Goal: Task Accomplishment & Management: Manage account settings

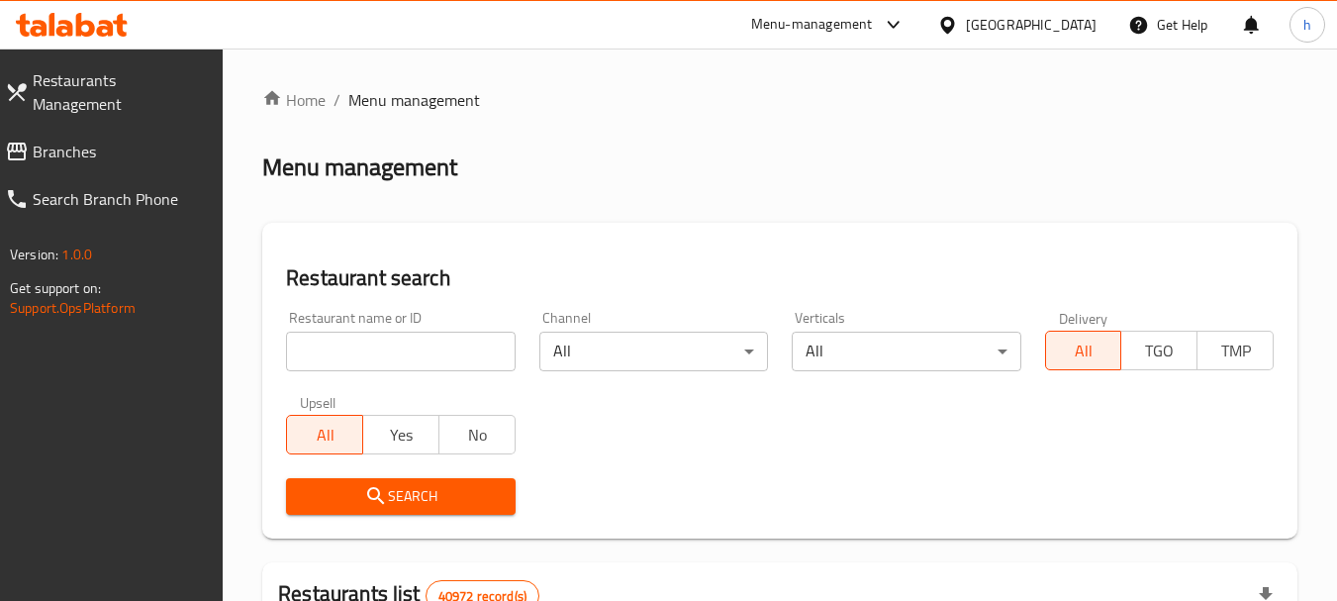
click at [98, 140] on span "Branches" at bounding box center [120, 152] width 175 height 24
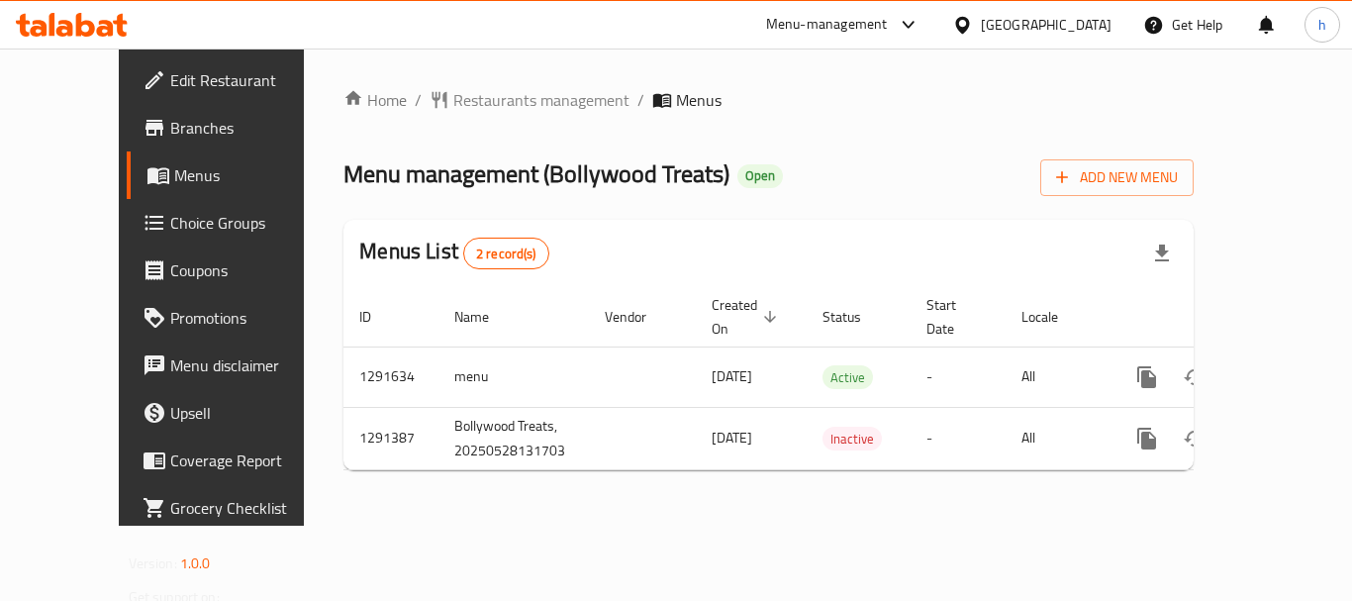
click at [879, 16] on div "Menu-management" at bounding box center [827, 25] width 122 height 24
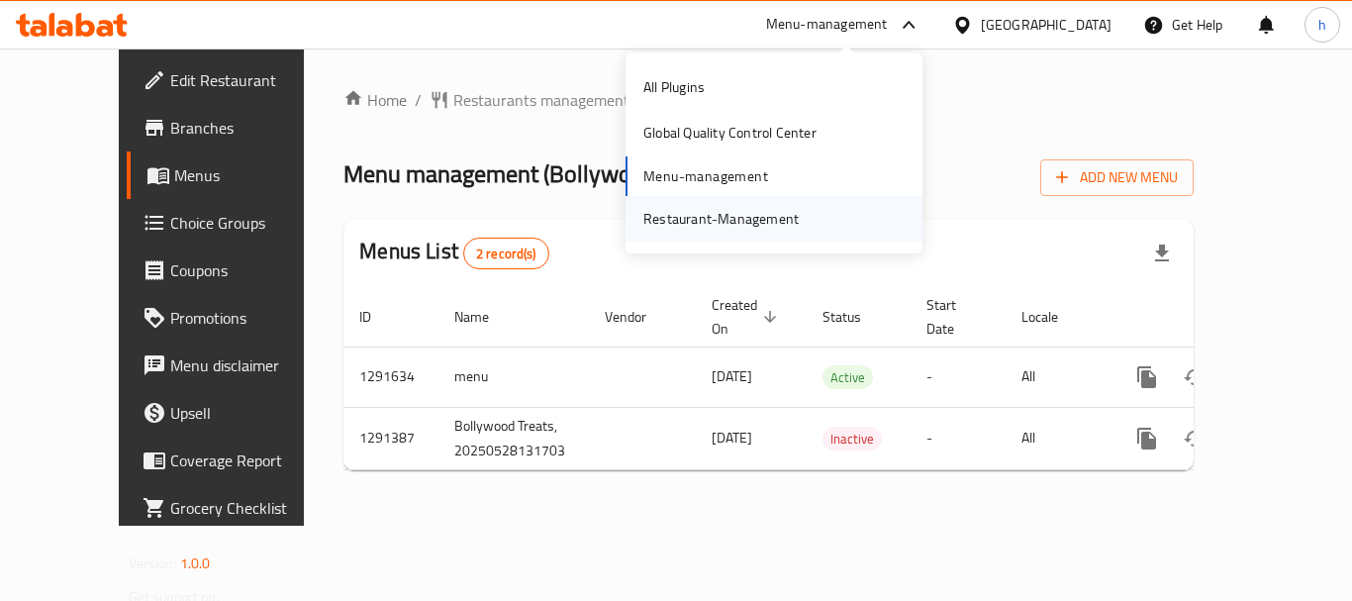
click at [765, 226] on div "Restaurant-Management" at bounding box center [720, 219] width 155 height 22
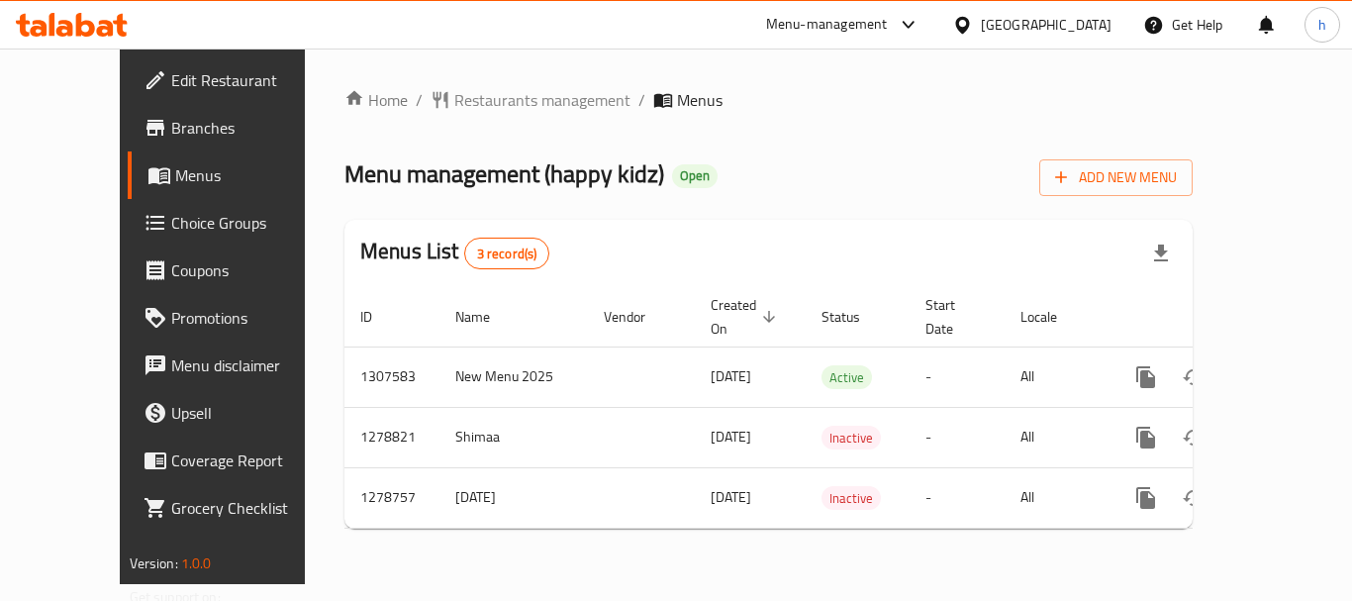
click at [872, 17] on div "Menu-management" at bounding box center [827, 25] width 122 height 24
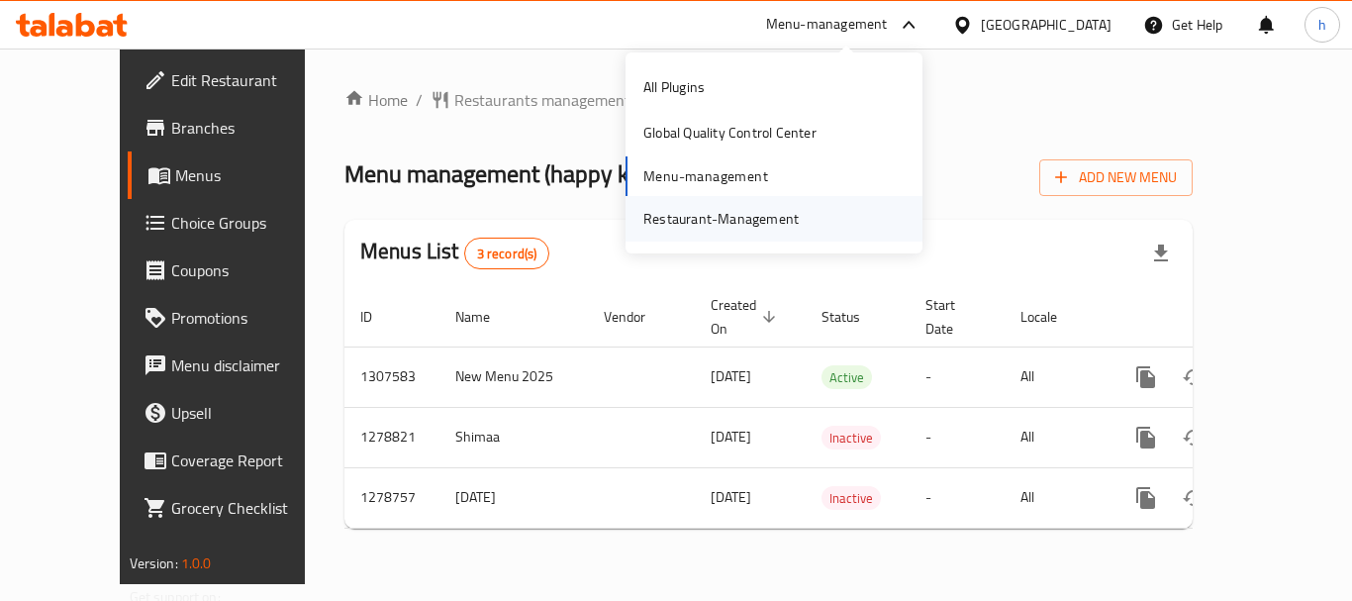
click at [755, 208] on div "Restaurant-Management" at bounding box center [720, 219] width 155 height 22
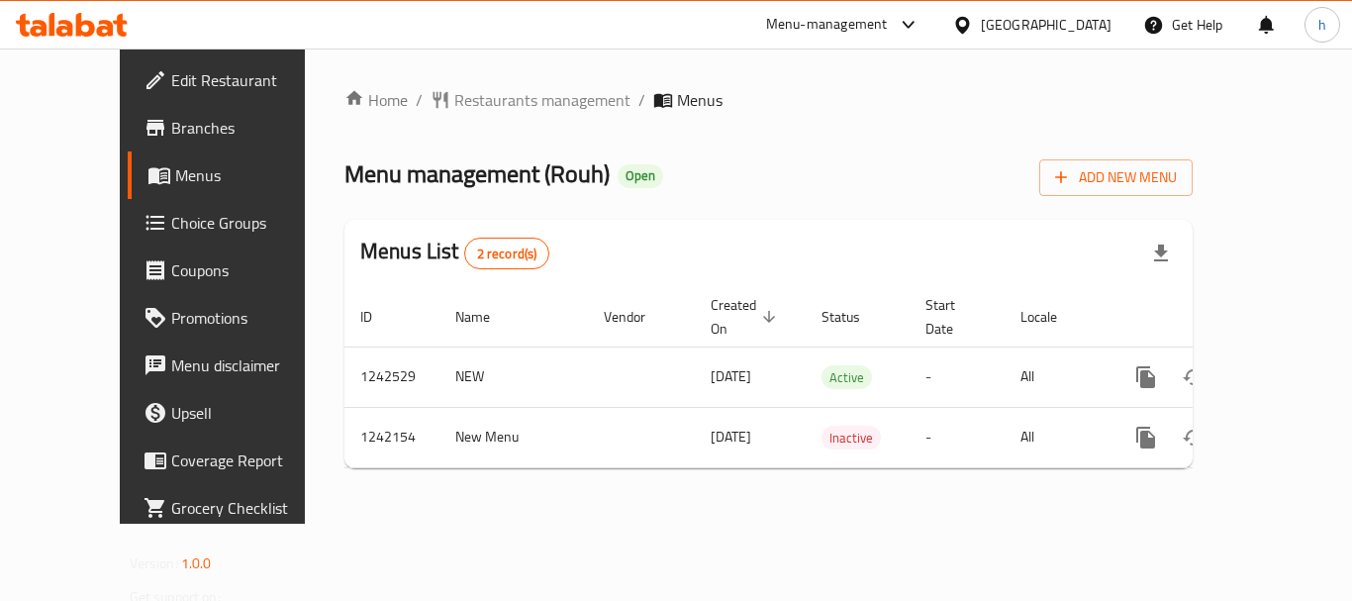
click at [866, 27] on div "Menu-management" at bounding box center [827, 25] width 122 height 24
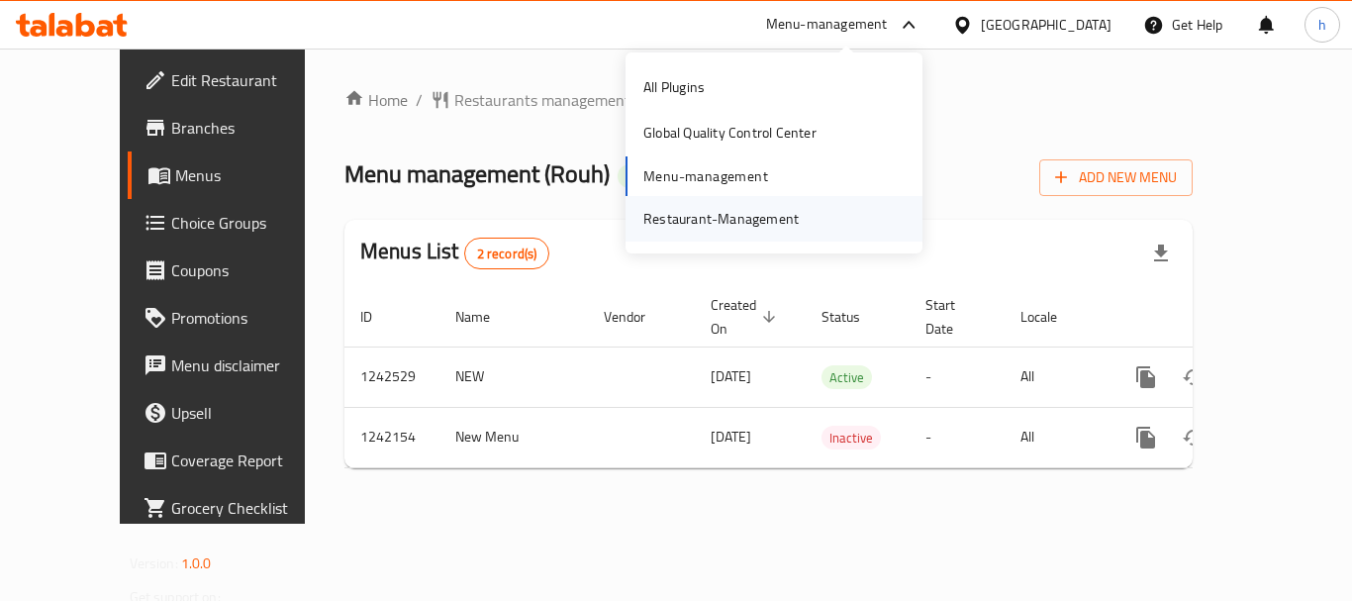
click at [717, 213] on div "Restaurant-Management" at bounding box center [720, 219] width 155 height 22
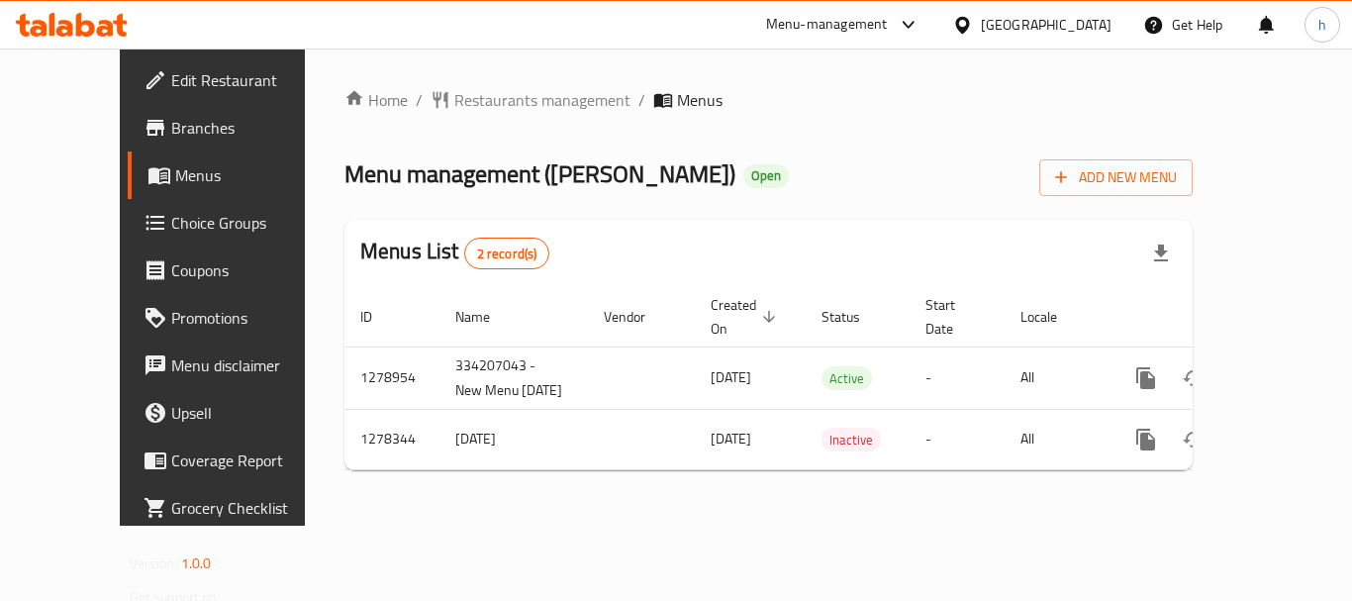
click at [857, 22] on div "Menu-management" at bounding box center [827, 25] width 122 height 24
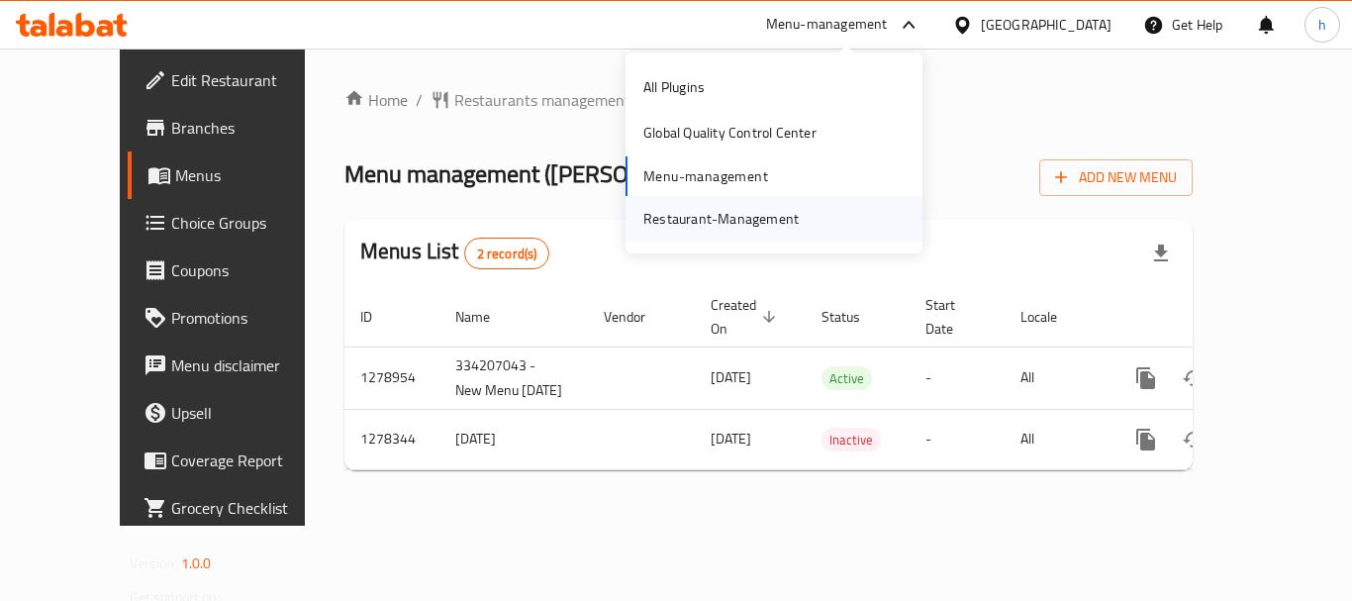
click at [741, 216] on div "Restaurant-Management" at bounding box center [720, 219] width 155 height 22
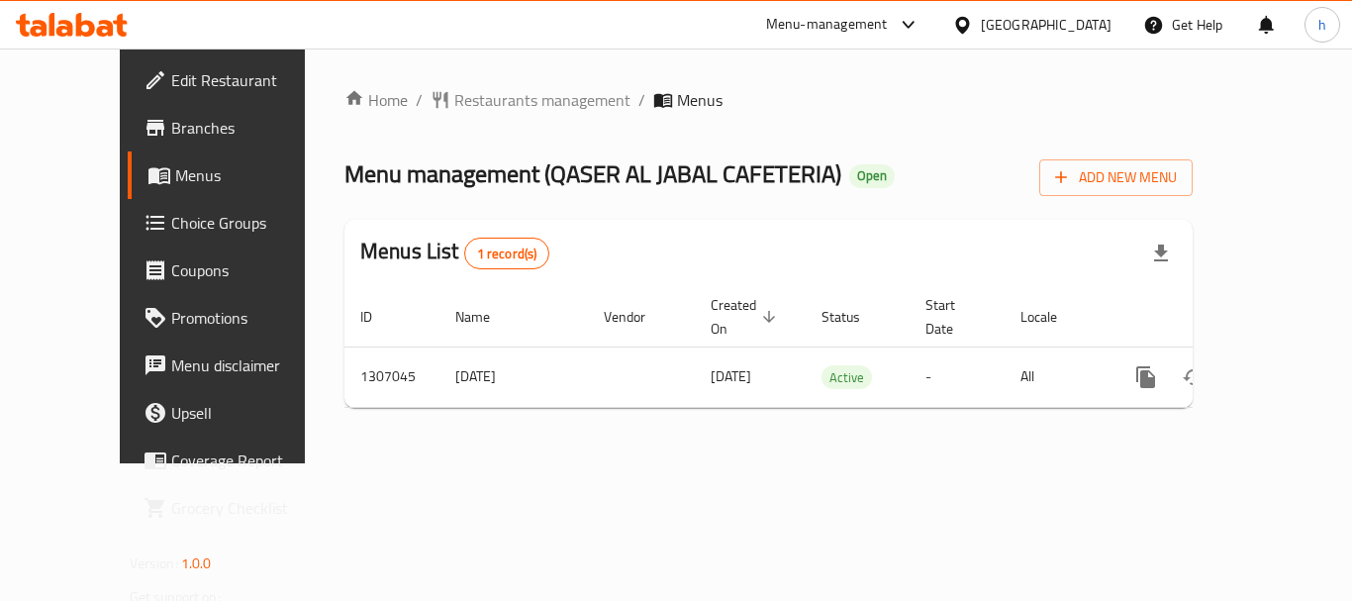
click at [896, 32] on div at bounding box center [908, 25] width 25 height 24
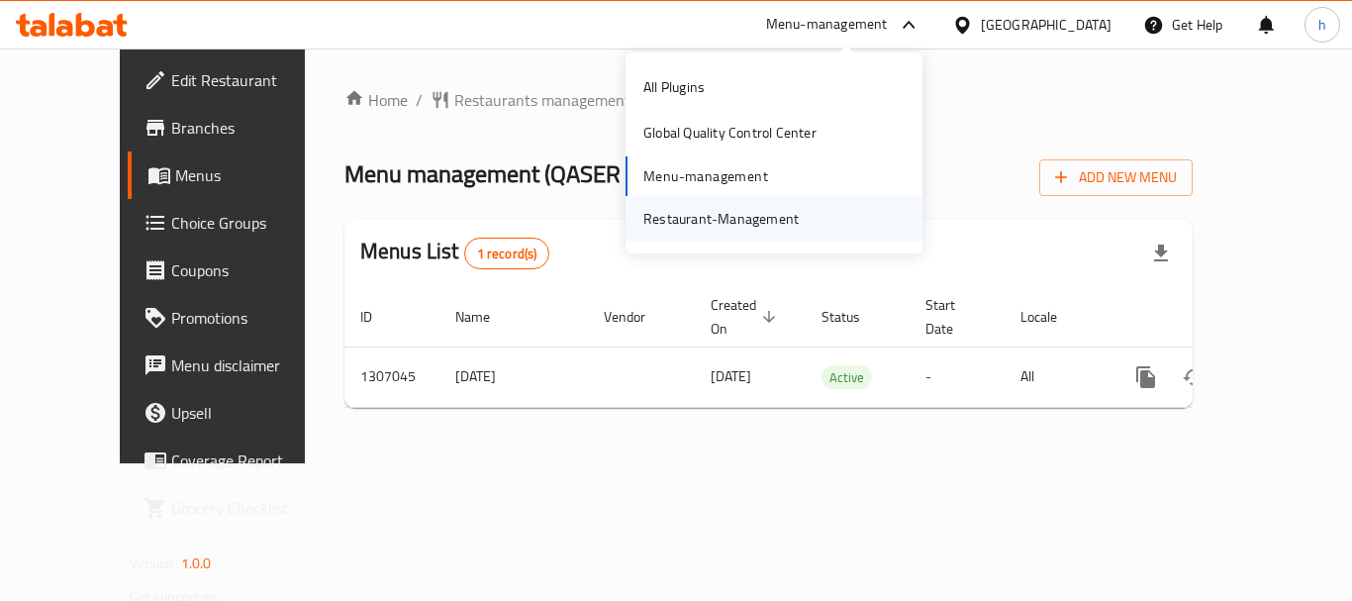
drag, startPoint x: 896, startPoint y: 32, endPoint x: 810, endPoint y: 199, distance: 188.1
click at [810, 199] on div "Restaurant-Management" at bounding box center [720, 219] width 187 height 46
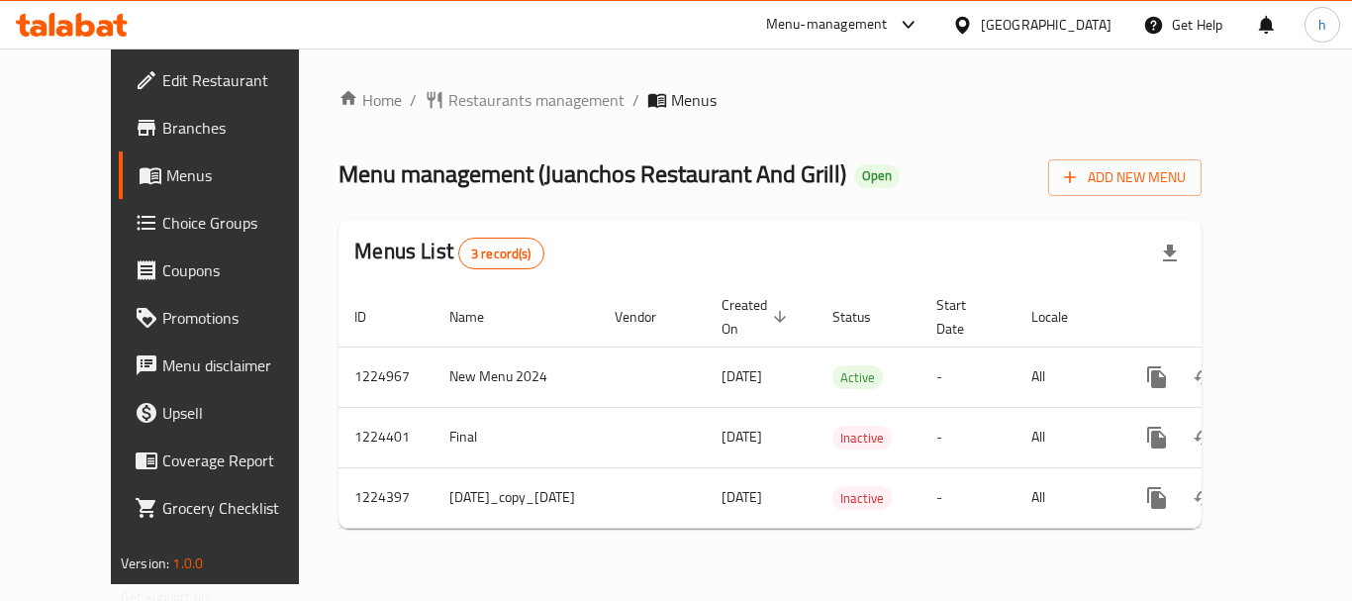
click at [899, 25] on icon at bounding box center [908, 25] width 24 height 24
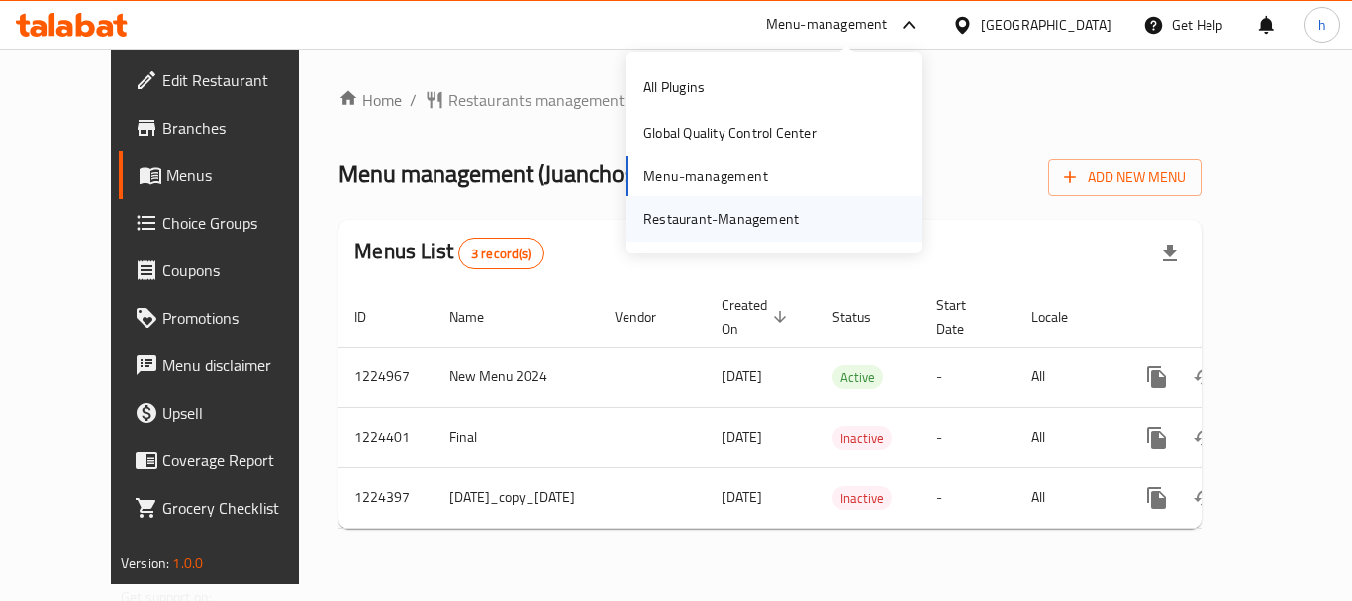
click at [744, 215] on div "Restaurant-Management" at bounding box center [720, 219] width 155 height 22
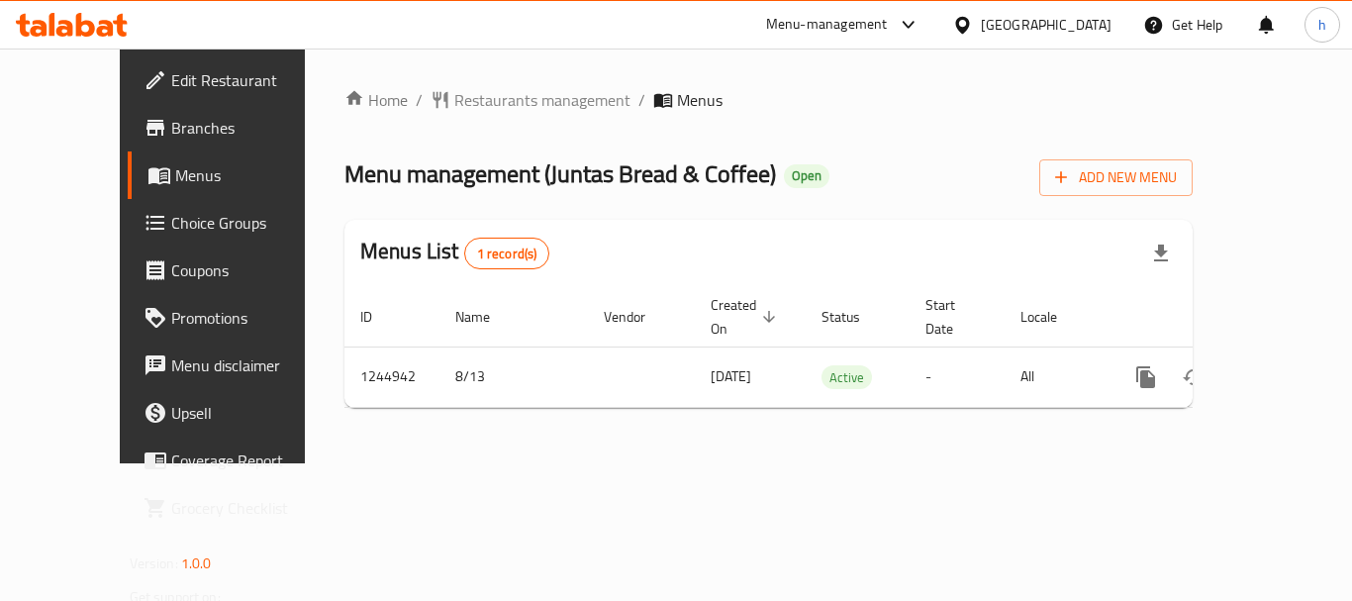
click at [778, 18] on div "Menu-management" at bounding box center [827, 25] width 122 height 24
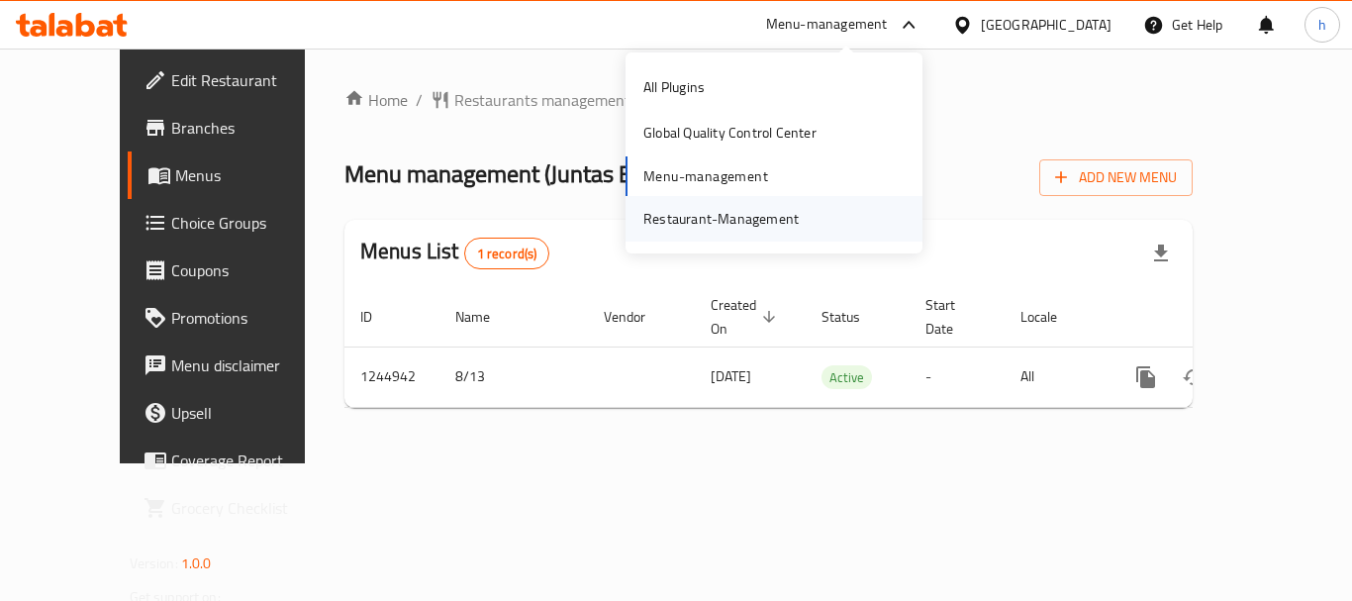
click at [793, 239] on div "Restaurant-Management" at bounding box center [720, 219] width 187 height 46
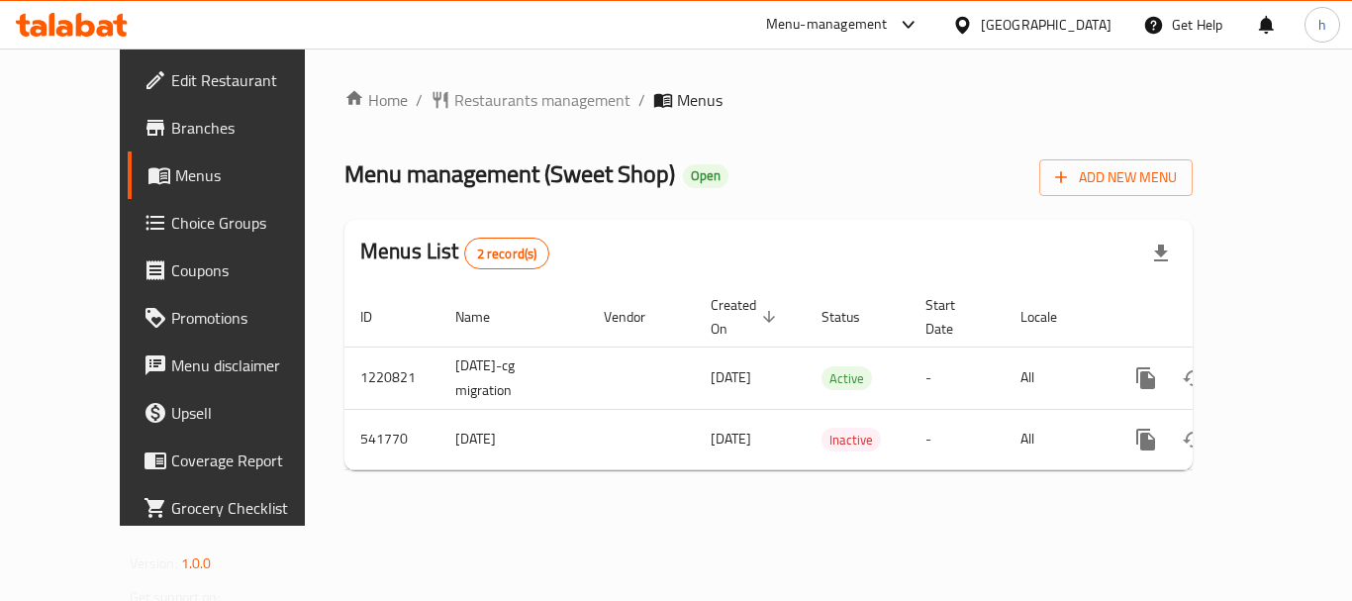
click at [973, 17] on icon at bounding box center [962, 25] width 21 height 21
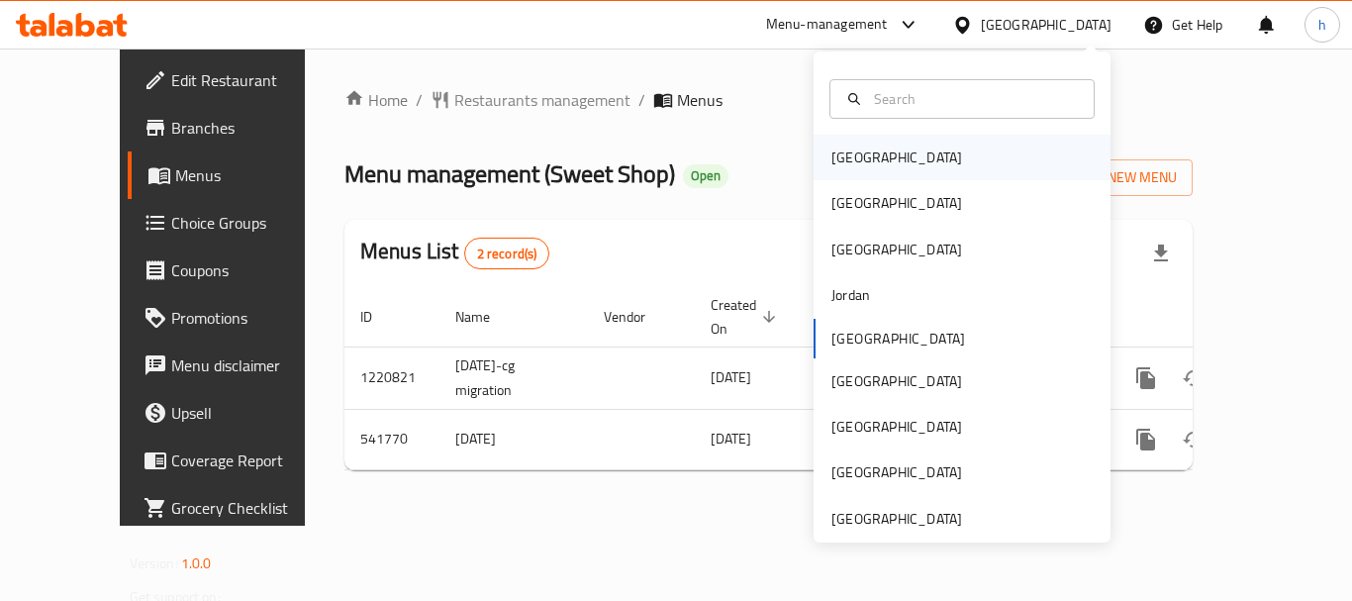
click at [888, 163] on div "[GEOGRAPHIC_DATA]" at bounding box center [961, 158] width 297 height 46
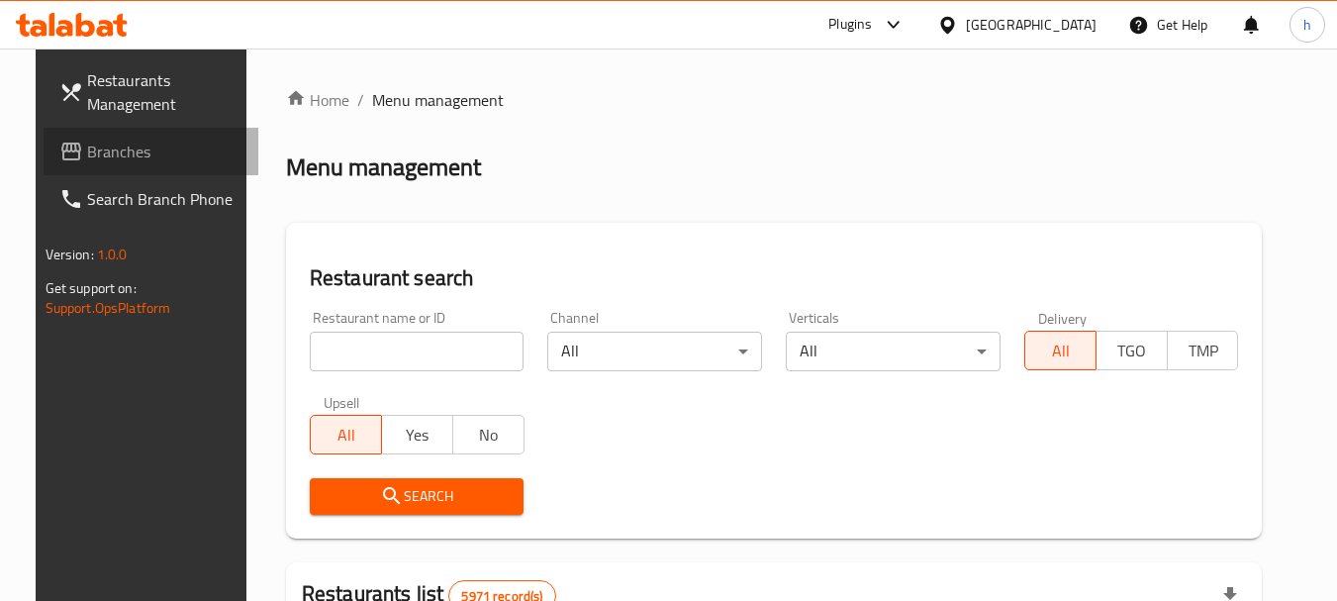
click at [99, 134] on link "Branches" at bounding box center [152, 151] width 216 height 47
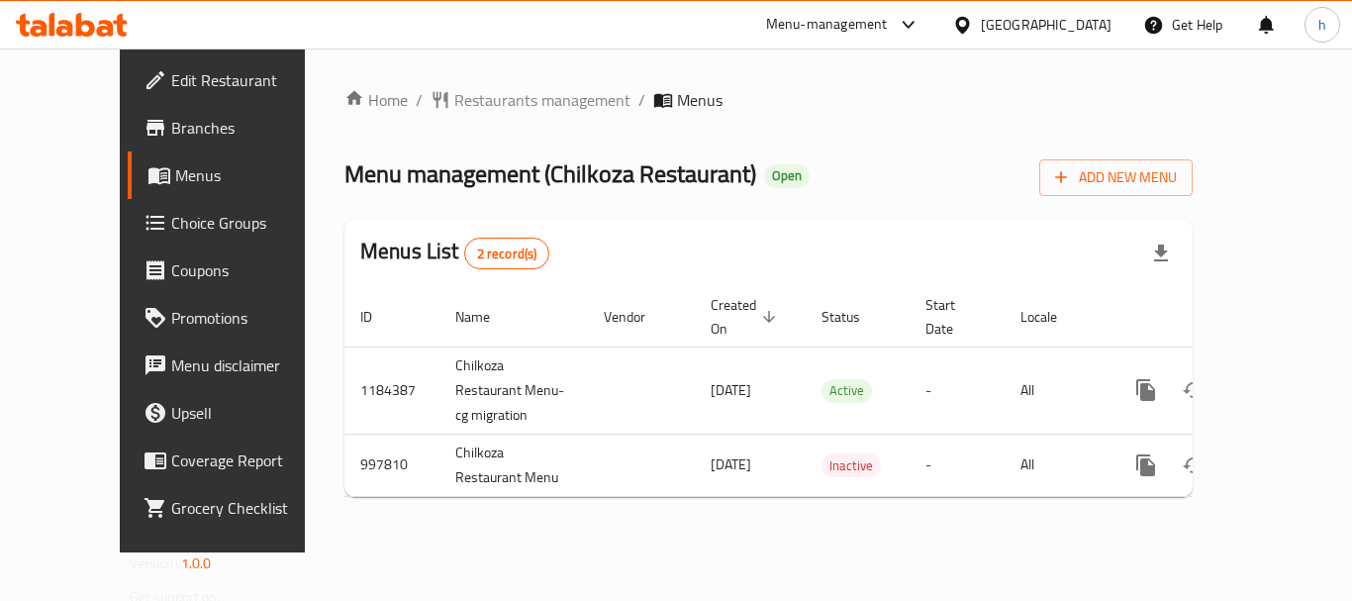
click at [888, 22] on div "Menu-management" at bounding box center [827, 25] width 122 height 24
click at [817, 185] on div "Restaurant-Management" at bounding box center [801, 172] width 187 height 46
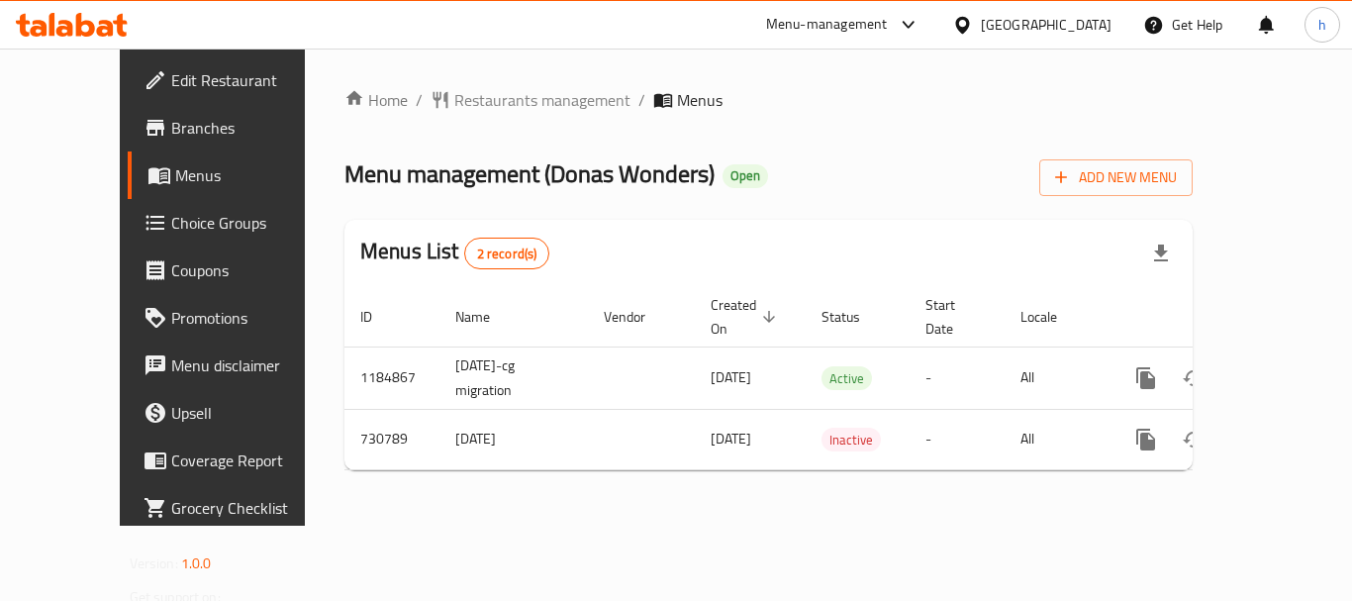
click at [969, 22] on icon at bounding box center [962, 24] width 14 height 17
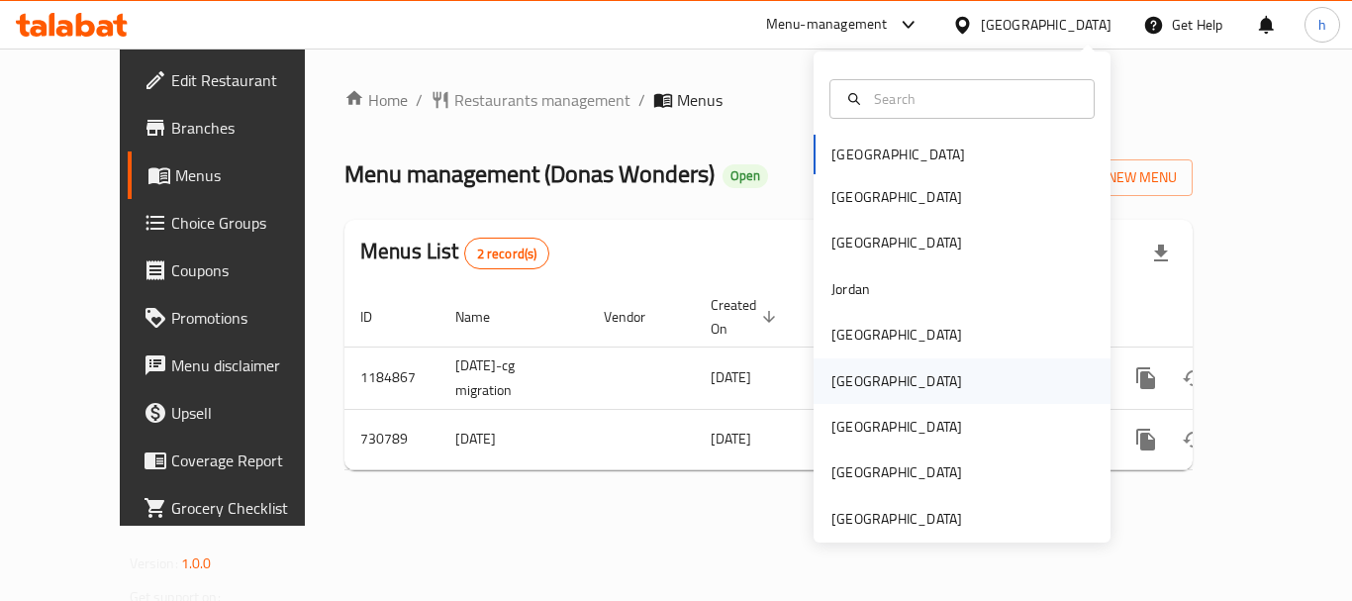
click at [855, 385] on div "[GEOGRAPHIC_DATA]" at bounding box center [896, 381] width 162 height 46
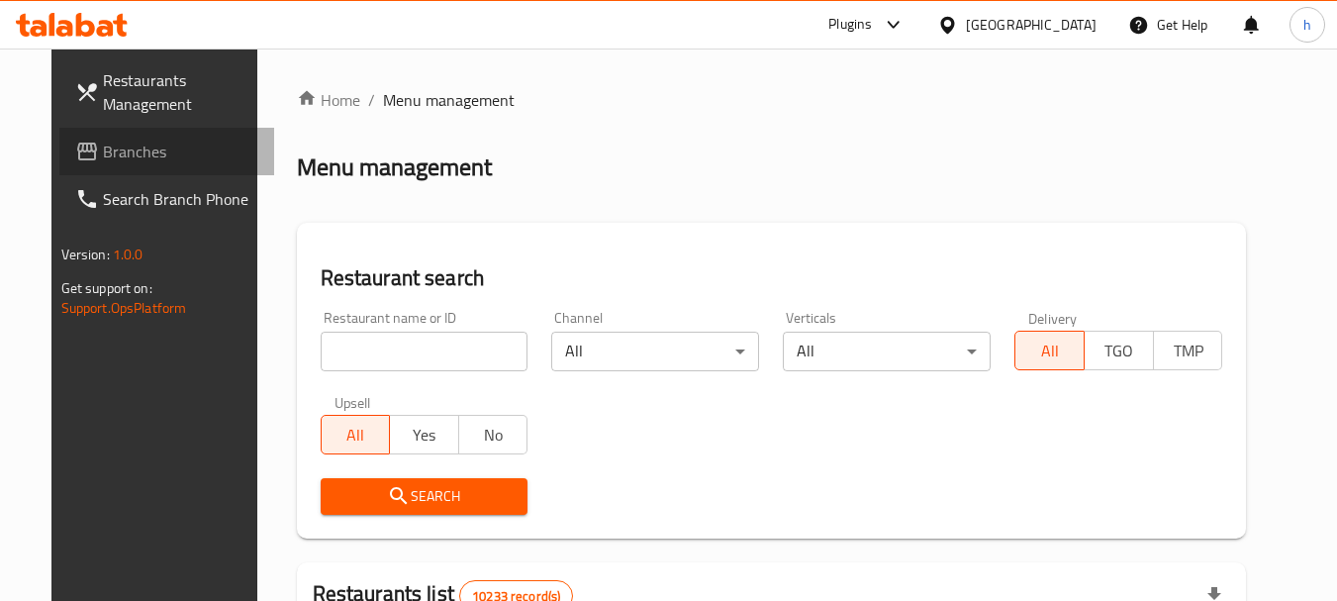
click at [103, 162] on span "Branches" at bounding box center [181, 152] width 156 height 24
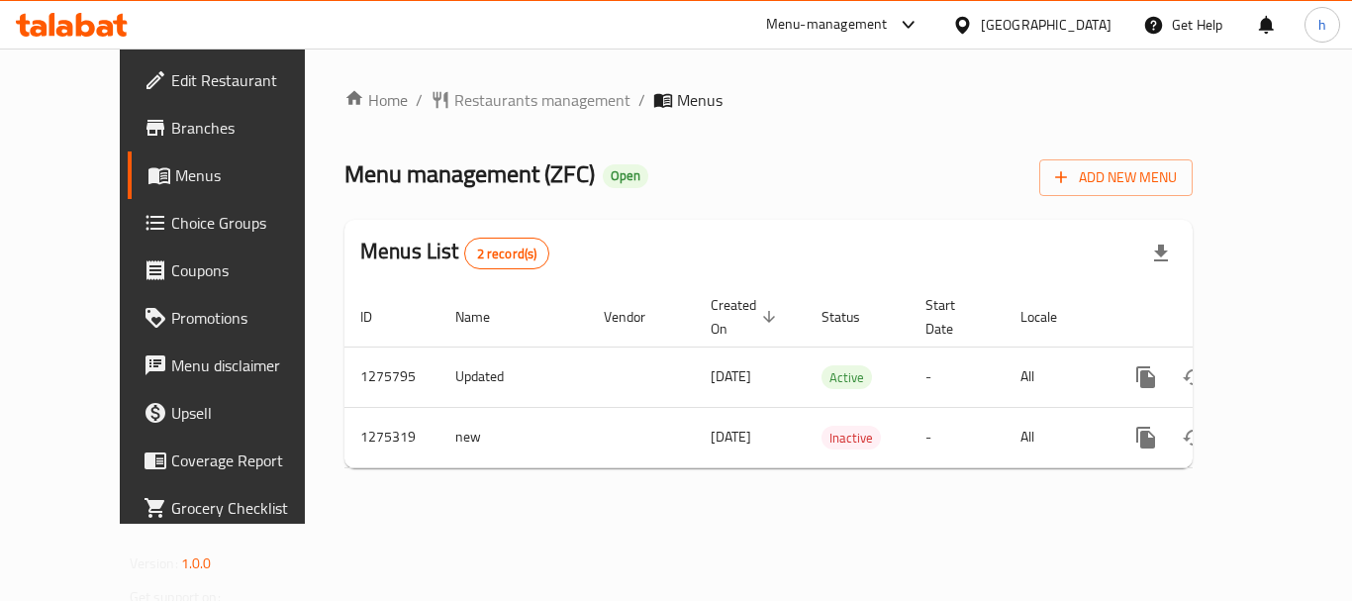
click at [888, 14] on div "Menu-management" at bounding box center [827, 25] width 122 height 24
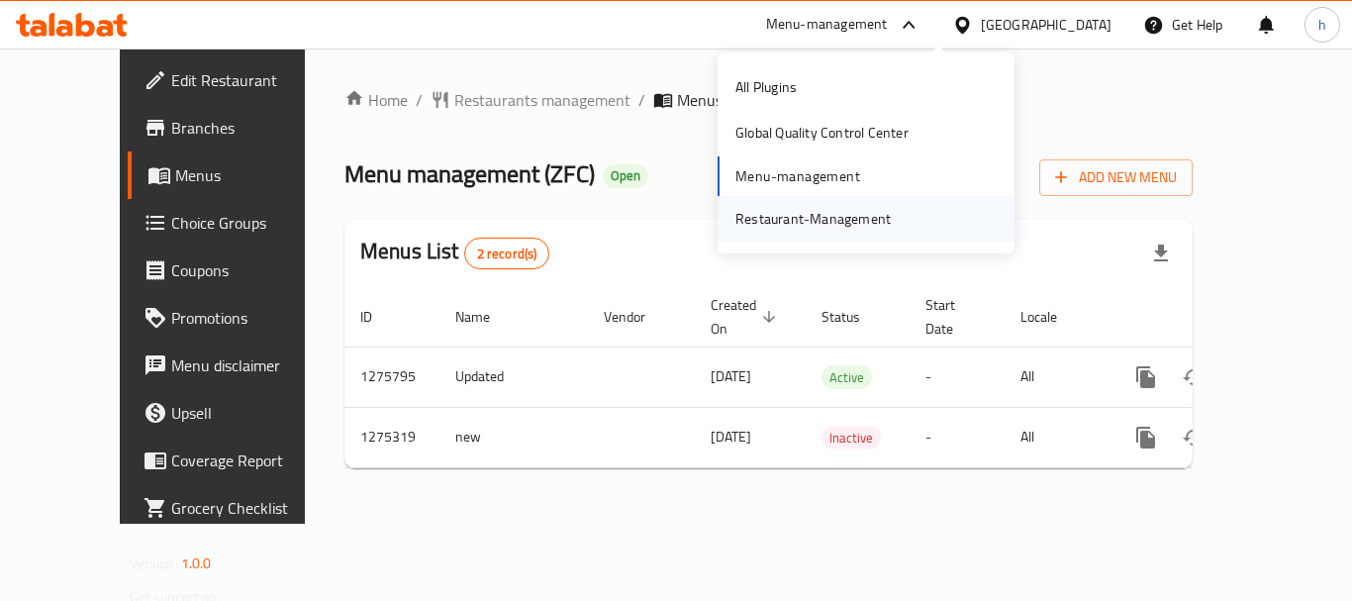
click at [866, 215] on div "Restaurant-Management" at bounding box center [812, 219] width 155 height 22
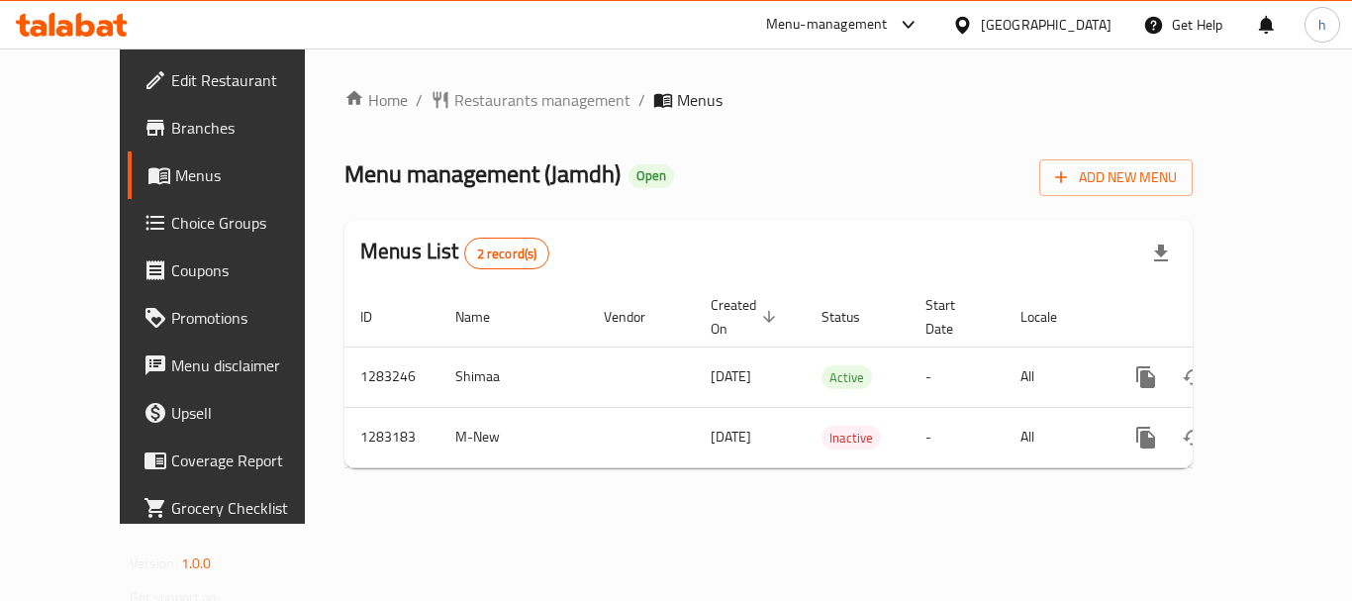
click at [1085, 4] on div "[GEOGRAPHIC_DATA]" at bounding box center [1031, 24] width 191 height 47
click at [1086, 21] on div "[GEOGRAPHIC_DATA]" at bounding box center [1046, 25] width 131 height 22
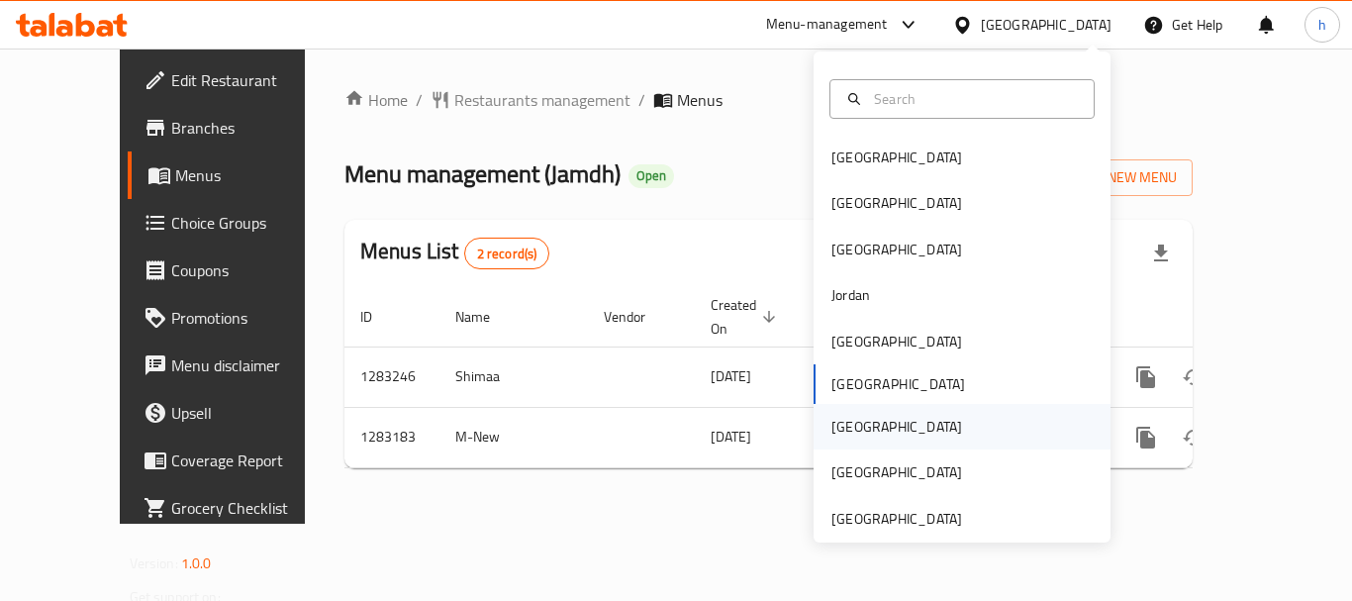
click at [887, 426] on div "[GEOGRAPHIC_DATA]" at bounding box center [961, 427] width 297 height 46
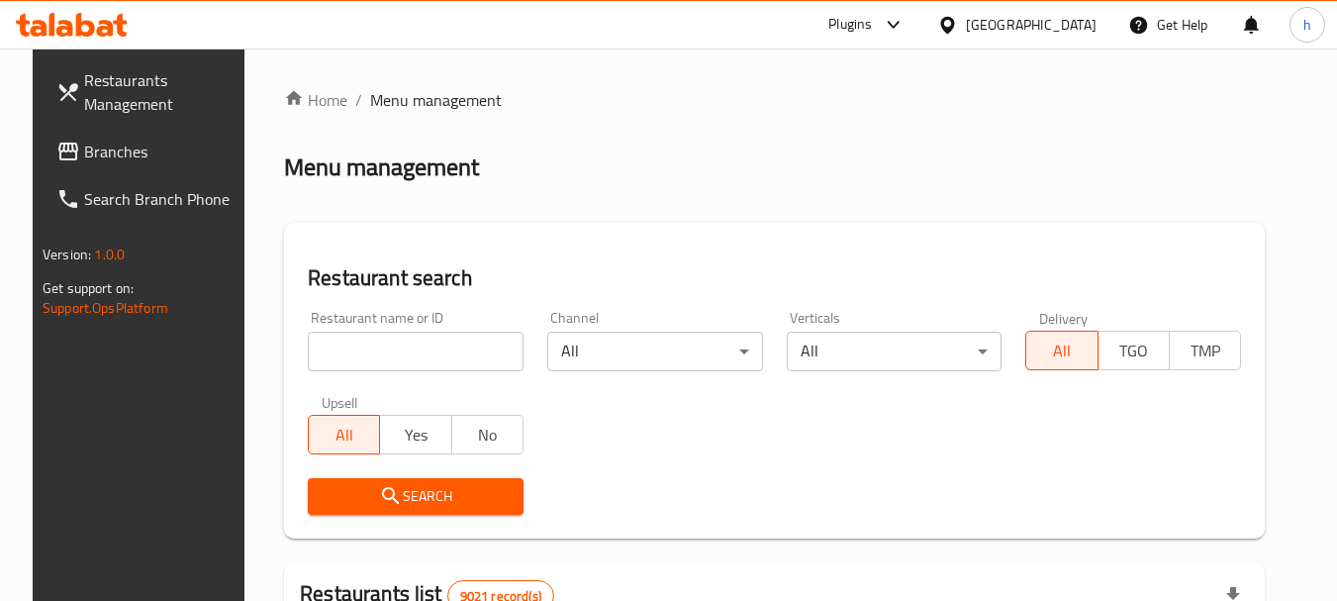
click at [96, 155] on span "Branches" at bounding box center [162, 152] width 156 height 24
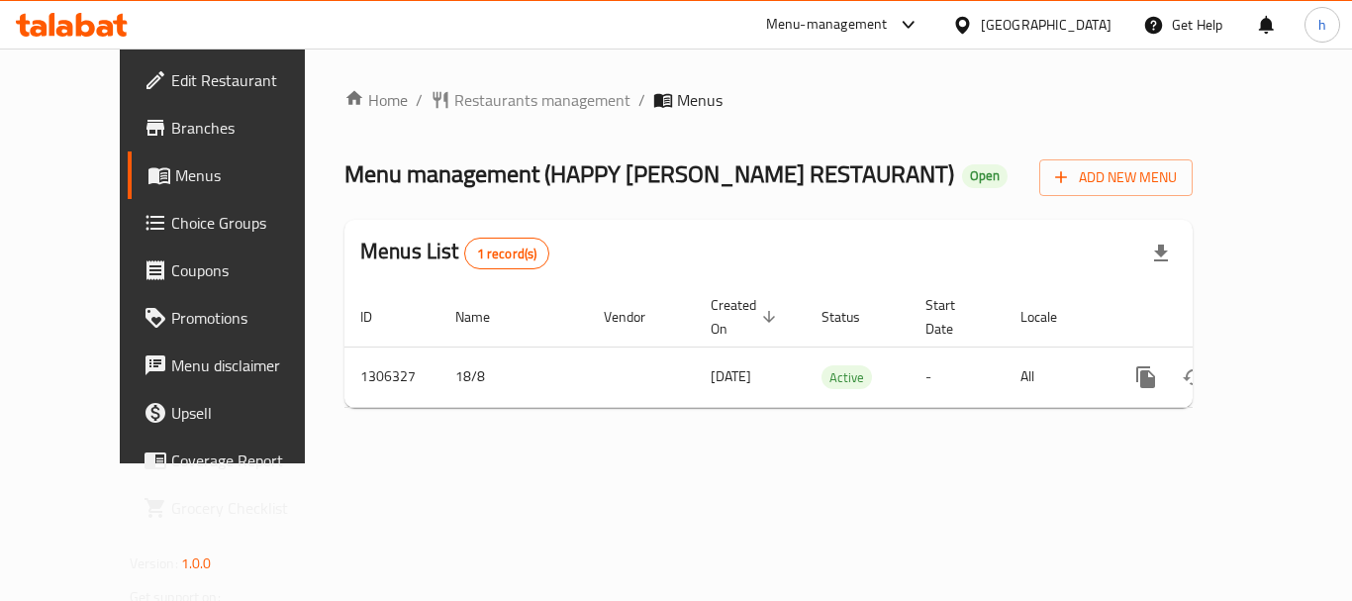
click at [171, 225] on span "Choice Groups" at bounding box center [250, 223] width 158 height 24
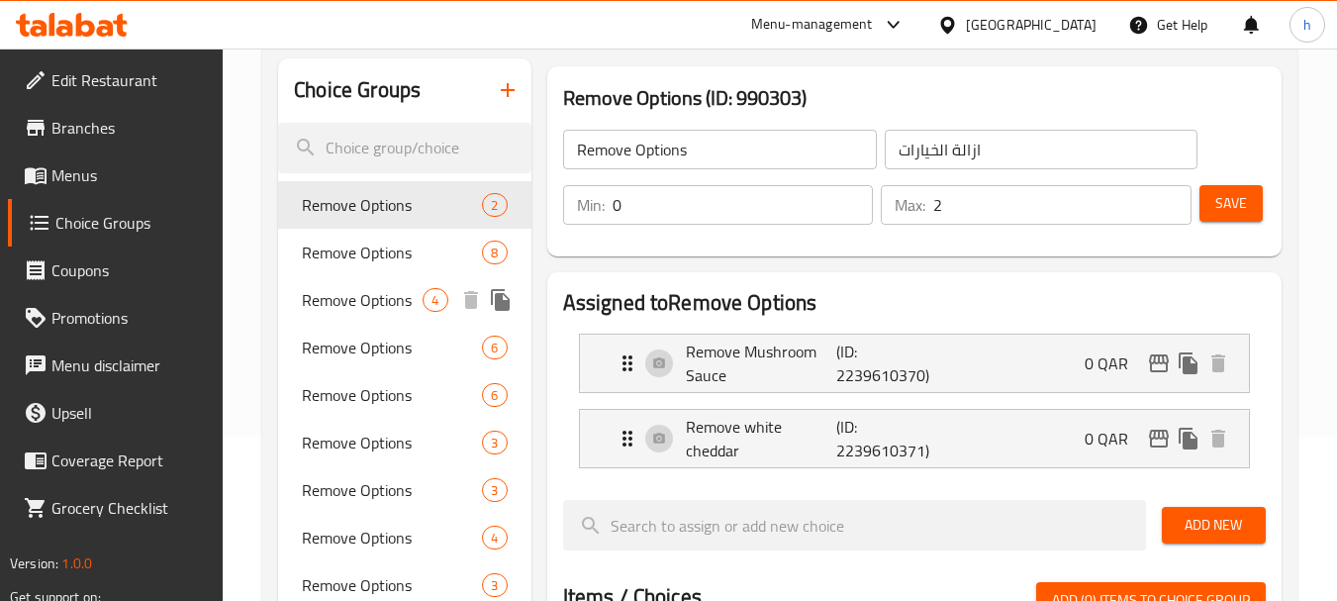
scroll to position [198, 0]
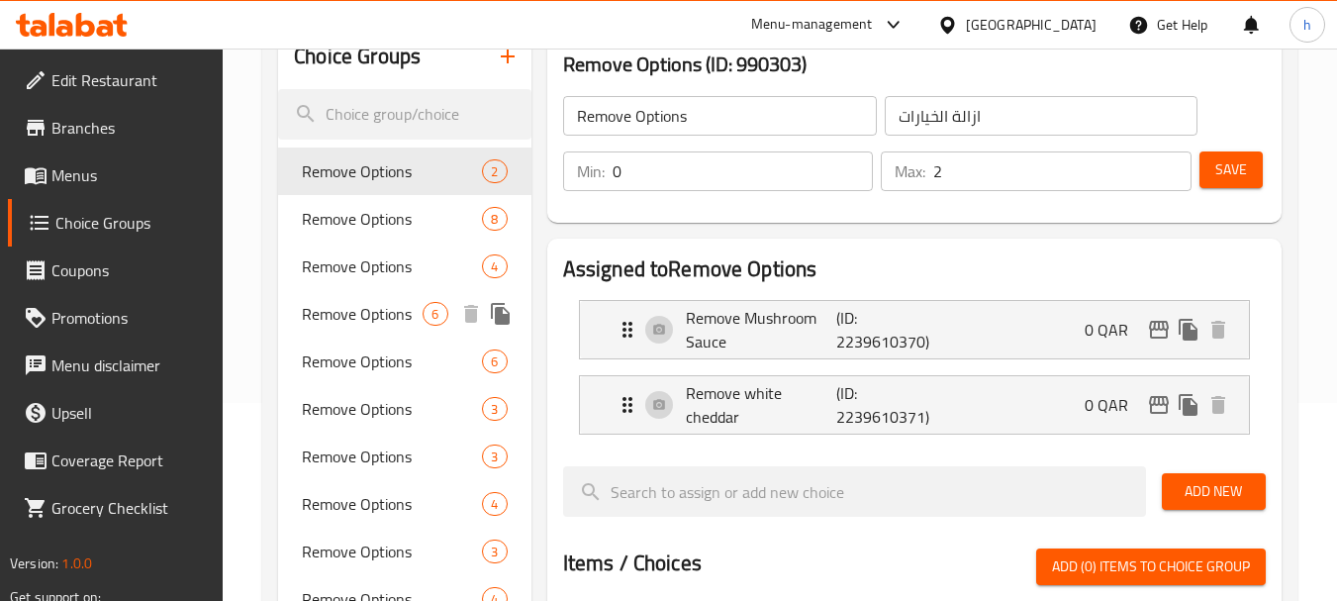
click at [407, 330] on div "Remove Options 6" at bounding box center [404, 313] width 252 height 47
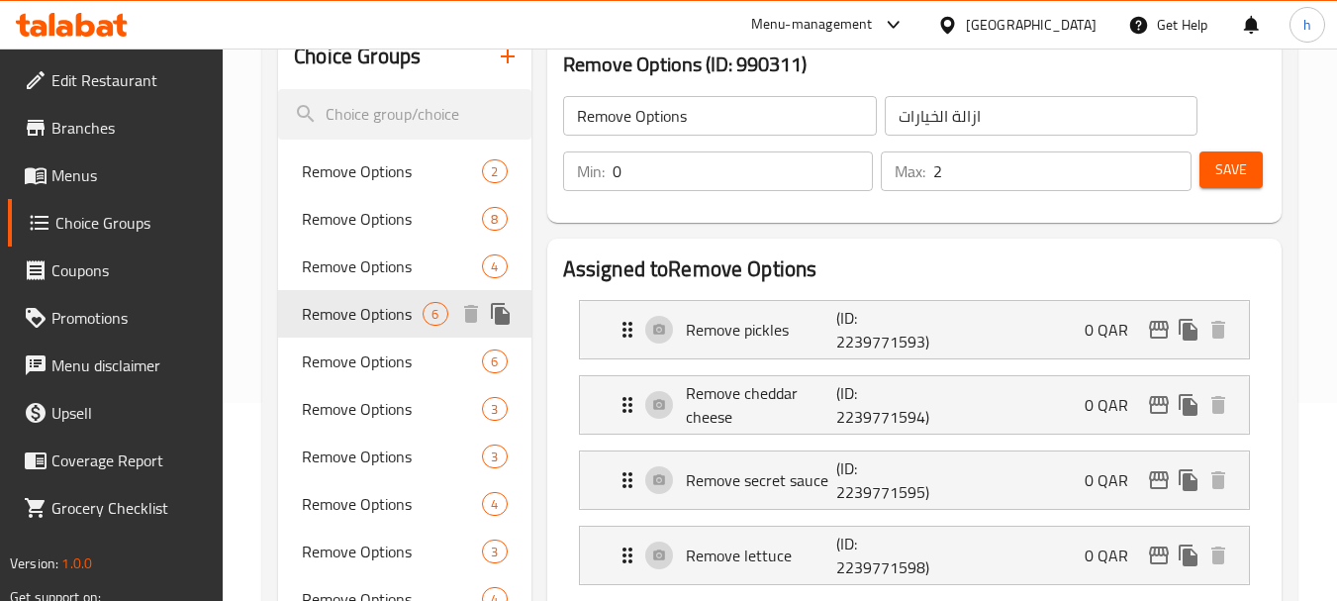
type input "0"
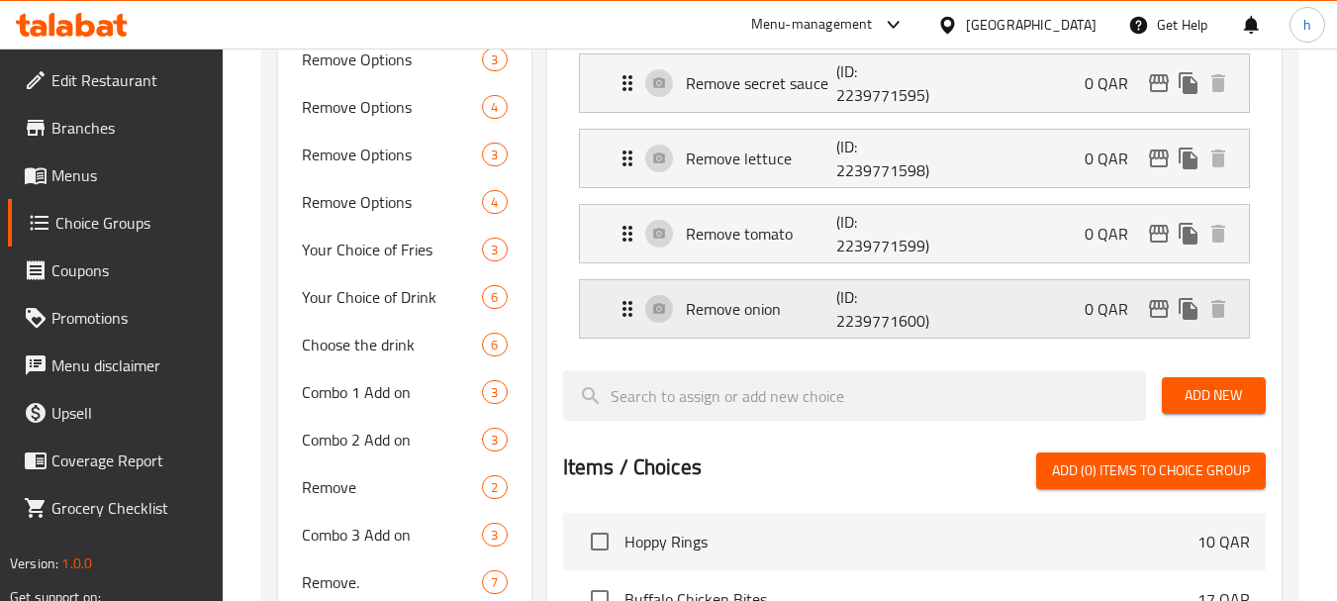
scroll to position [594, 0]
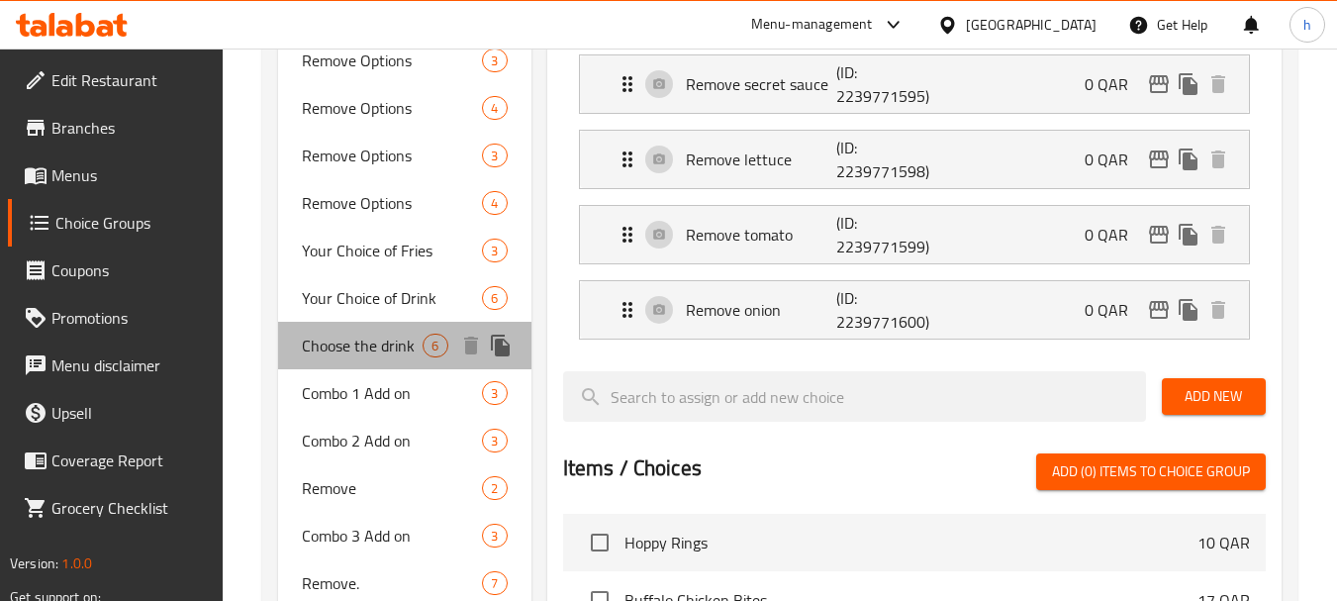
click at [382, 343] on span "Choose the drink" at bounding box center [362, 345] width 121 height 24
type input "Choose the drink"
type input "اختر المشروب"
type input "1"
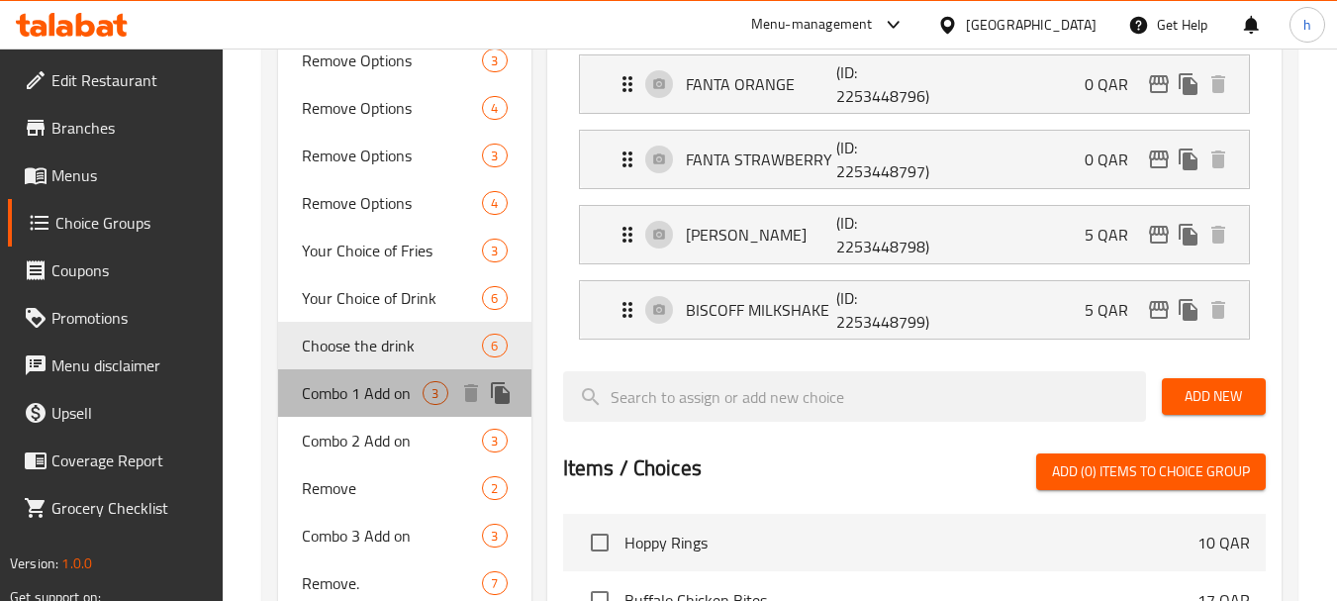
click at [374, 410] on div "Combo 1 Add on 3" at bounding box center [404, 392] width 252 height 47
type input "Combo 1 Add on"
type input "إضافة لكومبو 1"
type input "3"
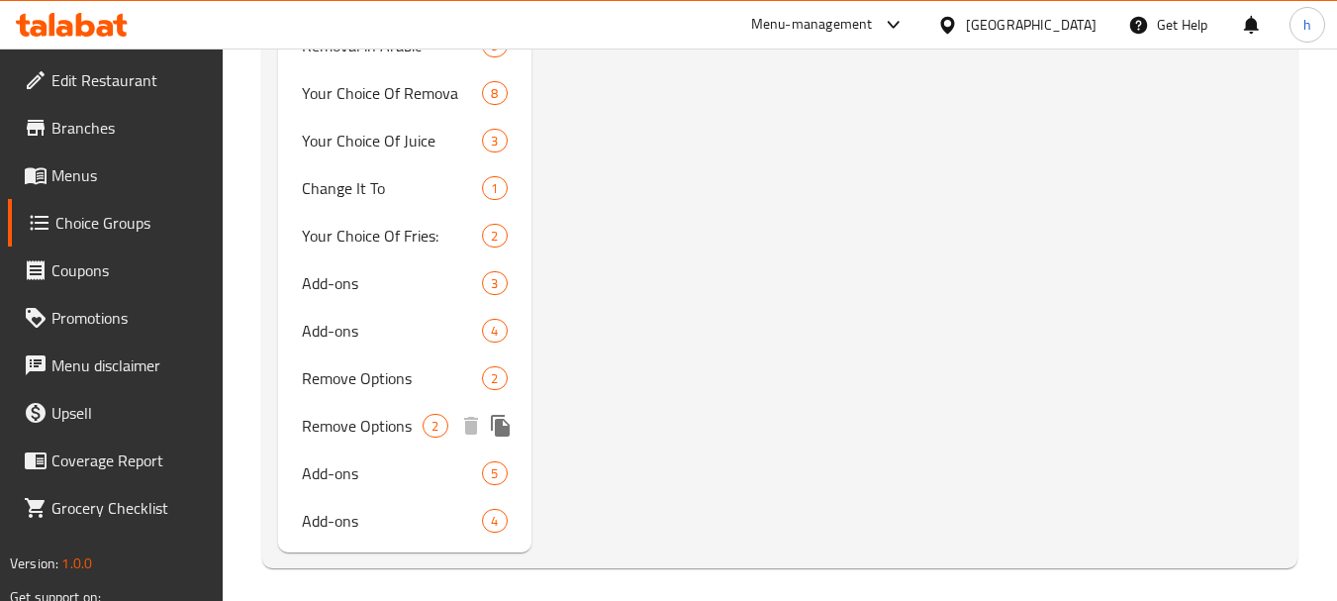
scroll to position [1518, 0]
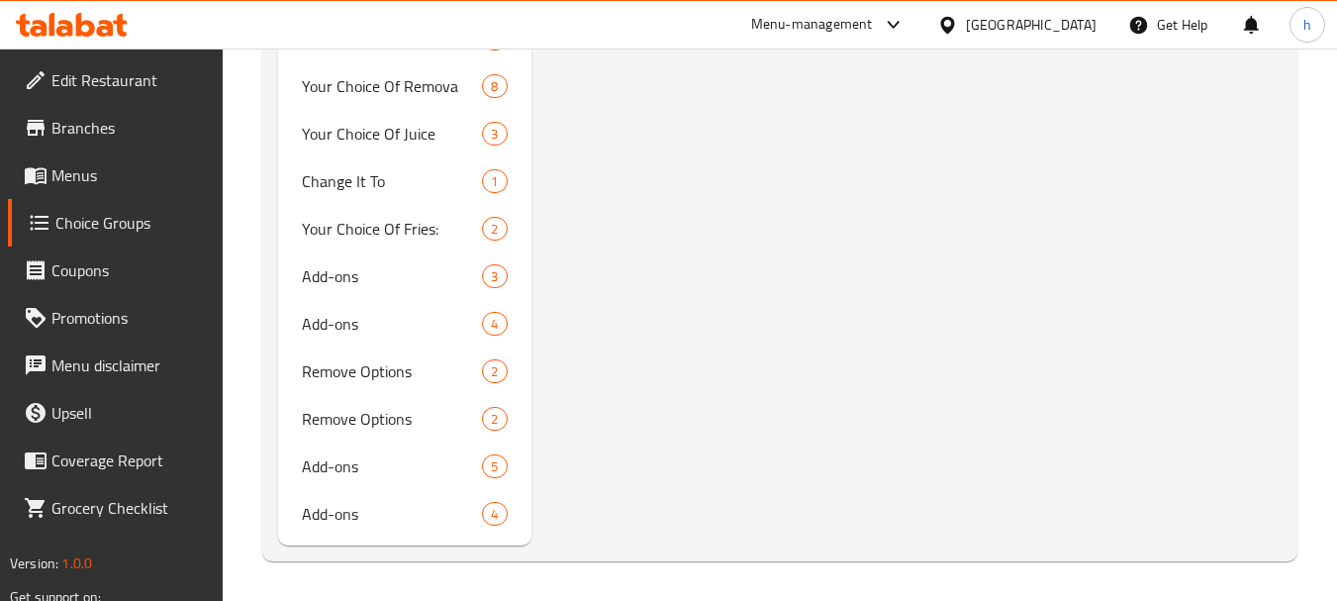
click at [1065, 21] on div "Qatar" at bounding box center [1031, 25] width 131 height 22
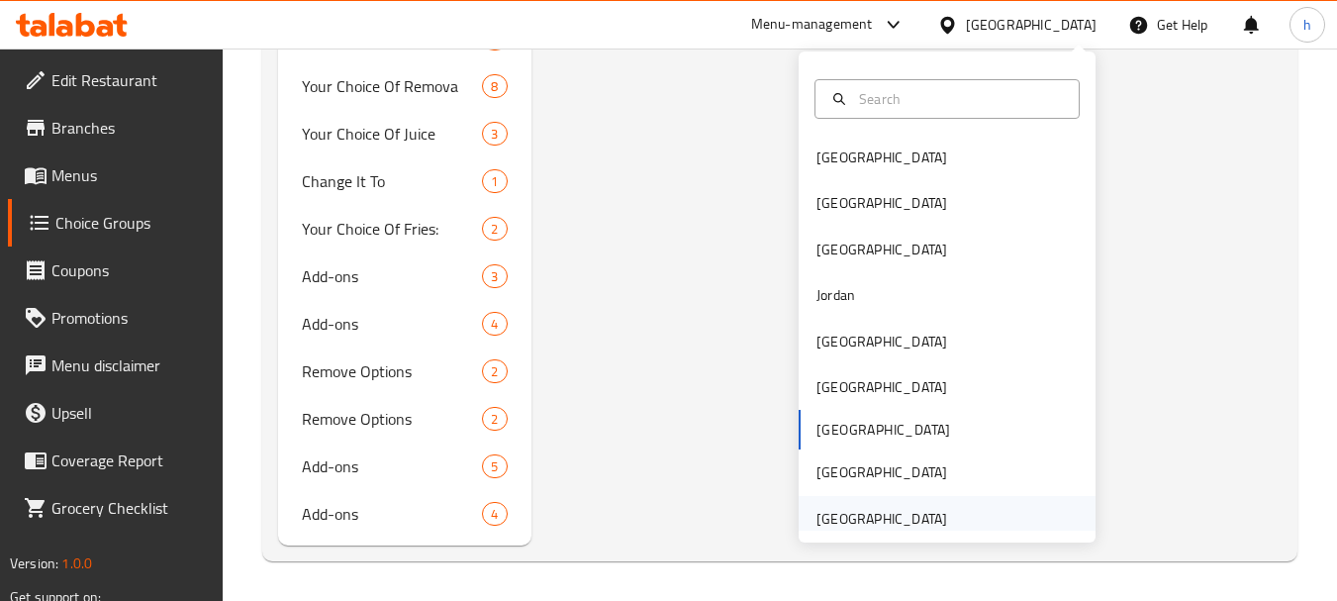
click at [871, 516] on div "[GEOGRAPHIC_DATA]" at bounding box center [881, 519] width 131 height 22
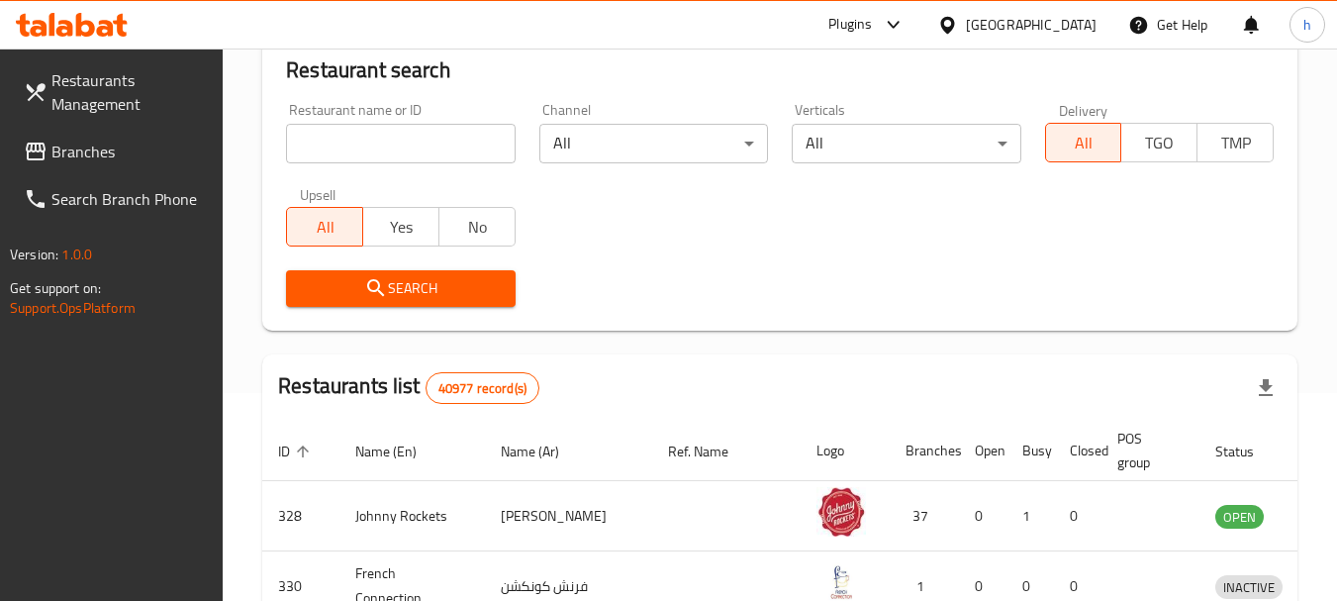
scroll to position [897, 0]
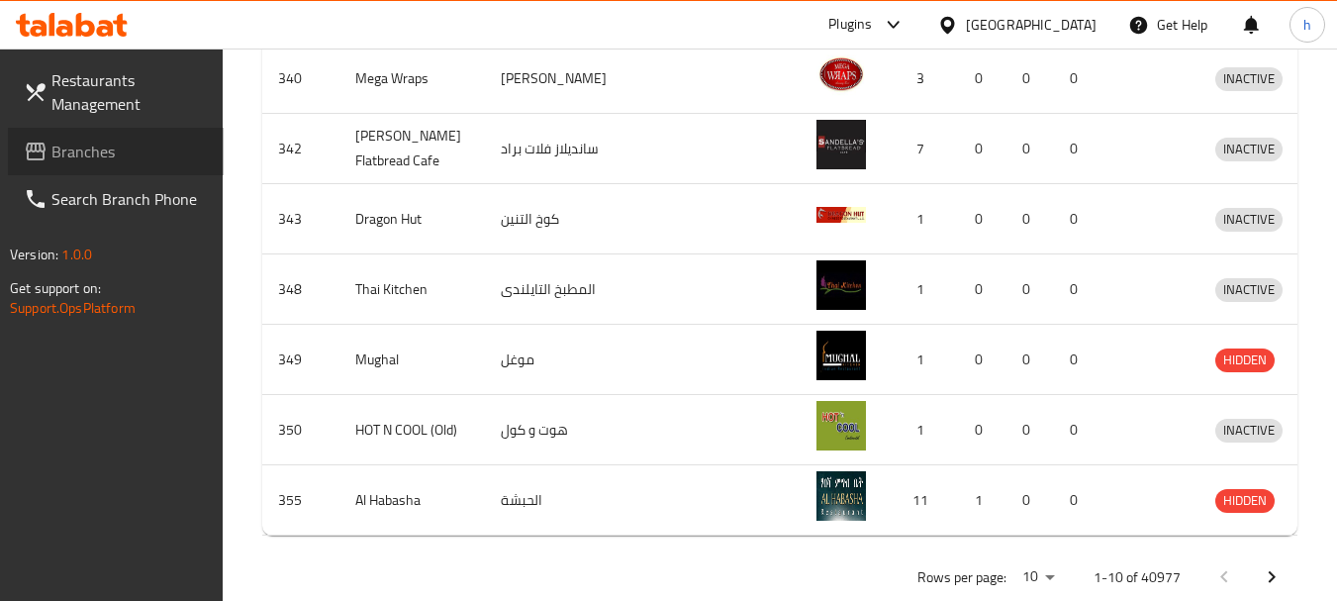
click at [75, 156] on span "Branches" at bounding box center [129, 152] width 156 height 24
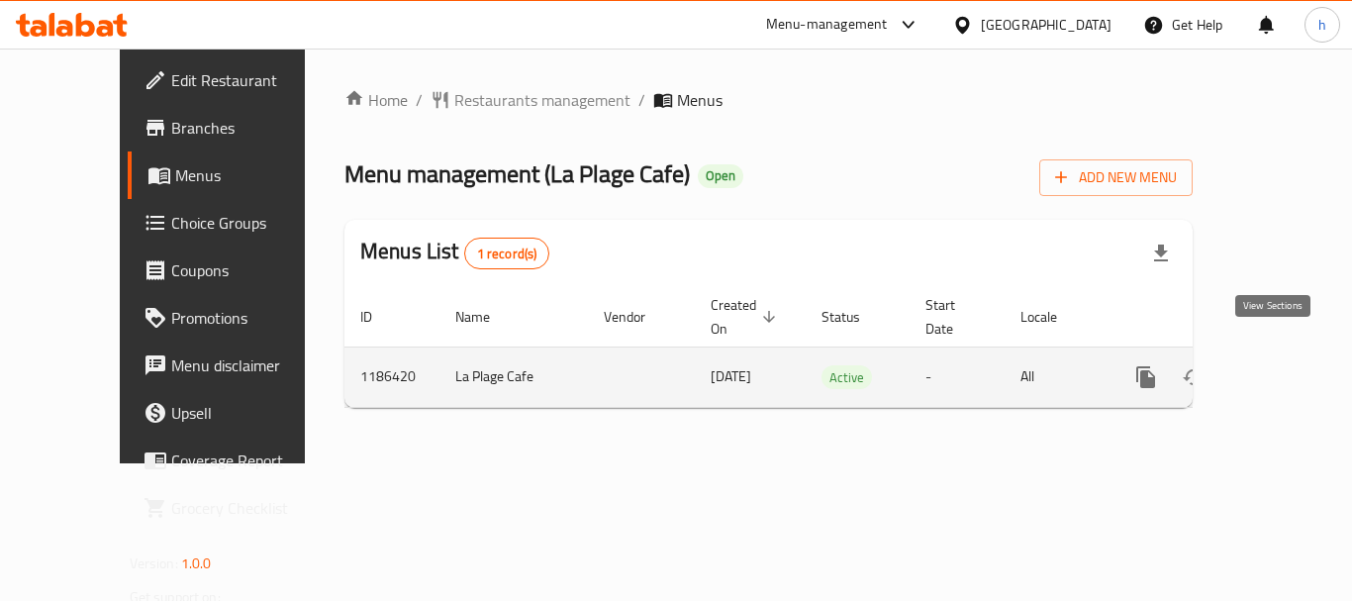
click at [1280, 365] on icon "enhanced table" at bounding box center [1288, 377] width 24 height 24
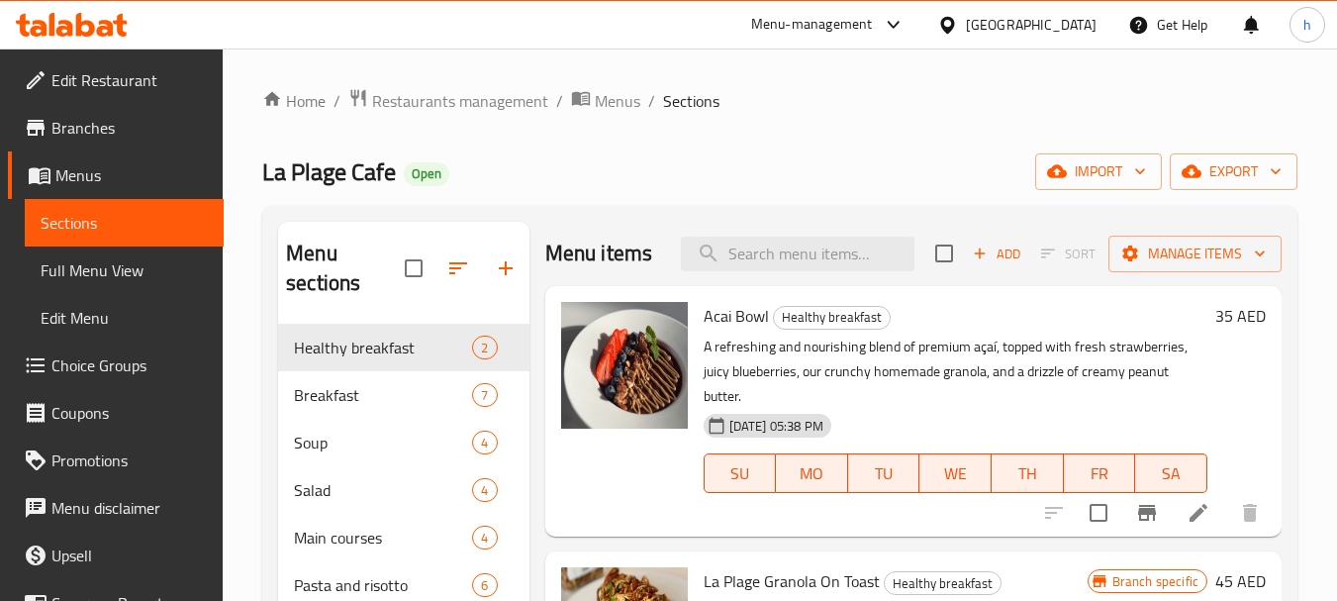
click at [85, 167] on span "Menus" at bounding box center [131, 175] width 152 height 24
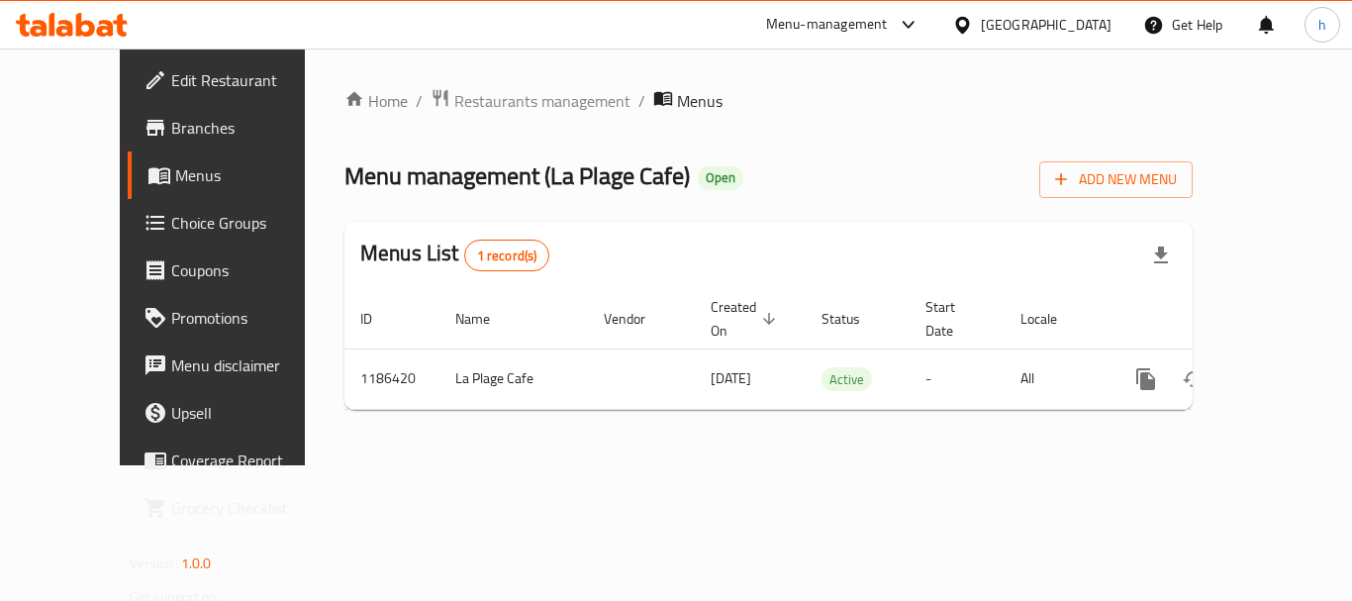
click at [997, 23] on div "[GEOGRAPHIC_DATA]" at bounding box center [1046, 25] width 131 height 22
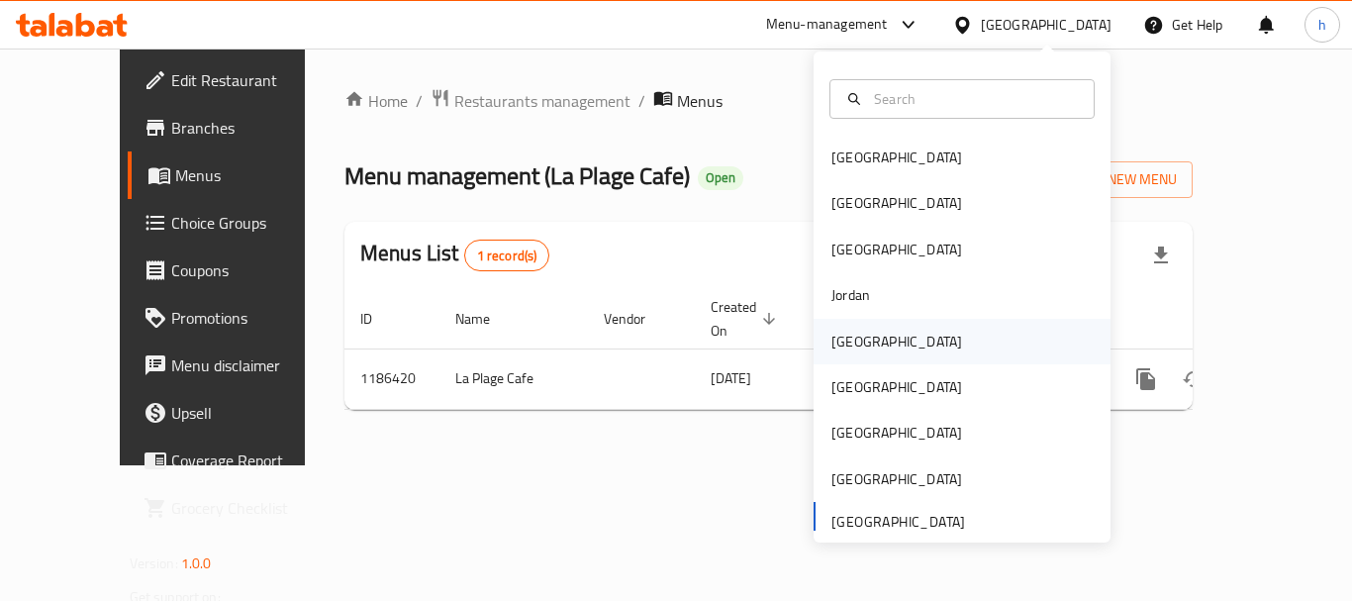
click at [896, 345] on div "[GEOGRAPHIC_DATA]" at bounding box center [961, 342] width 297 height 46
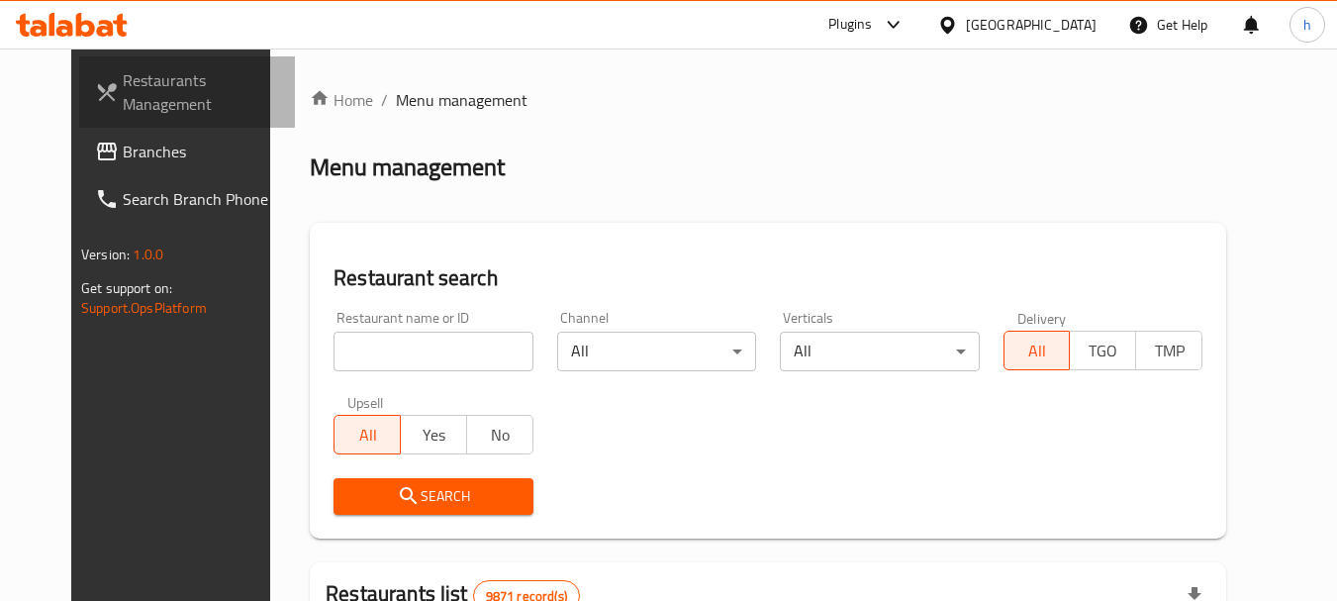
click at [91, 127] on link "Restaurants Management" at bounding box center [187, 91] width 216 height 71
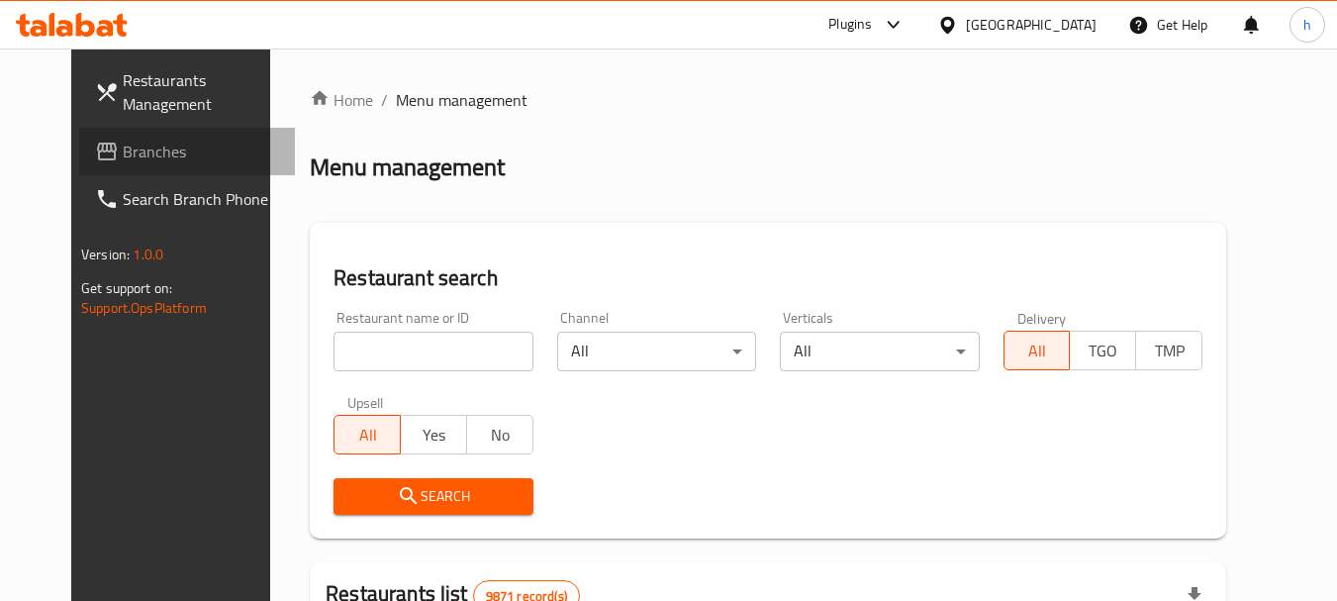
click at [95, 135] on link "Branches" at bounding box center [187, 151] width 216 height 47
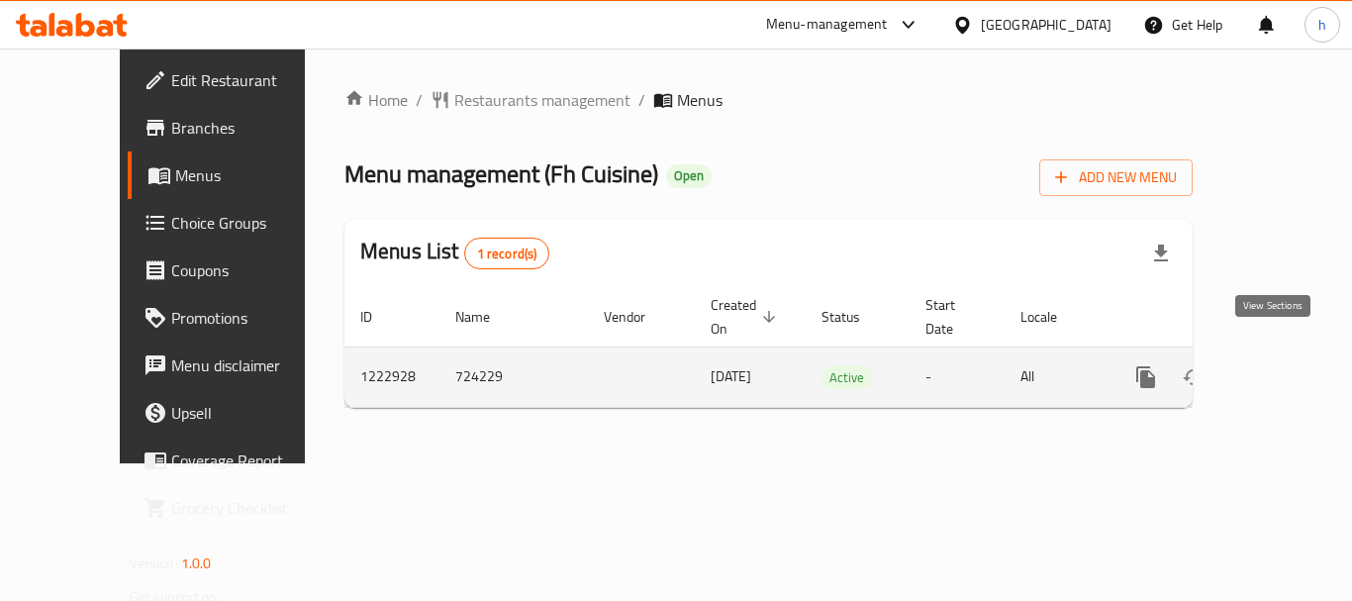
click at [1276, 365] on icon "enhanced table" at bounding box center [1288, 377] width 24 height 24
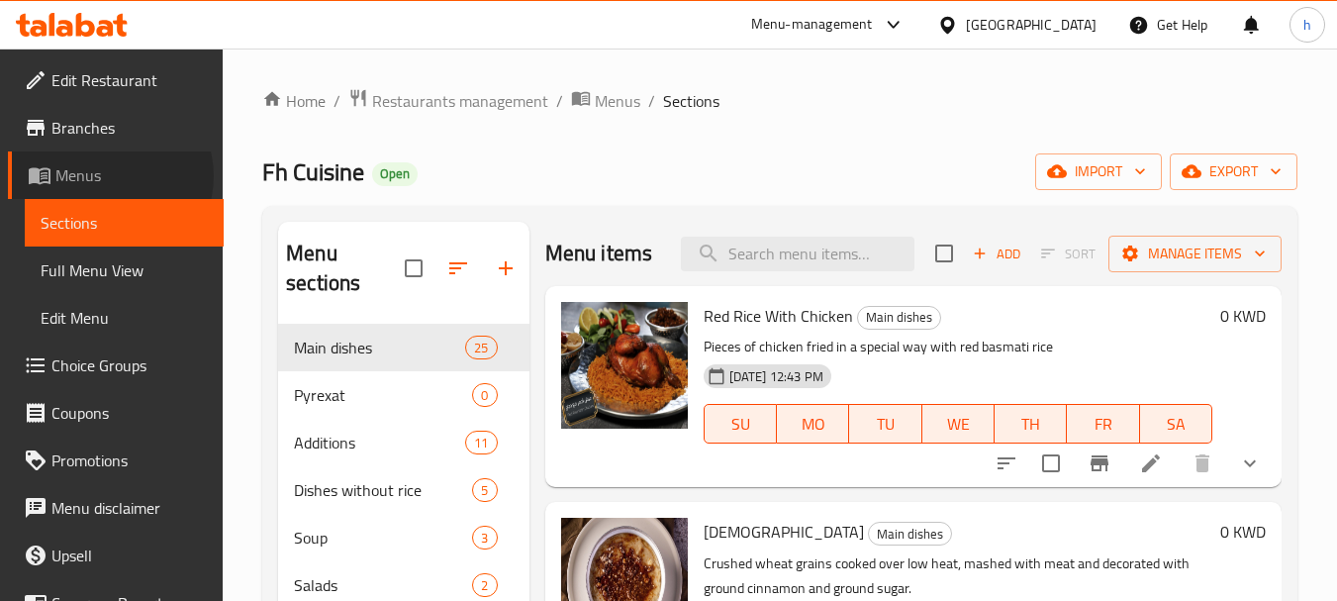
click at [111, 176] on span "Menus" at bounding box center [131, 175] width 152 height 24
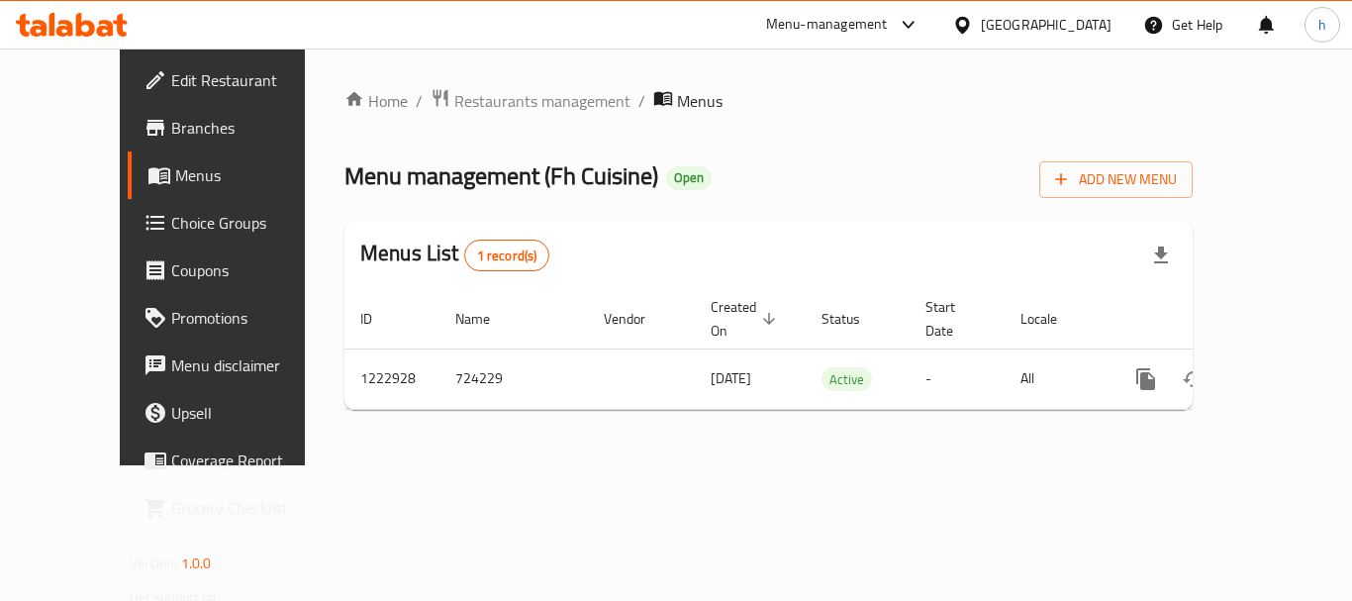
click at [1075, 26] on div "[GEOGRAPHIC_DATA]" at bounding box center [1046, 25] width 131 height 22
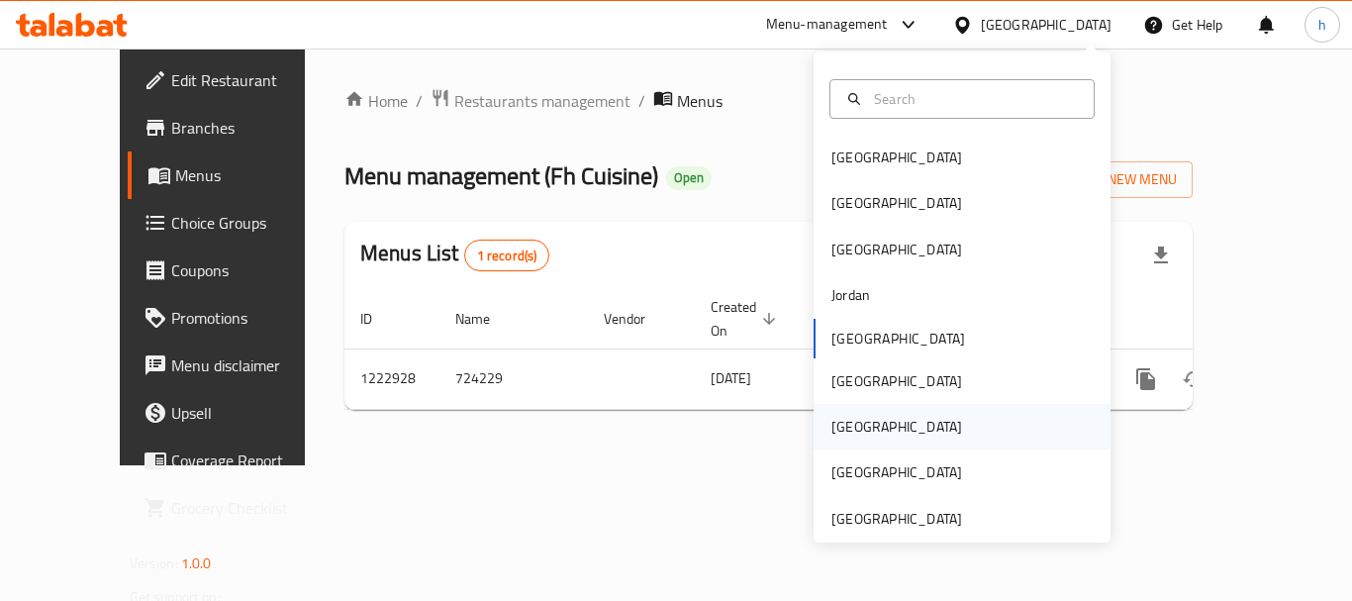
click at [868, 423] on div "[GEOGRAPHIC_DATA]" at bounding box center [961, 427] width 297 height 46
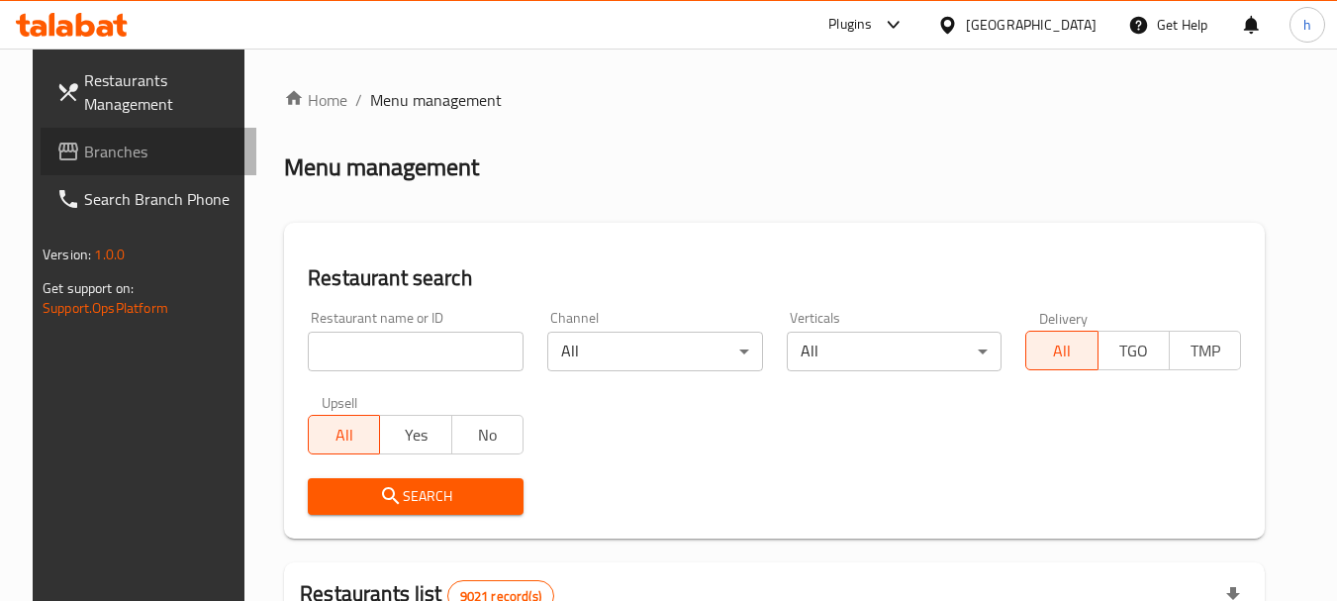
click at [110, 152] on span "Branches" at bounding box center [162, 152] width 156 height 24
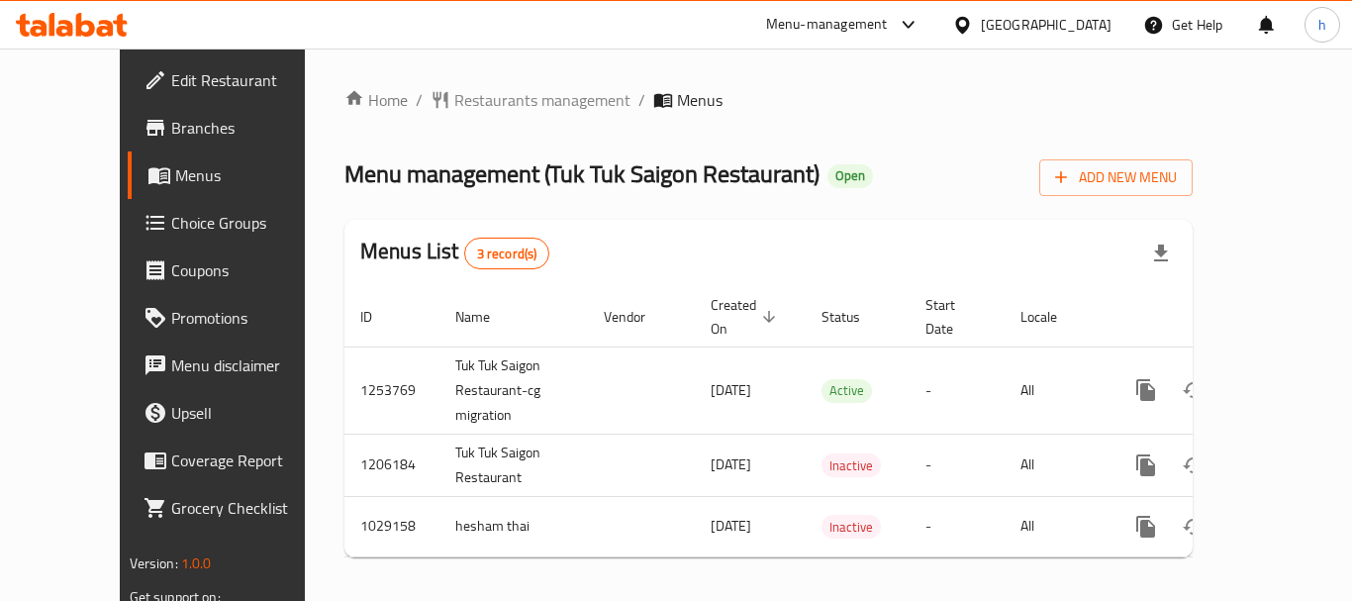
click at [1082, 20] on div "[GEOGRAPHIC_DATA]" at bounding box center [1046, 25] width 131 height 22
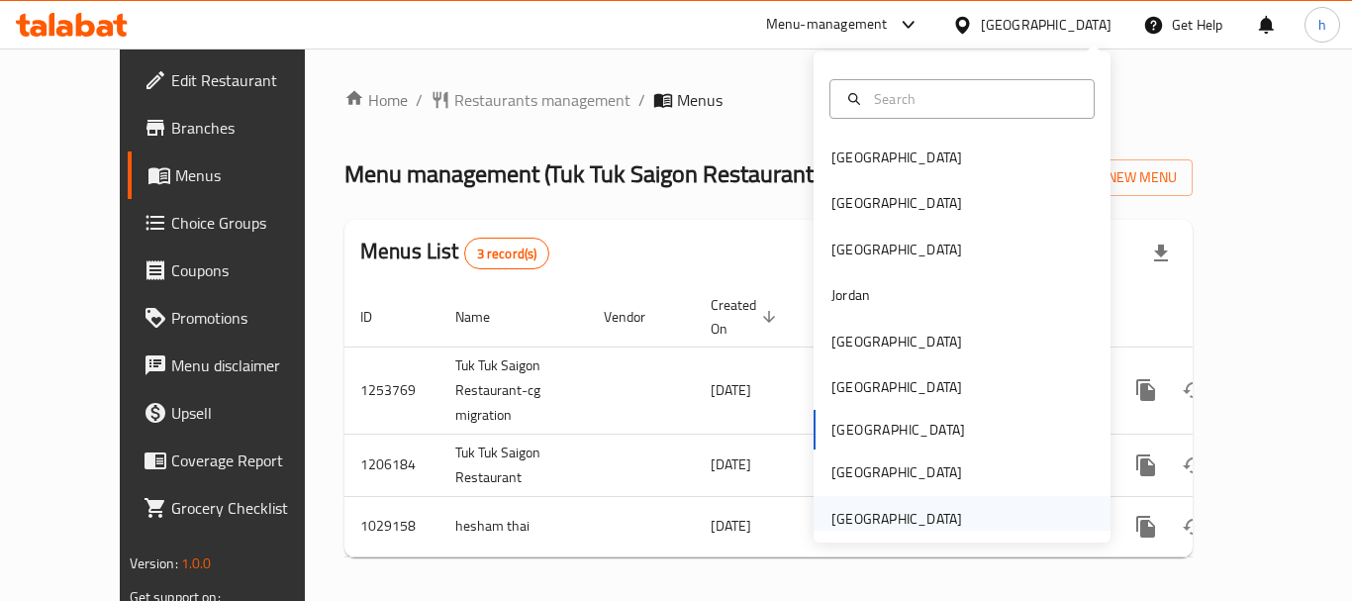
click at [935, 516] on div "[GEOGRAPHIC_DATA]" at bounding box center [896, 519] width 131 height 22
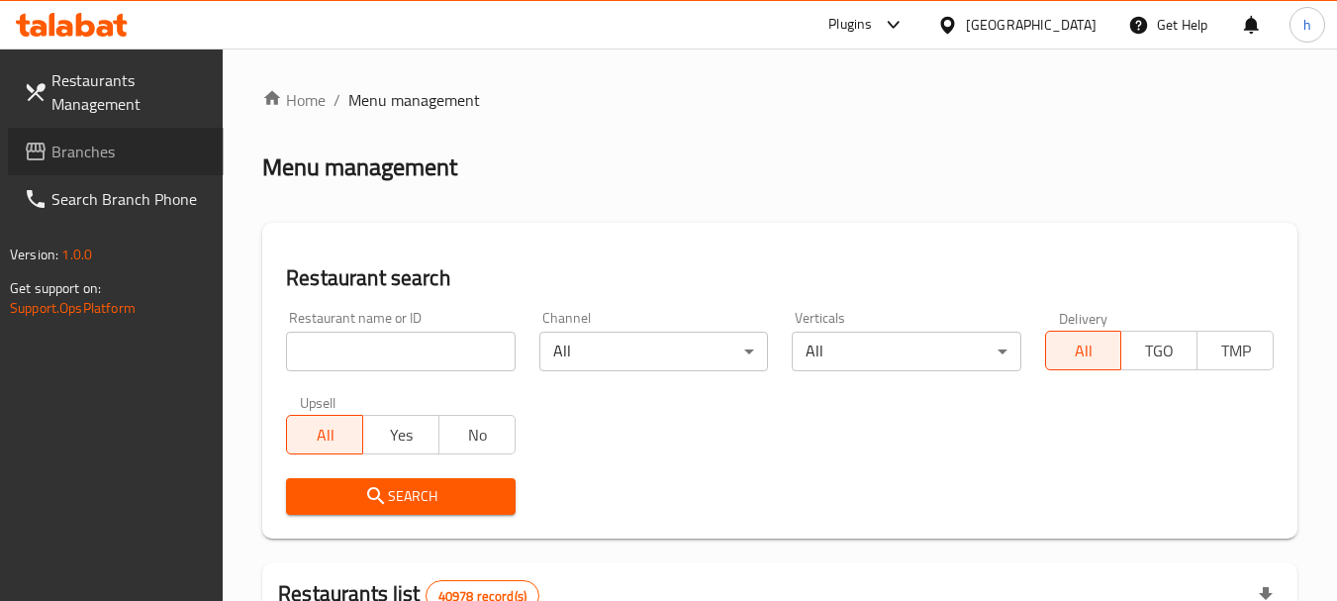
click at [160, 163] on link "Branches" at bounding box center [116, 151] width 216 height 47
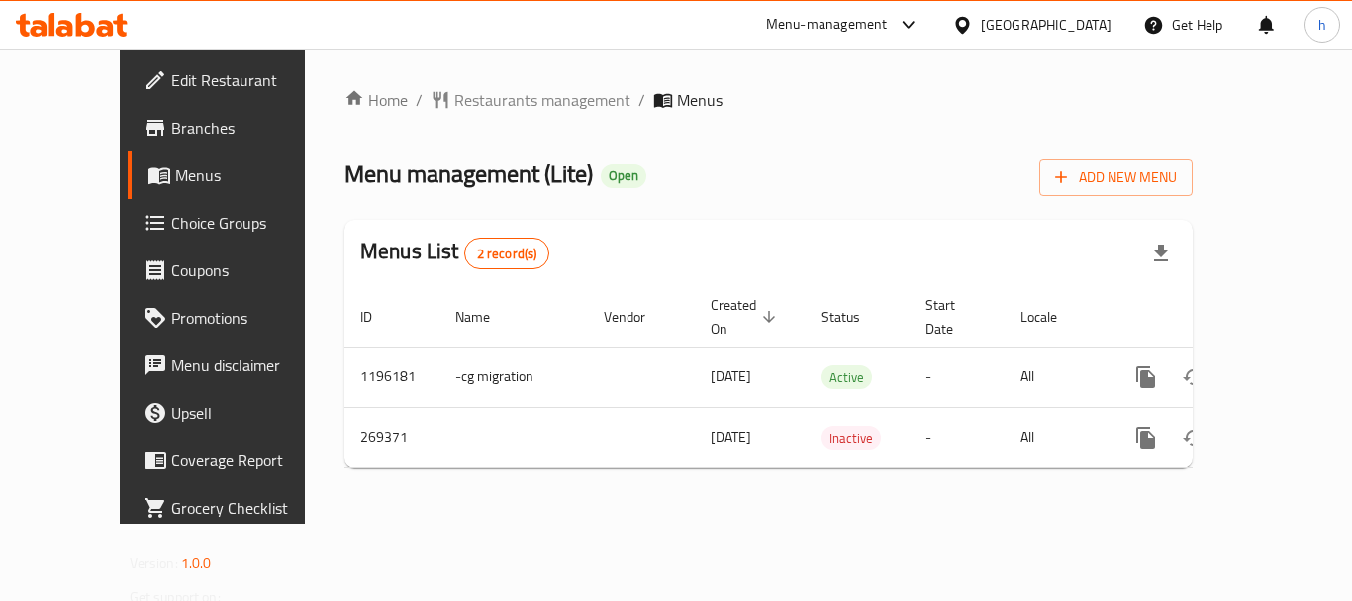
click at [895, 27] on div at bounding box center [904, 25] width 33 height 24
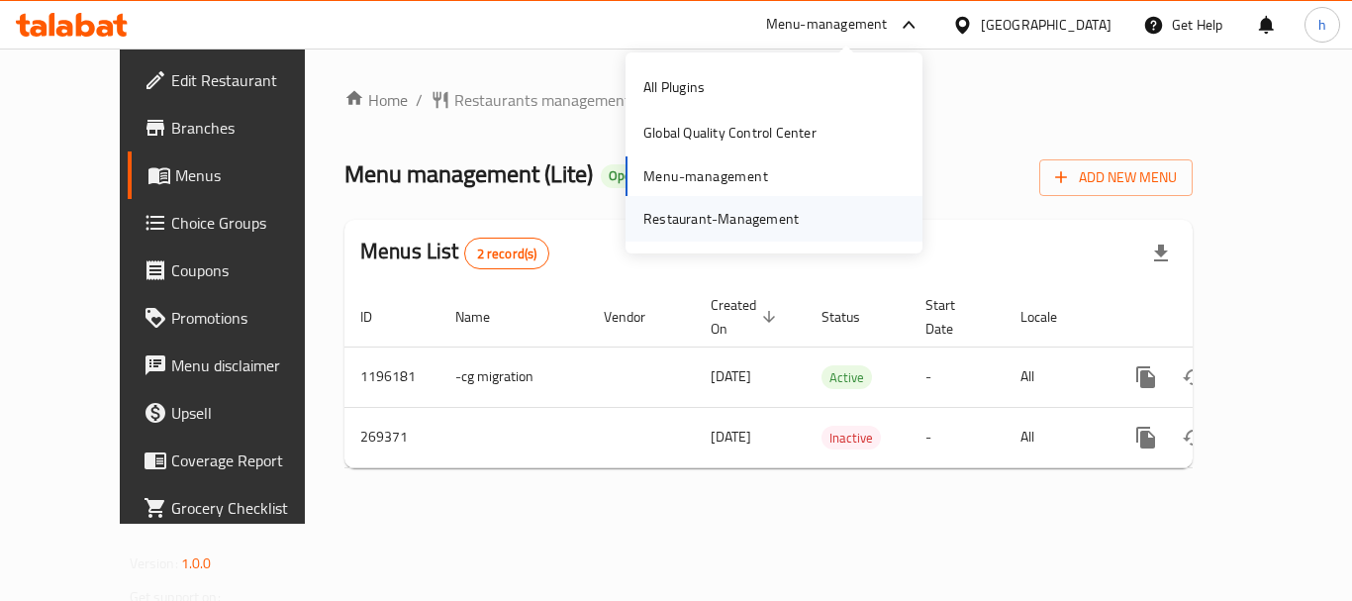
click at [717, 214] on div "Restaurant-Management" at bounding box center [720, 219] width 155 height 22
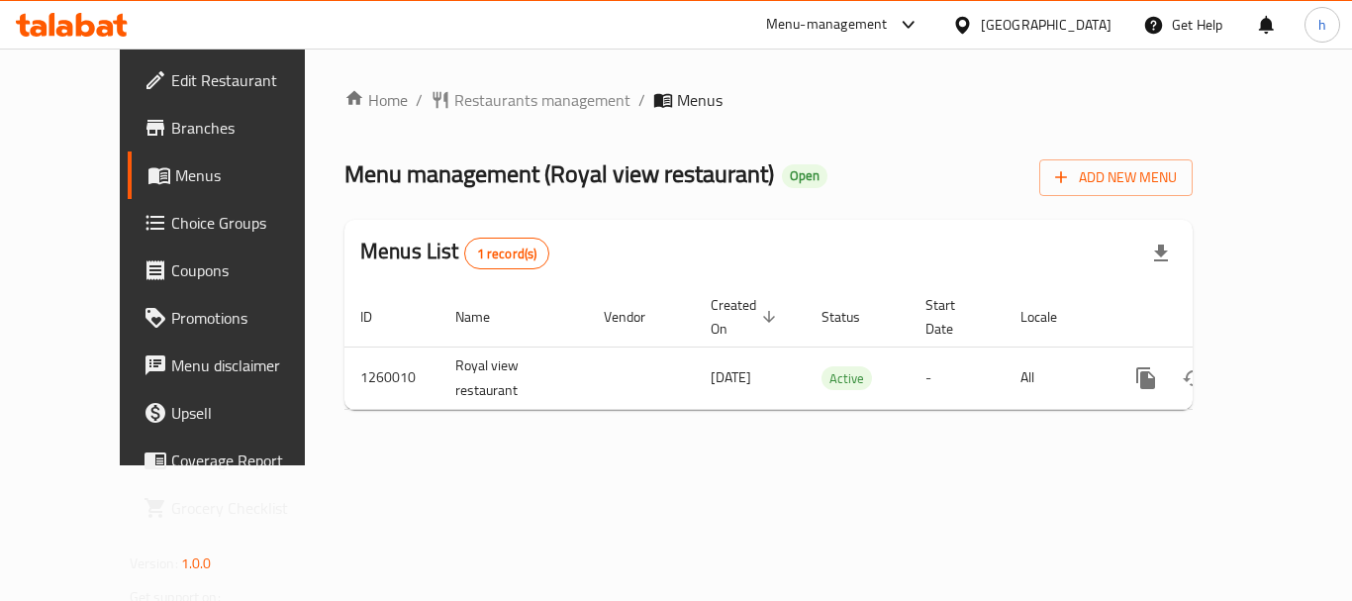
click at [846, 19] on div "Menu-management" at bounding box center [827, 25] width 122 height 24
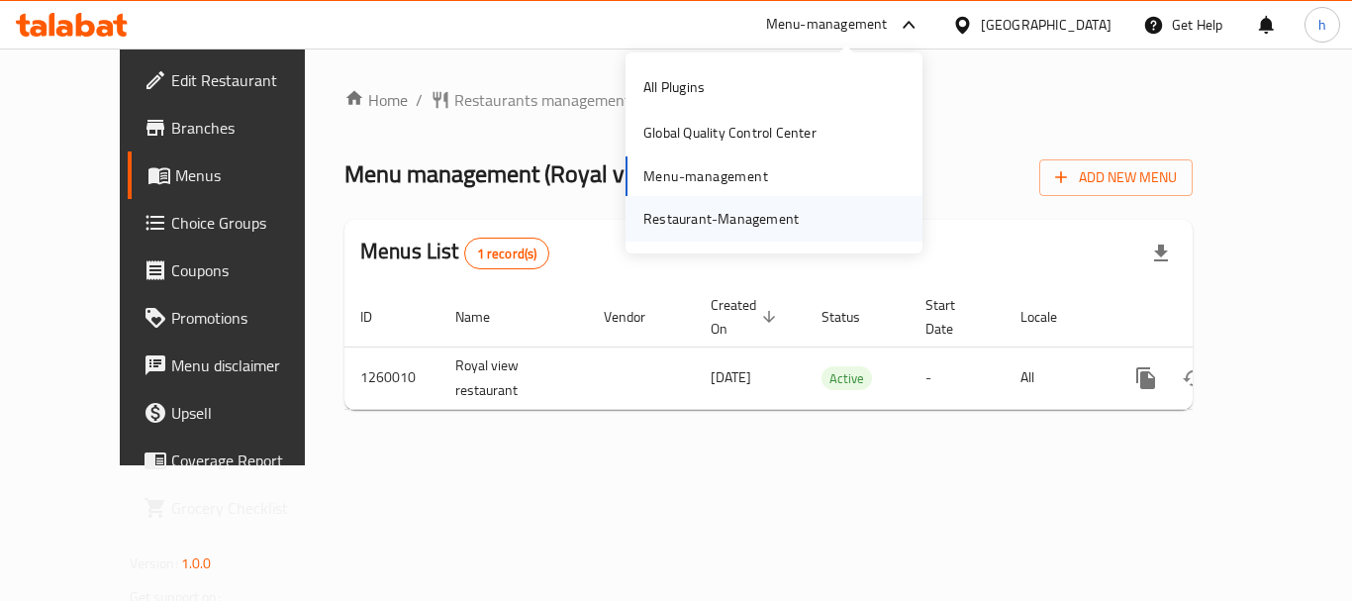
drag, startPoint x: 846, startPoint y: 19, endPoint x: 746, endPoint y: 230, distance: 233.3
click at [746, 230] on div "Restaurant-Management" at bounding box center [720, 219] width 155 height 22
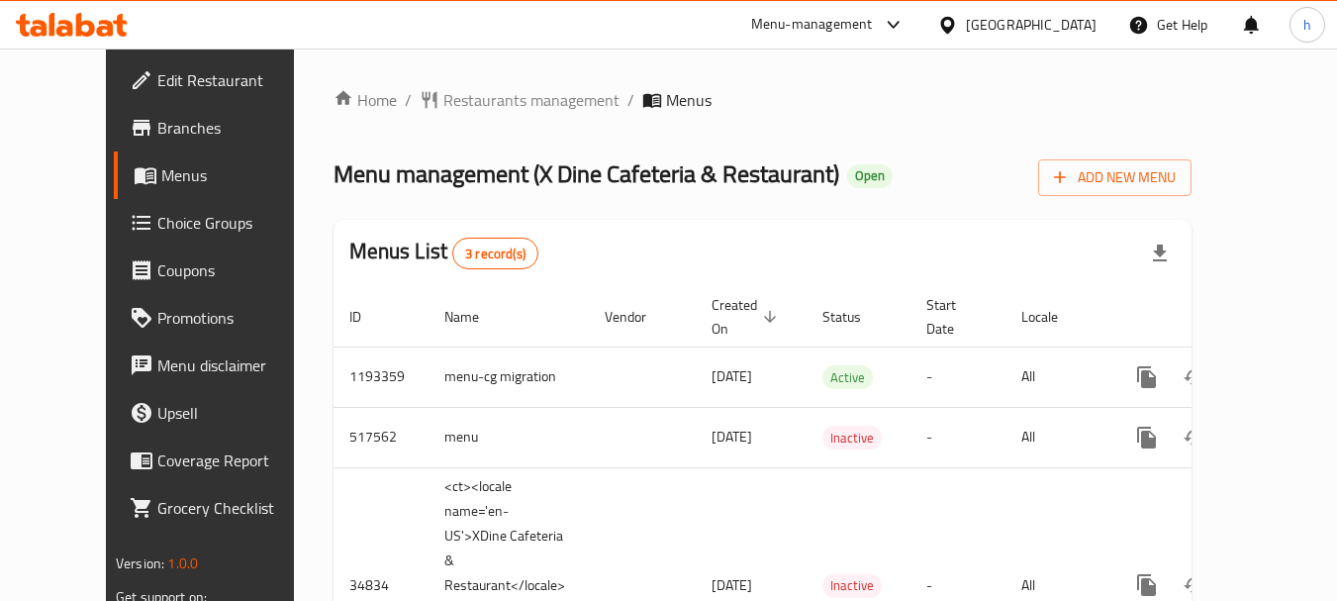
click at [863, 29] on div "Menu-management" at bounding box center [812, 25] width 122 height 24
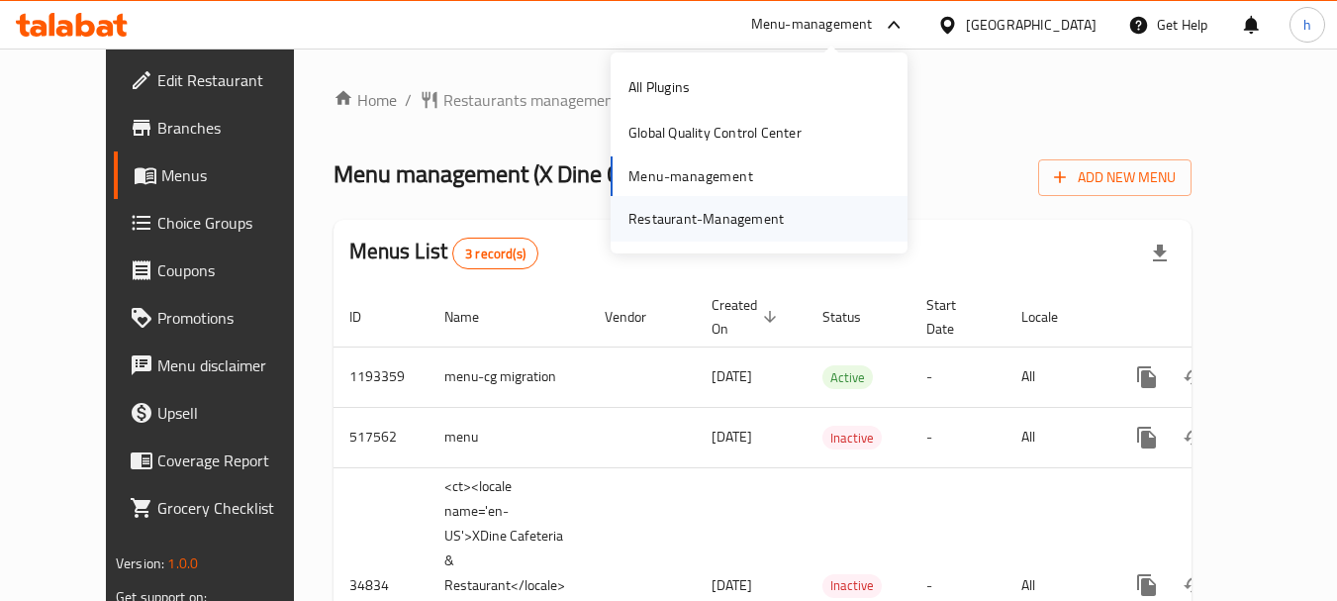
click at [798, 216] on div "Restaurant-Management" at bounding box center [759, 219] width 297 height 46
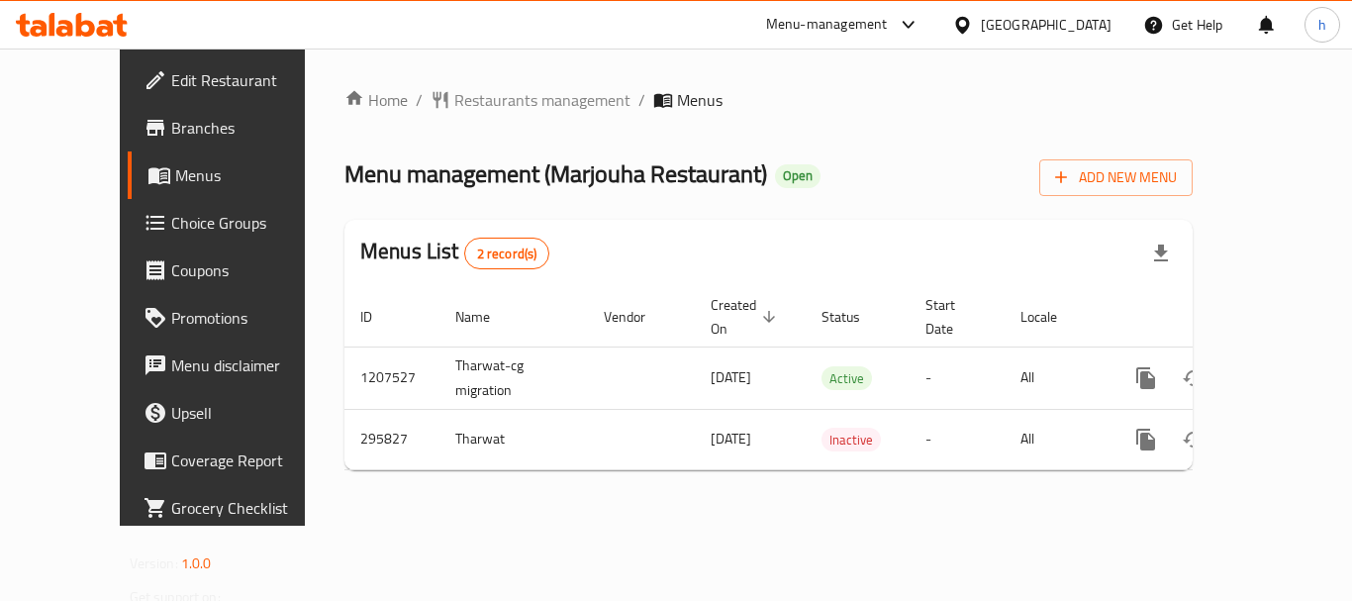
click at [845, 10] on div "Menu-management" at bounding box center [843, 24] width 186 height 47
click at [865, 25] on div "Menu-management" at bounding box center [827, 25] width 122 height 24
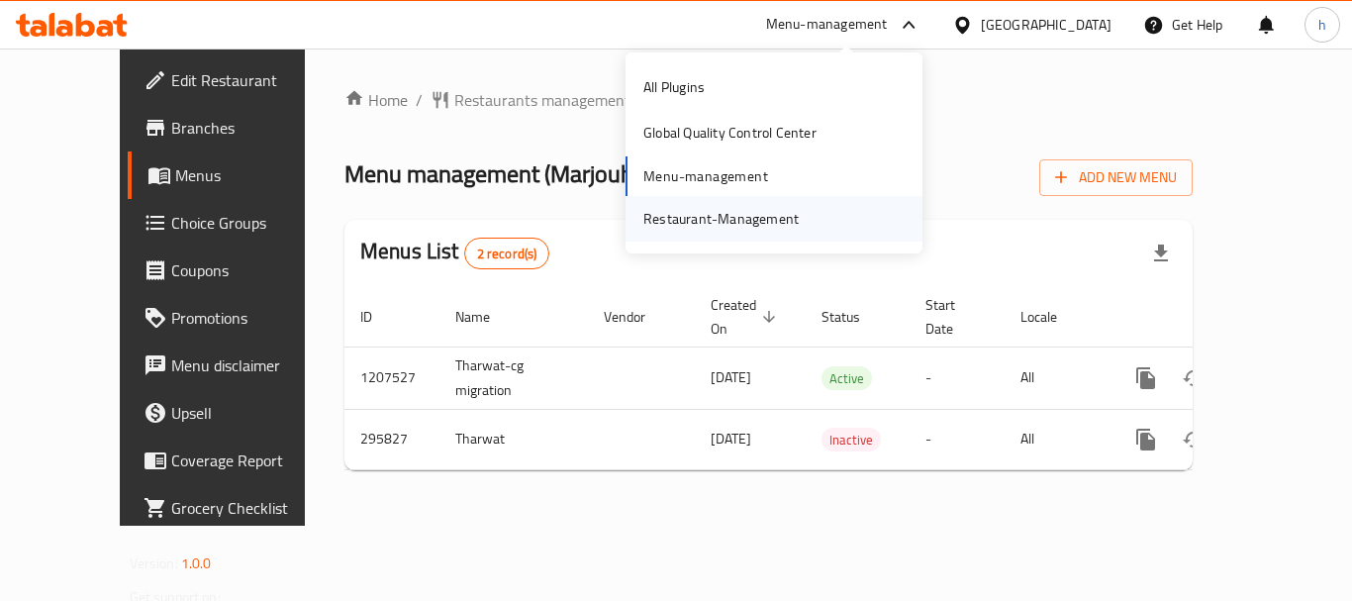
click at [716, 223] on div "Restaurant-Management" at bounding box center [720, 219] width 155 height 22
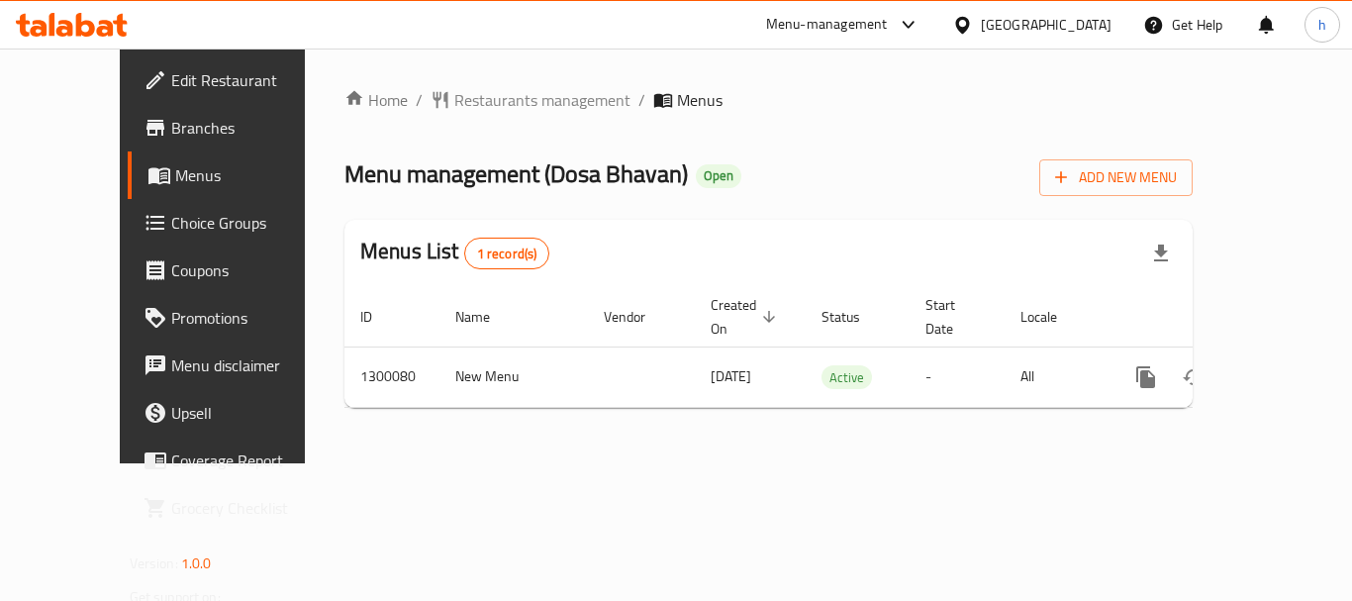
click at [957, 17] on icon at bounding box center [962, 25] width 21 height 21
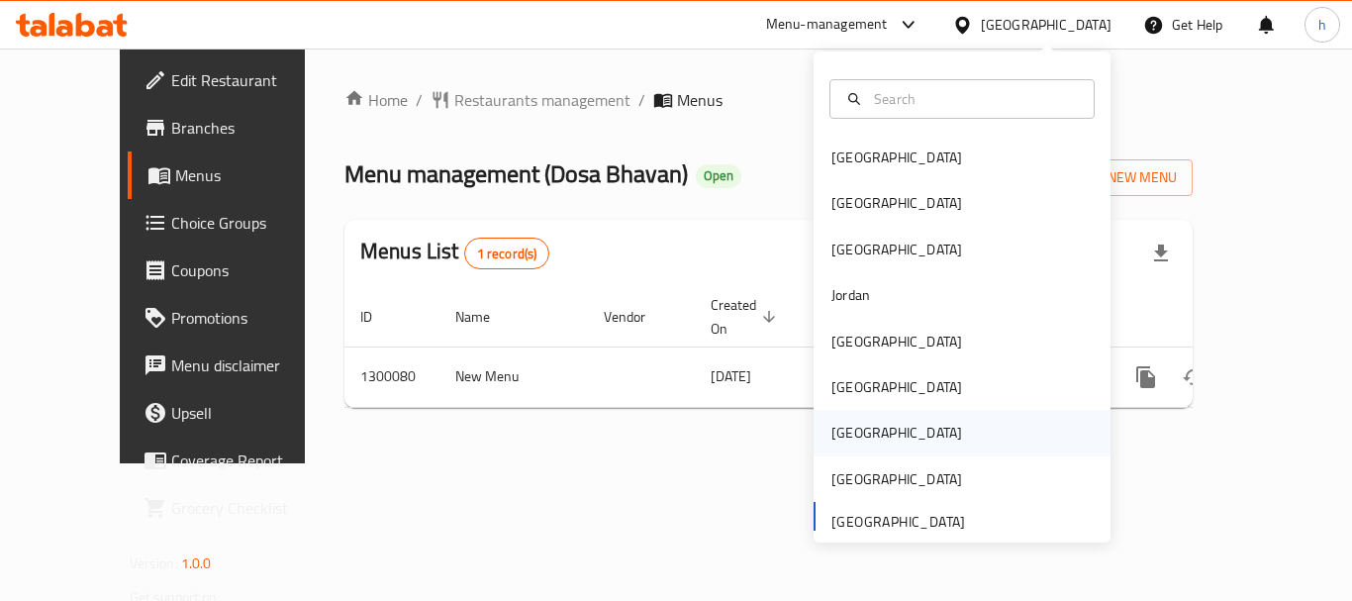
click at [881, 437] on div "[GEOGRAPHIC_DATA]" at bounding box center [961, 433] width 297 height 46
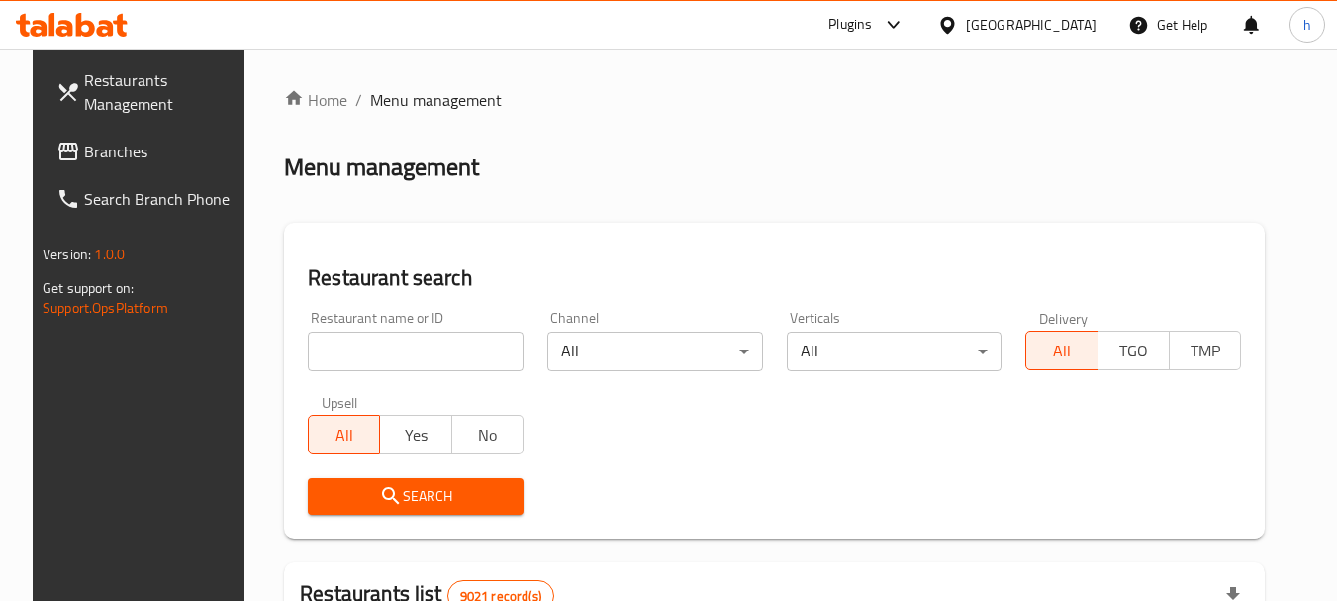
click at [110, 157] on span "Branches" at bounding box center [162, 152] width 156 height 24
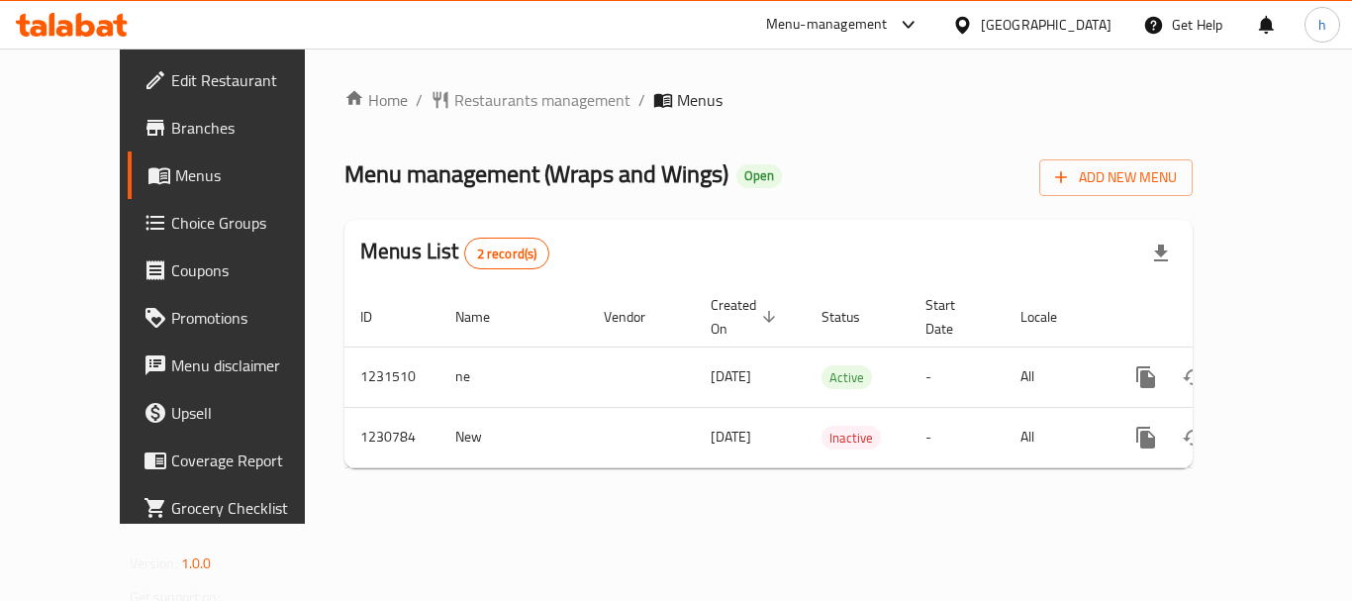
click at [1091, 18] on div "[GEOGRAPHIC_DATA]" at bounding box center [1046, 25] width 131 height 22
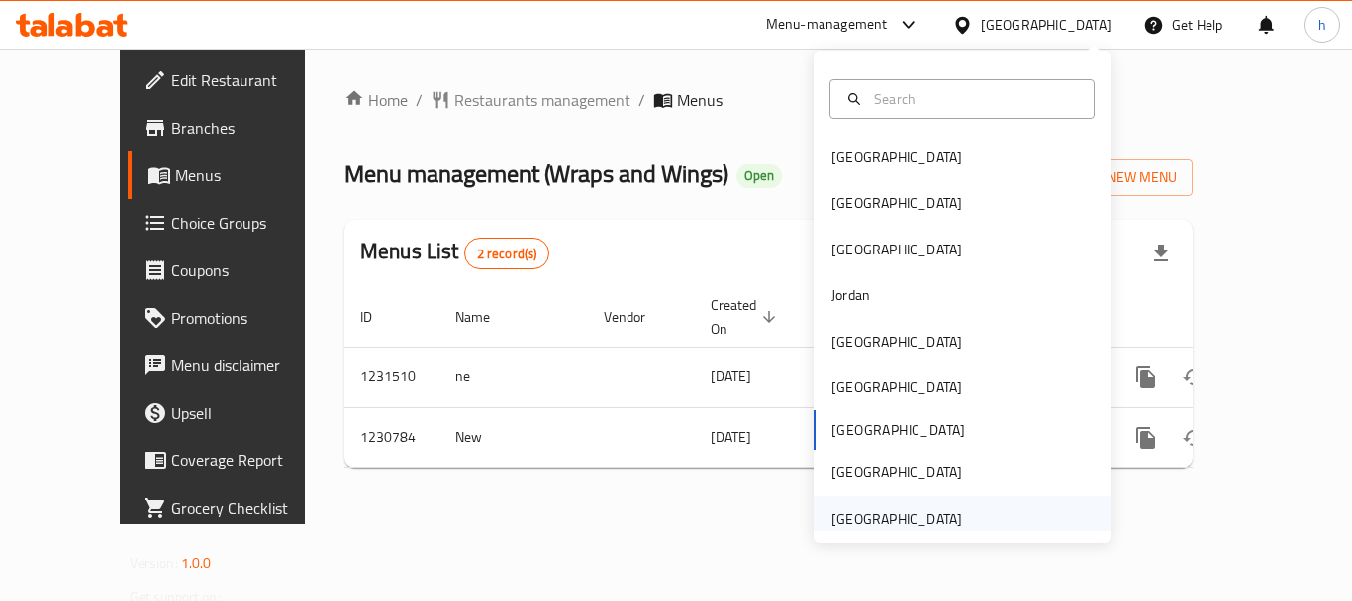
click at [939, 520] on div "[GEOGRAPHIC_DATA]" at bounding box center [896, 519] width 131 height 22
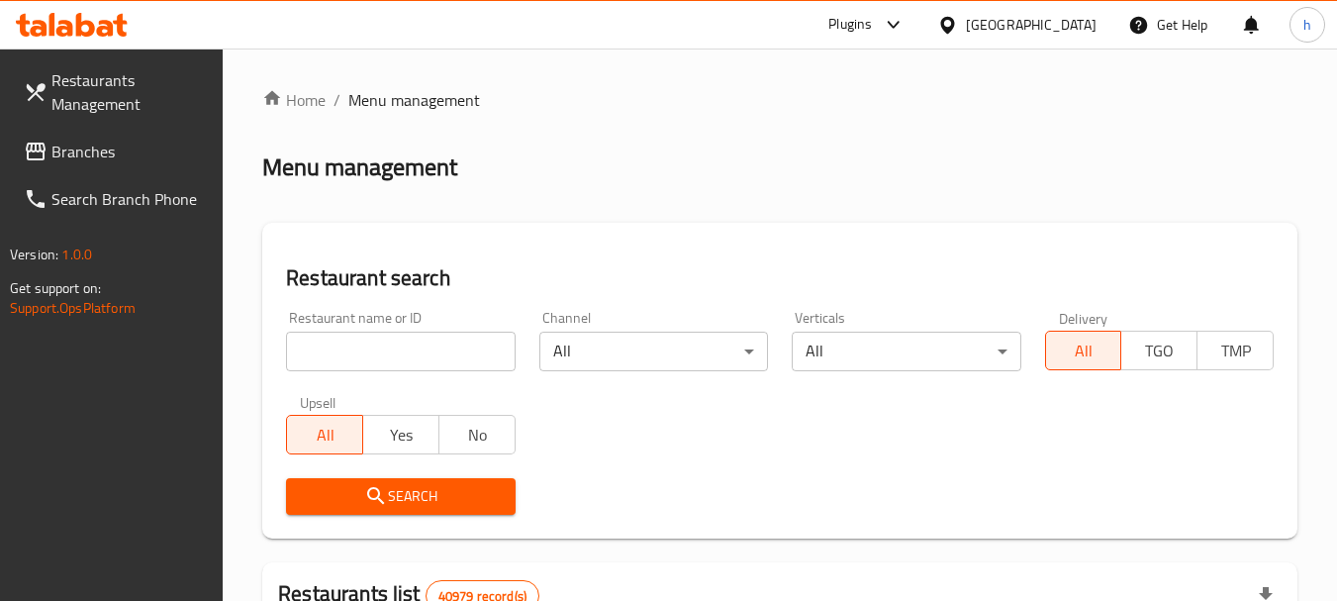
click at [861, 28] on div "Plugins" at bounding box center [850, 25] width 44 height 24
click at [218, 142] on link "Branches" at bounding box center [116, 151] width 216 height 47
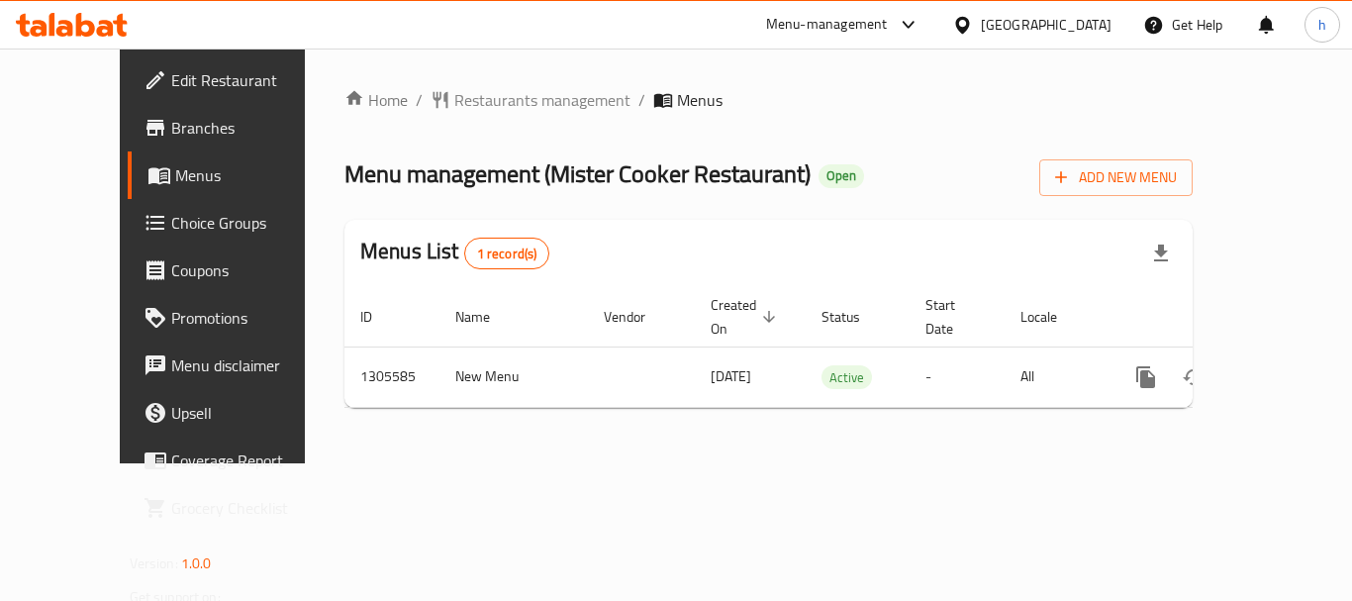
click at [903, 30] on icon at bounding box center [908, 25] width 24 height 24
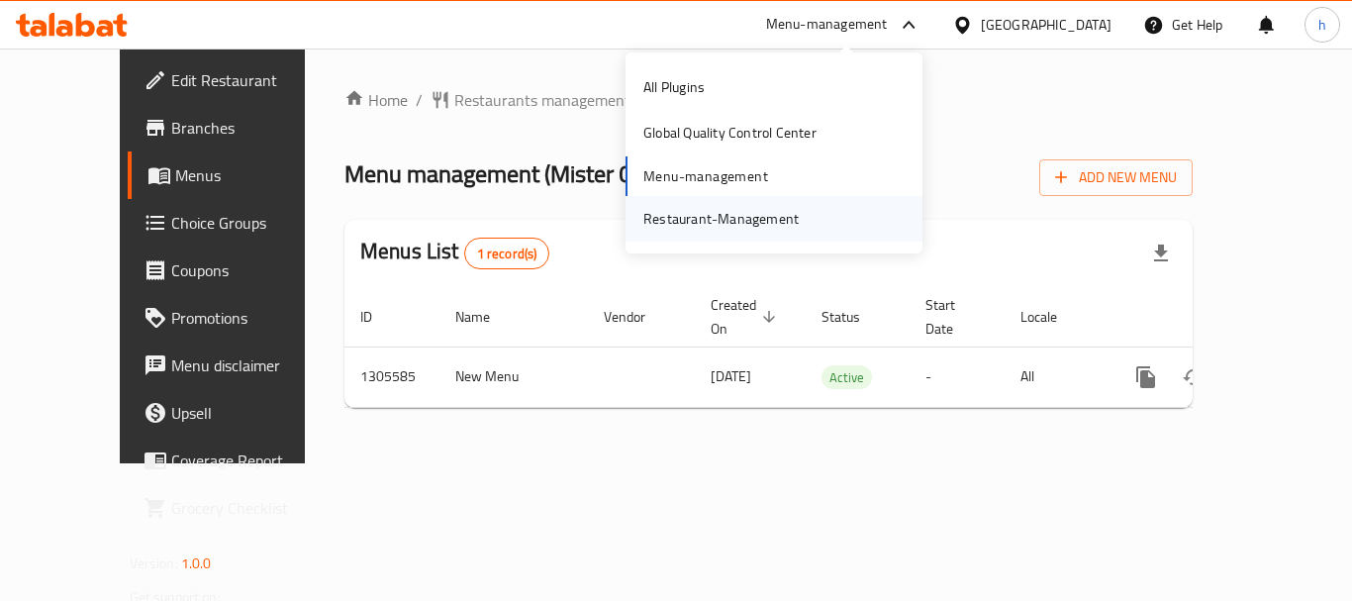
click at [759, 218] on div "Restaurant-Management" at bounding box center [720, 219] width 155 height 22
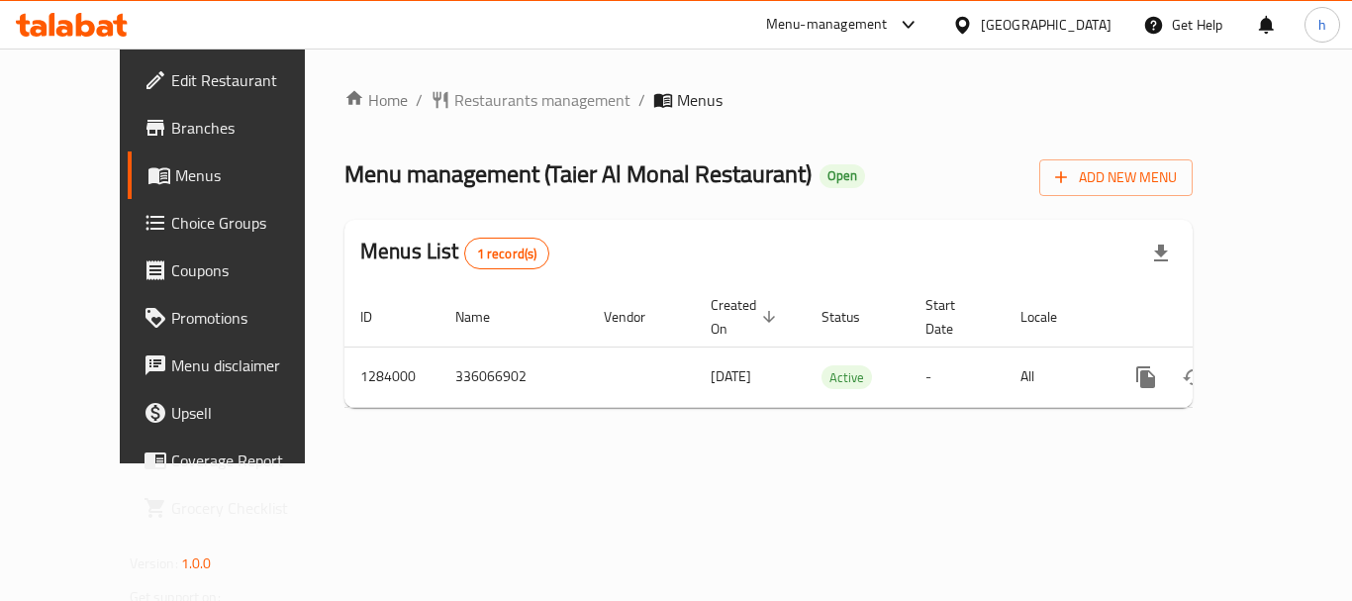
click at [988, 15] on div "[GEOGRAPHIC_DATA]" at bounding box center [1046, 25] width 131 height 22
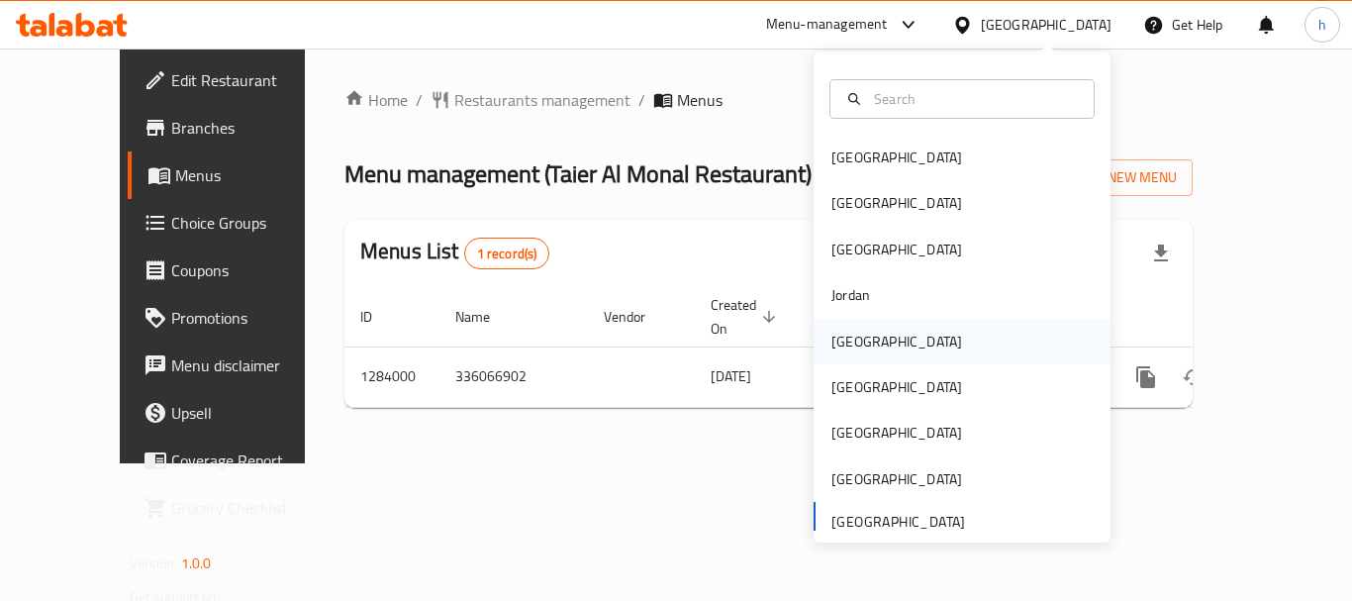
click at [850, 335] on div "[GEOGRAPHIC_DATA]" at bounding box center [896, 341] width 131 height 22
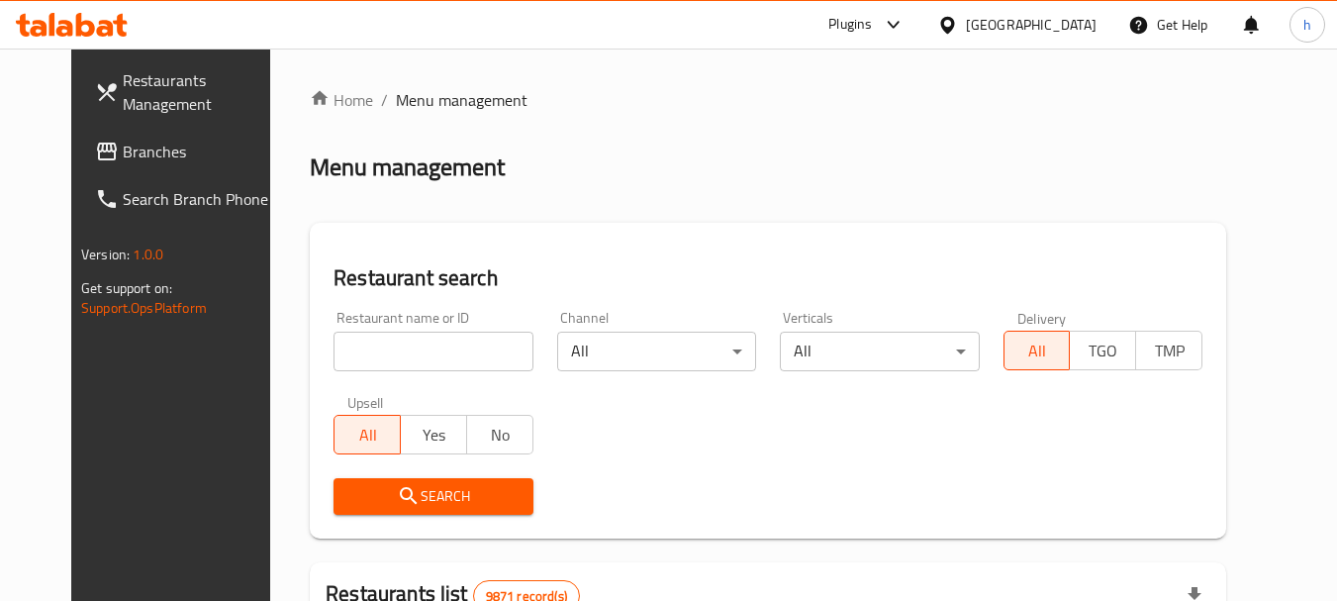
click at [123, 163] on span "Branches" at bounding box center [201, 152] width 156 height 24
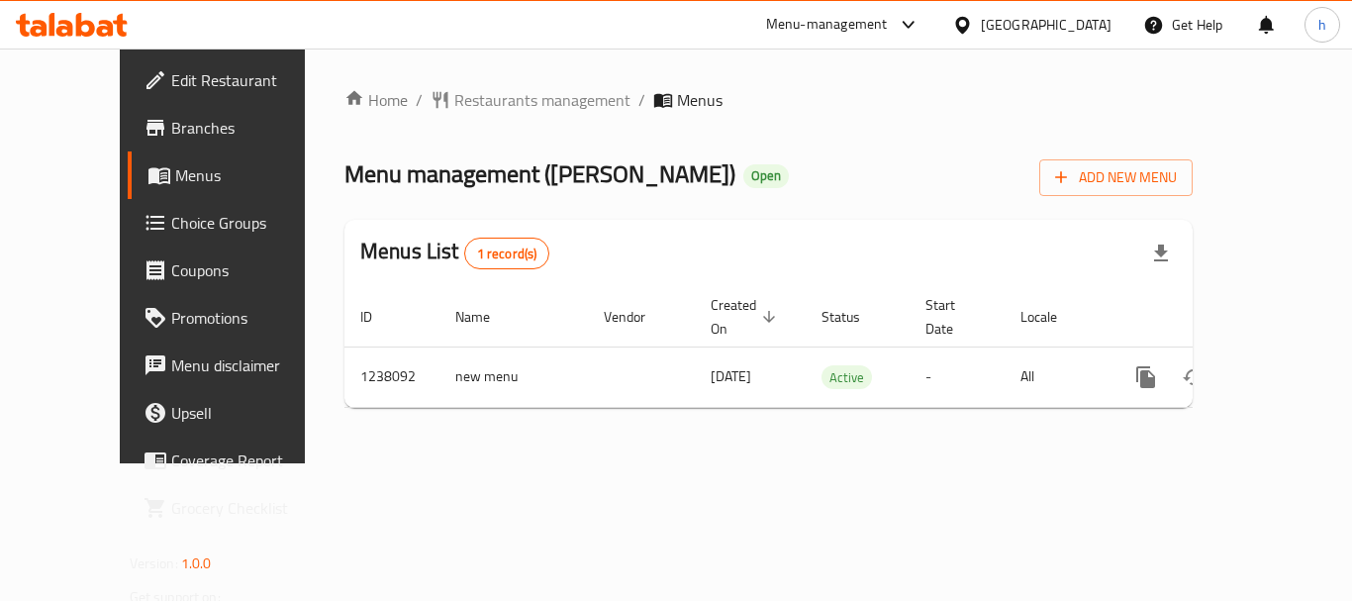
click at [1031, 26] on div "[GEOGRAPHIC_DATA]" at bounding box center [1031, 24] width 191 height 47
click at [1088, 29] on div "[GEOGRAPHIC_DATA]" at bounding box center [1046, 25] width 131 height 22
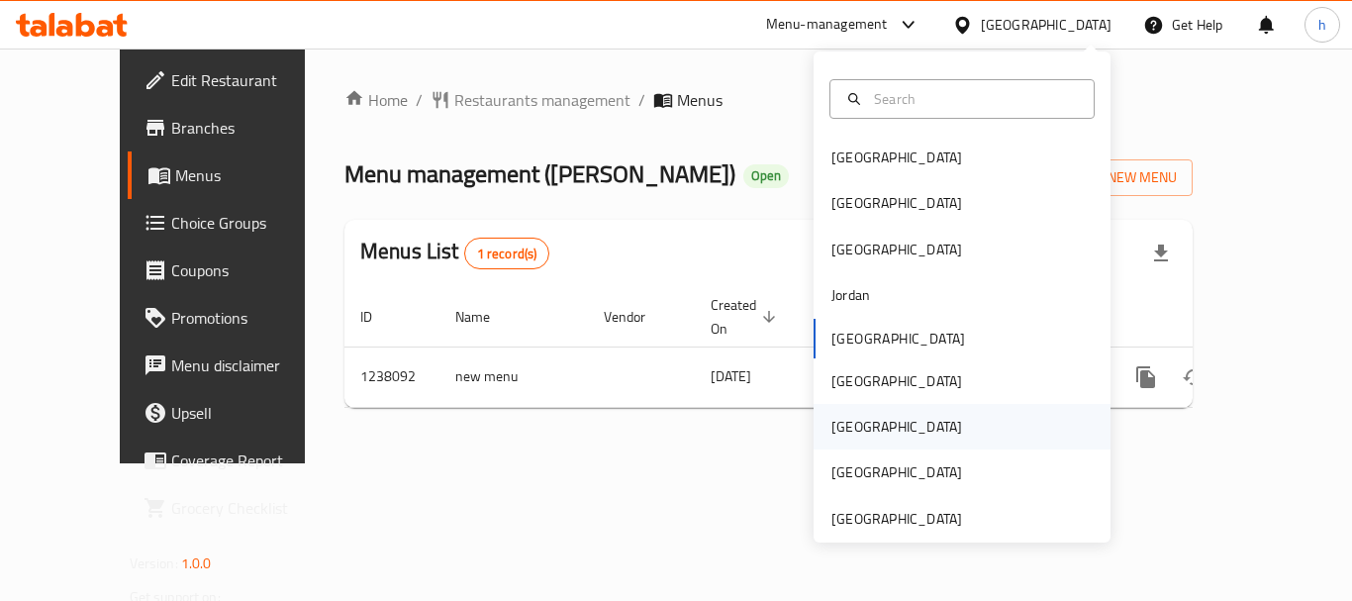
click at [831, 419] on div "[GEOGRAPHIC_DATA]" at bounding box center [896, 427] width 131 height 22
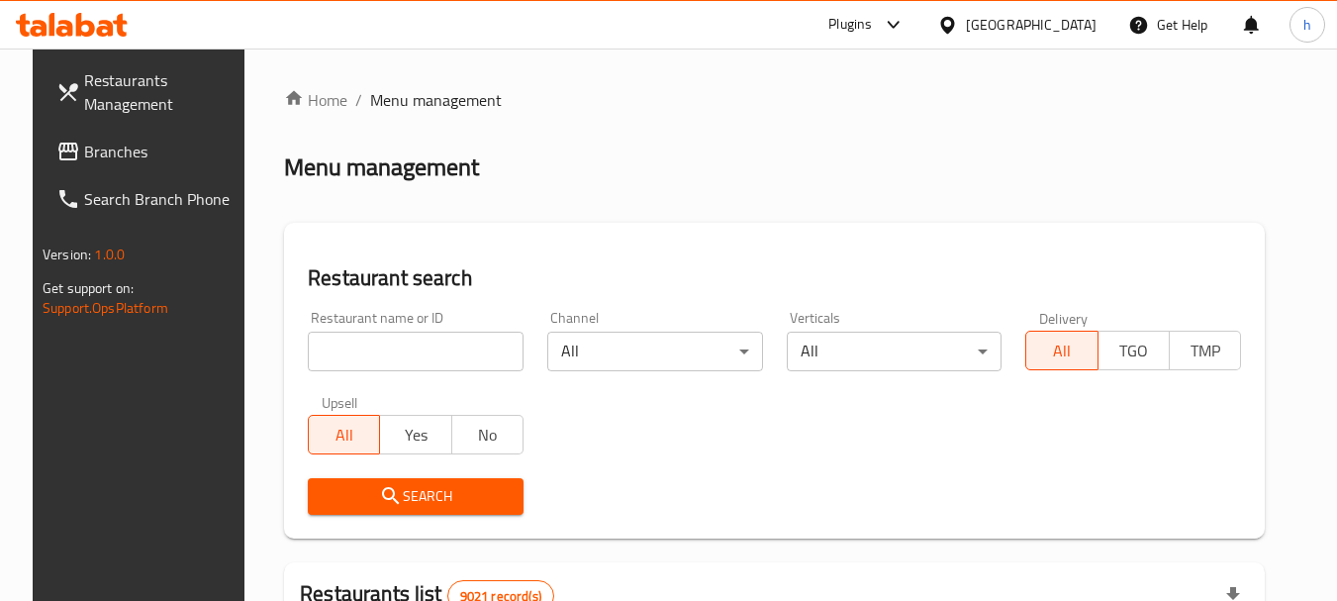
click at [117, 158] on span "Branches" at bounding box center [162, 152] width 156 height 24
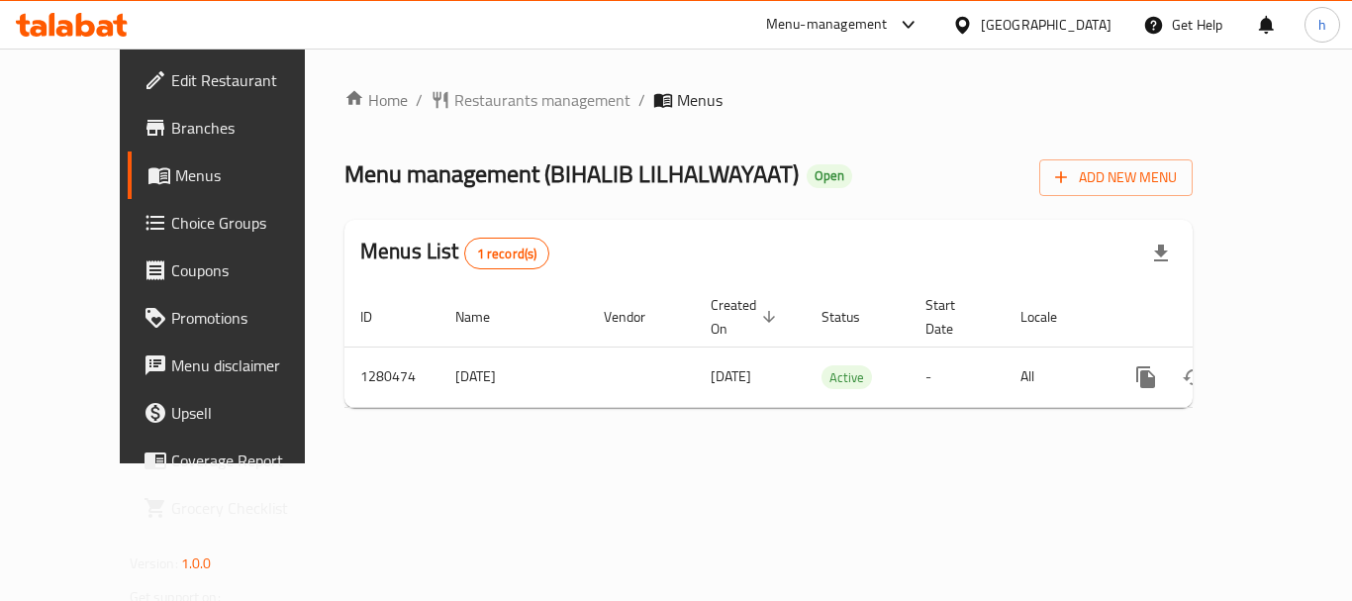
click at [1046, 34] on div "[GEOGRAPHIC_DATA]" at bounding box center [1031, 24] width 191 height 47
click at [981, 18] on div at bounding box center [966, 25] width 29 height 22
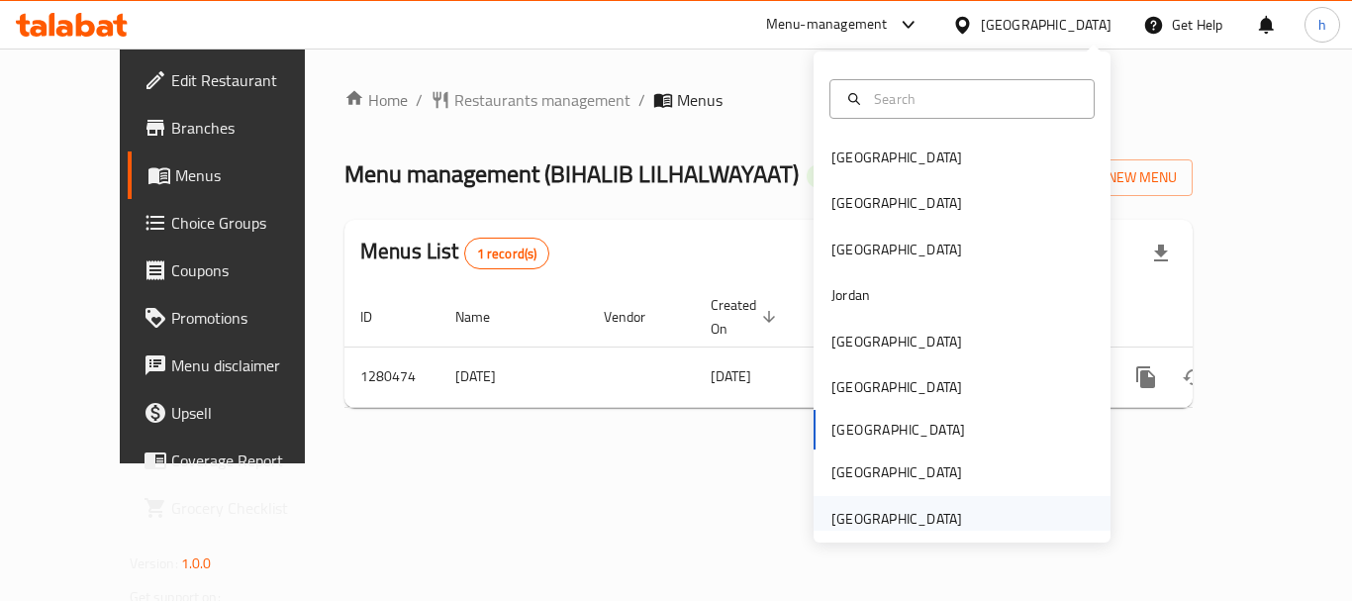
click at [919, 514] on div "[GEOGRAPHIC_DATA]" at bounding box center [896, 519] width 131 height 22
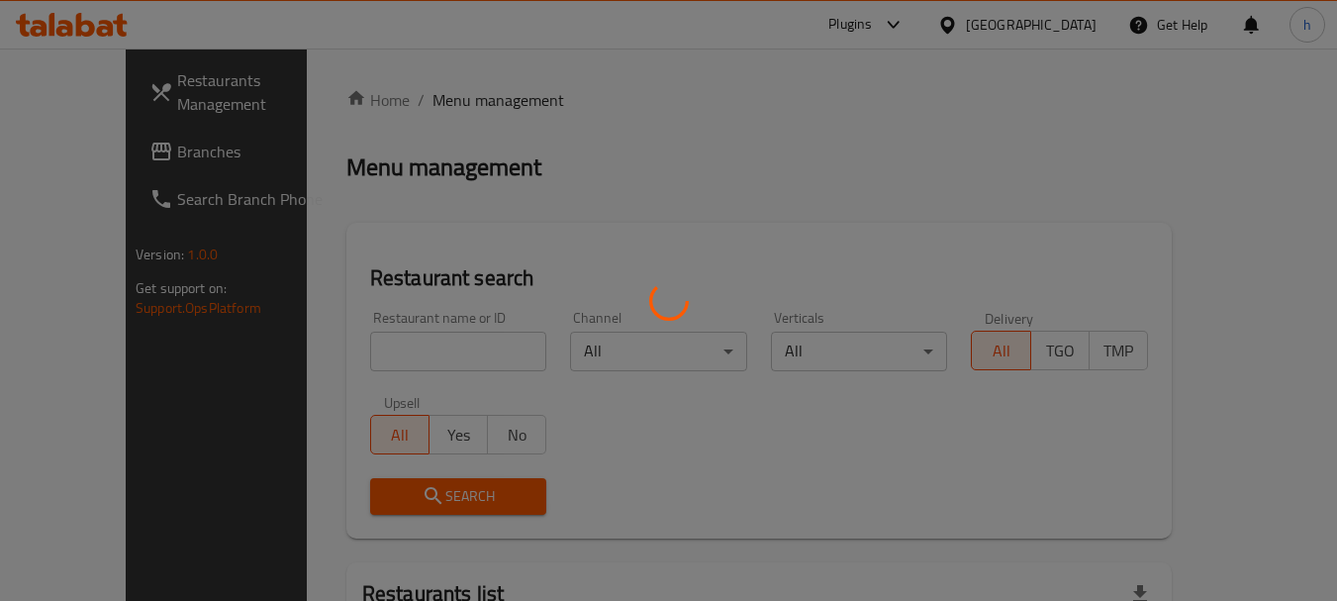
click at [827, 101] on div at bounding box center [668, 300] width 1337 height 601
drag, startPoint x: 827, startPoint y: 101, endPoint x: 931, endPoint y: 25, distance: 128.8
click at [931, 25] on div at bounding box center [668, 300] width 1337 height 601
click at [854, 30] on div at bounding box center [668, 300] width 1337 height 601
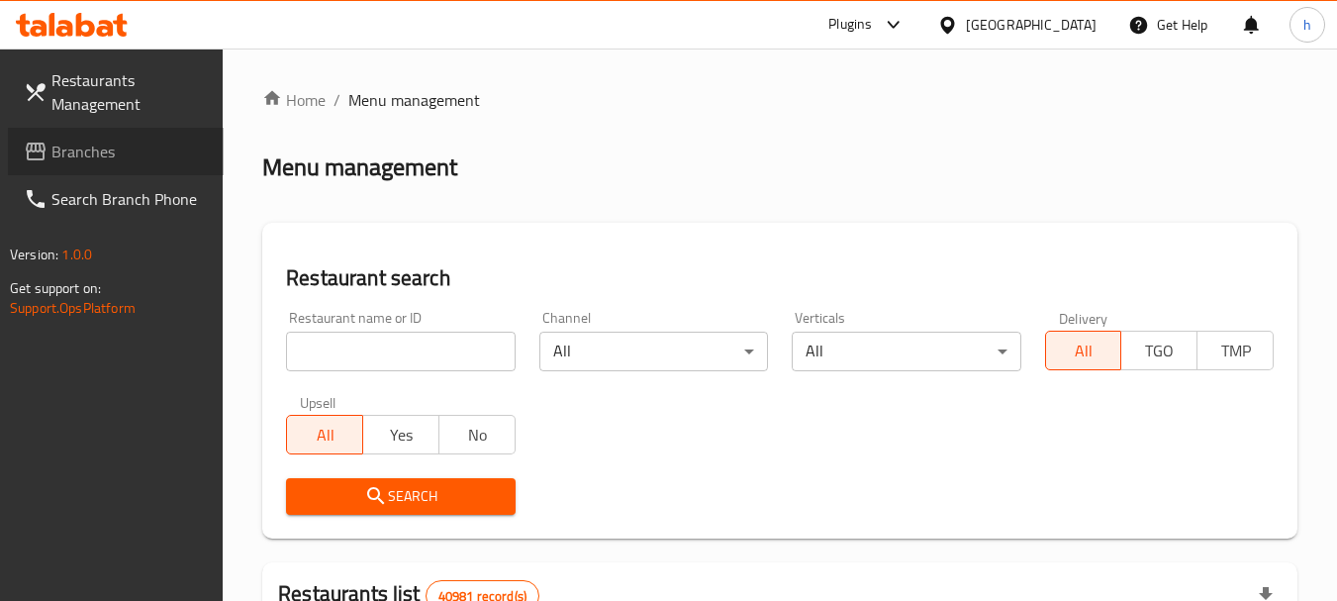
click at [139, 139] on link "Branches" at bounding box center [116, 151] width 216 height 47
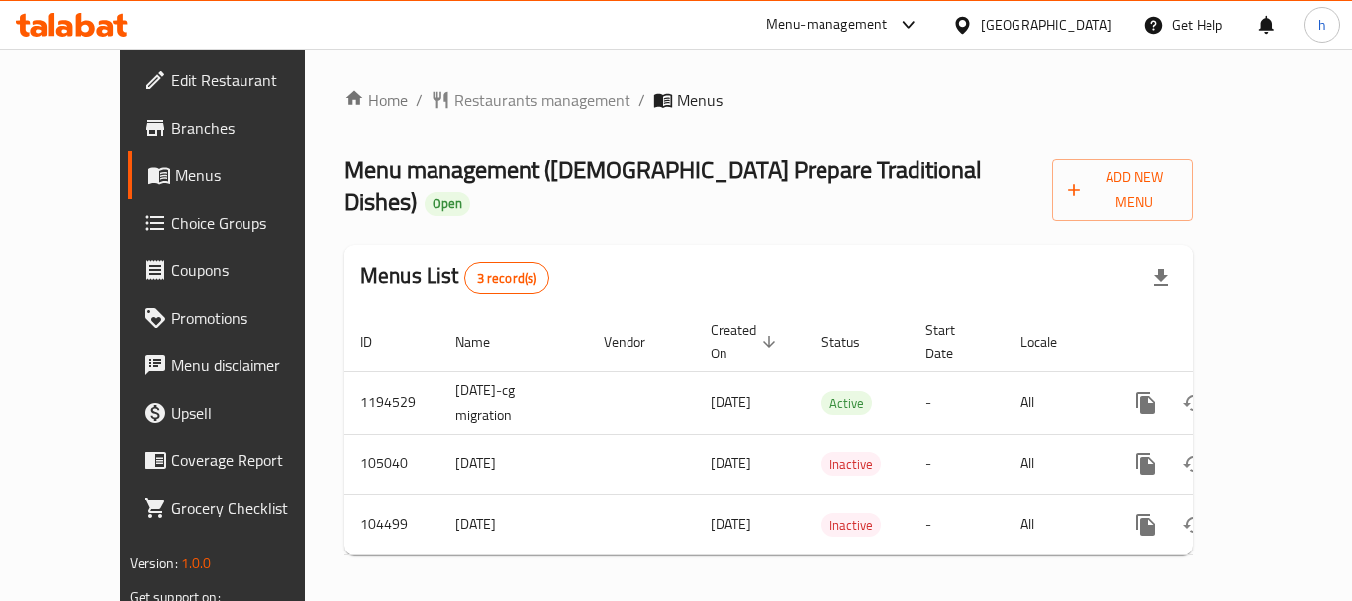
click at [1000, 21] on div "[GEOGRAPHIC_DATA]" at bounding box center [1046, 25] width 131 height 22
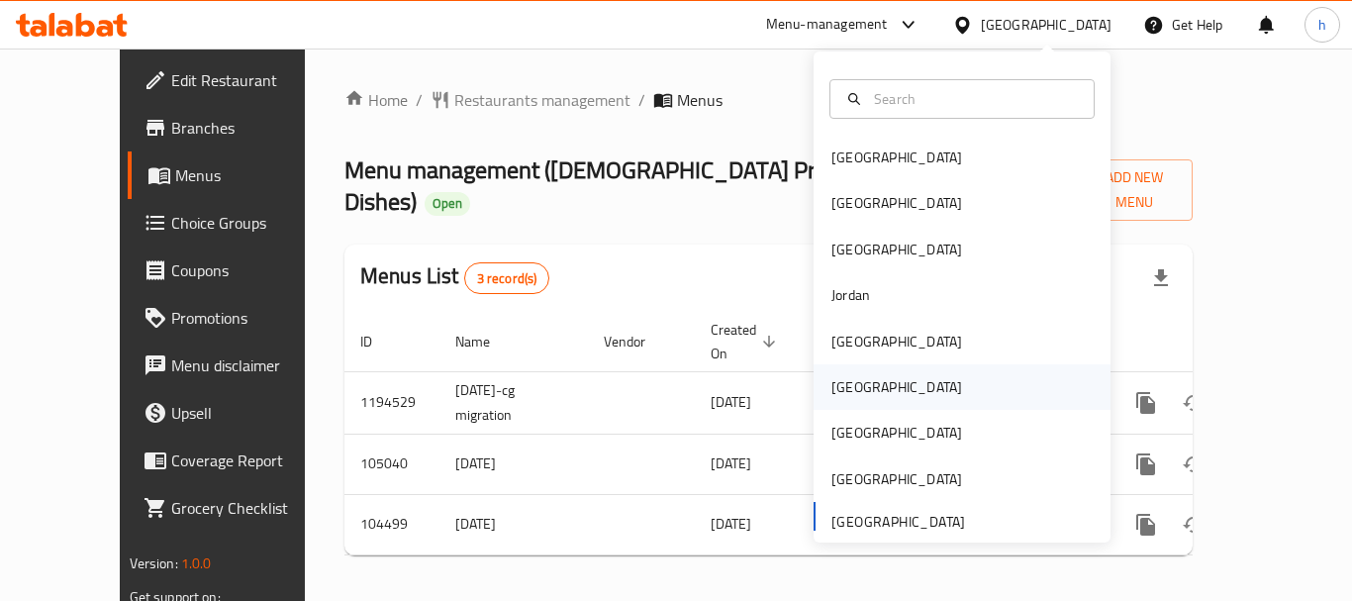
click at [876, 398] on div "[GEOGRAPHIC_DATA]" at bounding box center [961, 387] width 297 height 46
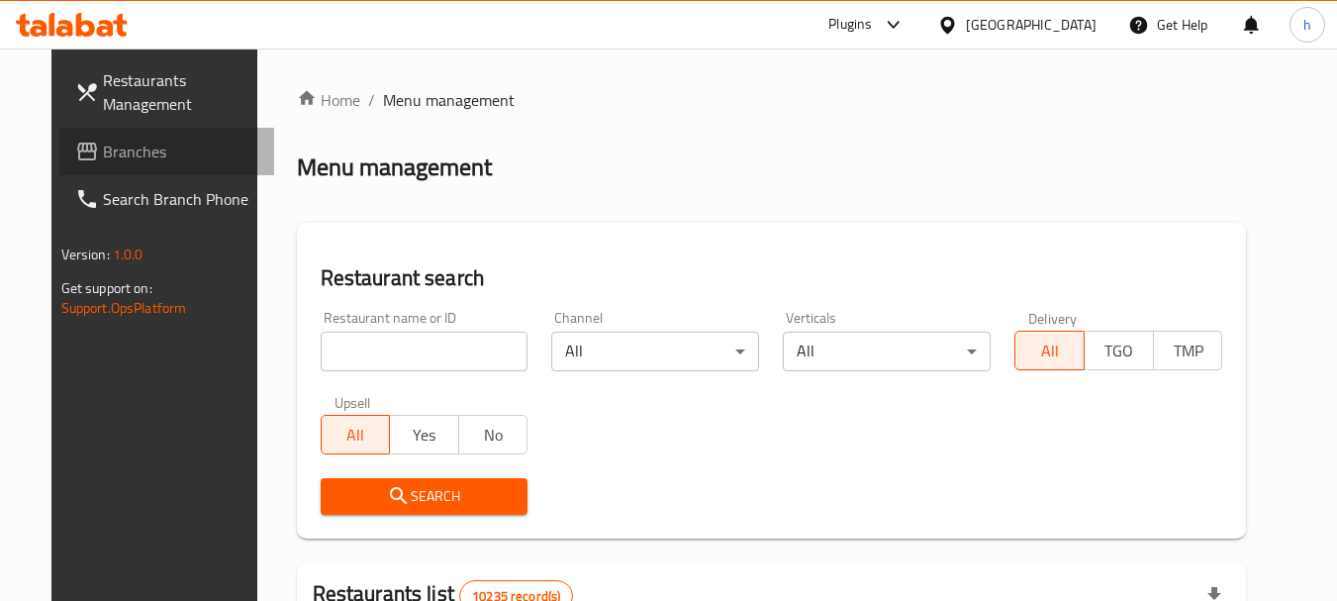
click at [122, 150] on span "Branches" at bounding box center [181, 152] width 156 height 24
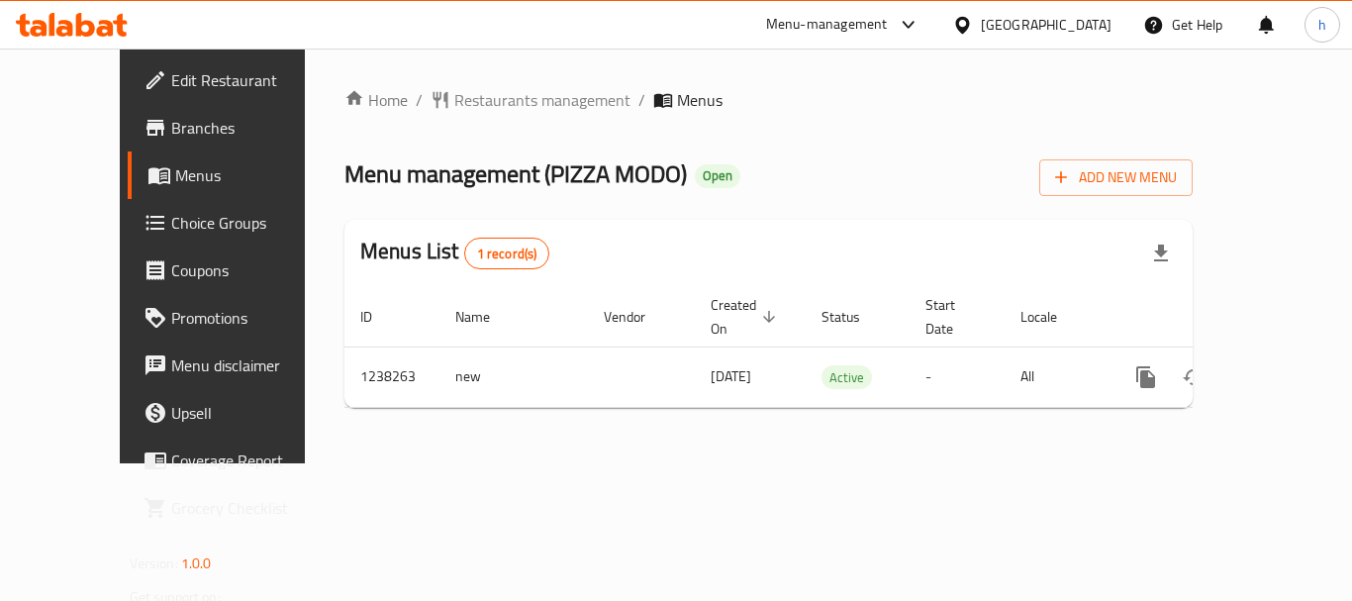
click at [1085, 18] on div "[GEOGRAPHIC_DATA]" at bounding box center [1046, 25] width 131 height 22
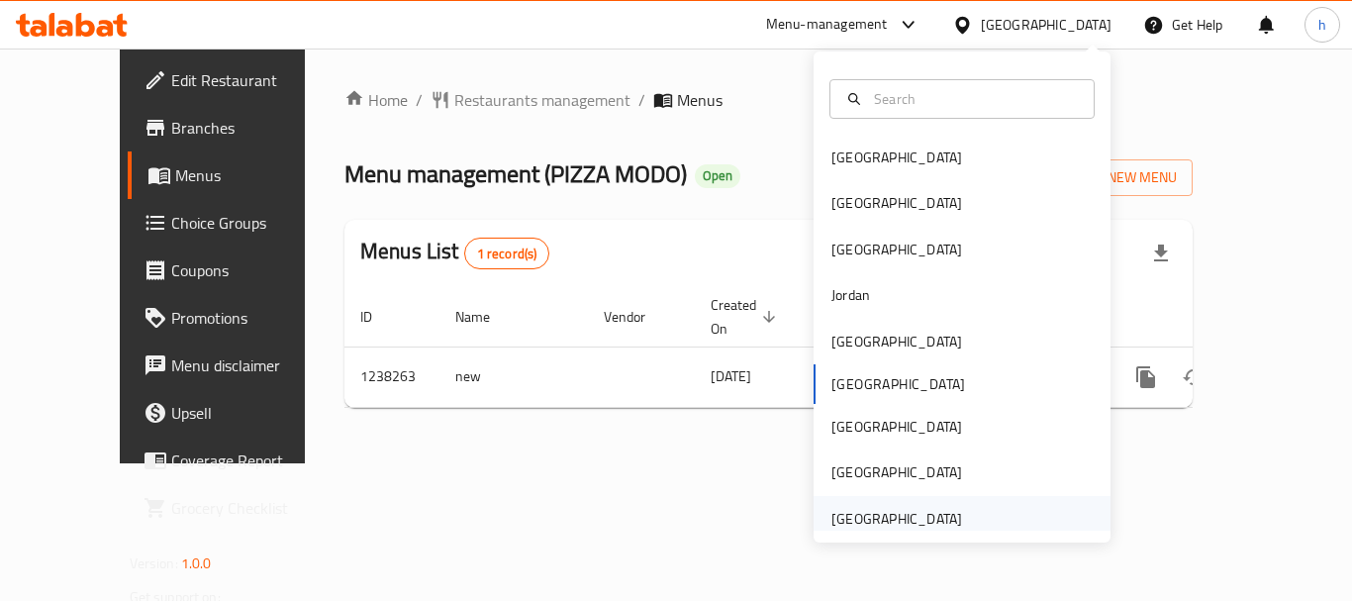
click at [869, 527] on div "[GEOGRAPHIC_DATA]" at bounding box center [896, 519] width 131 height 22
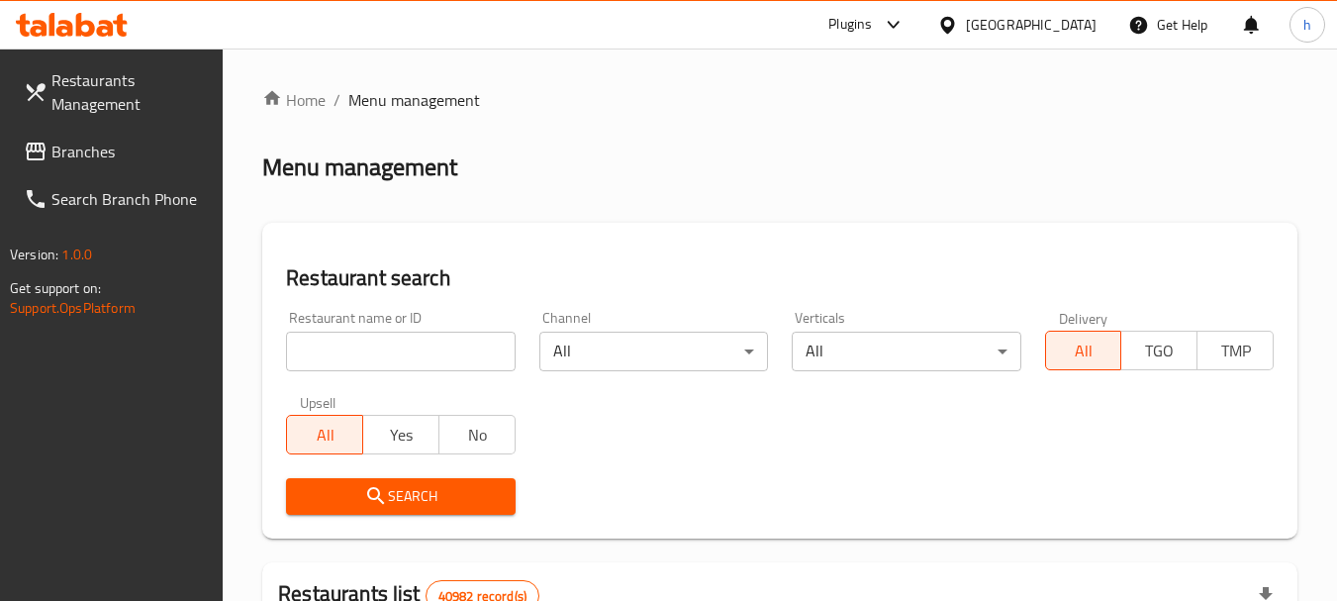
click at [850, 32] on div "Plugins" at bounding box center [850, 25] width 44 height 24
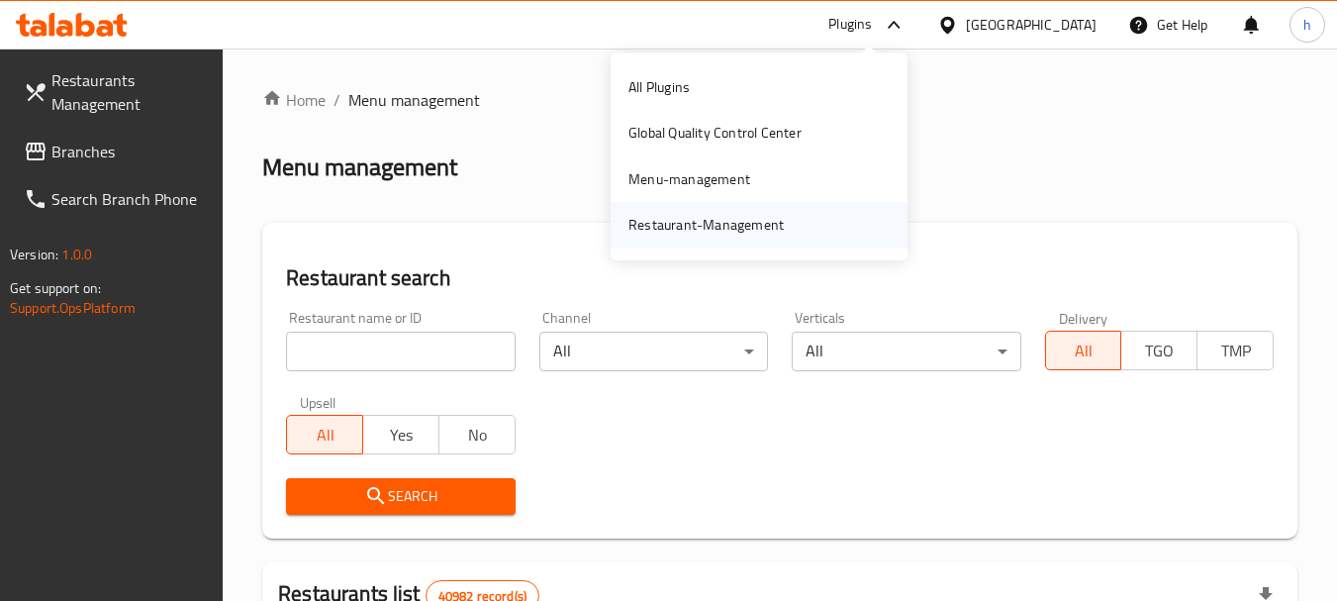
click at [794, 230] on div "Restaurant-Management" at bounding box center [706, 225] width 187 height 46
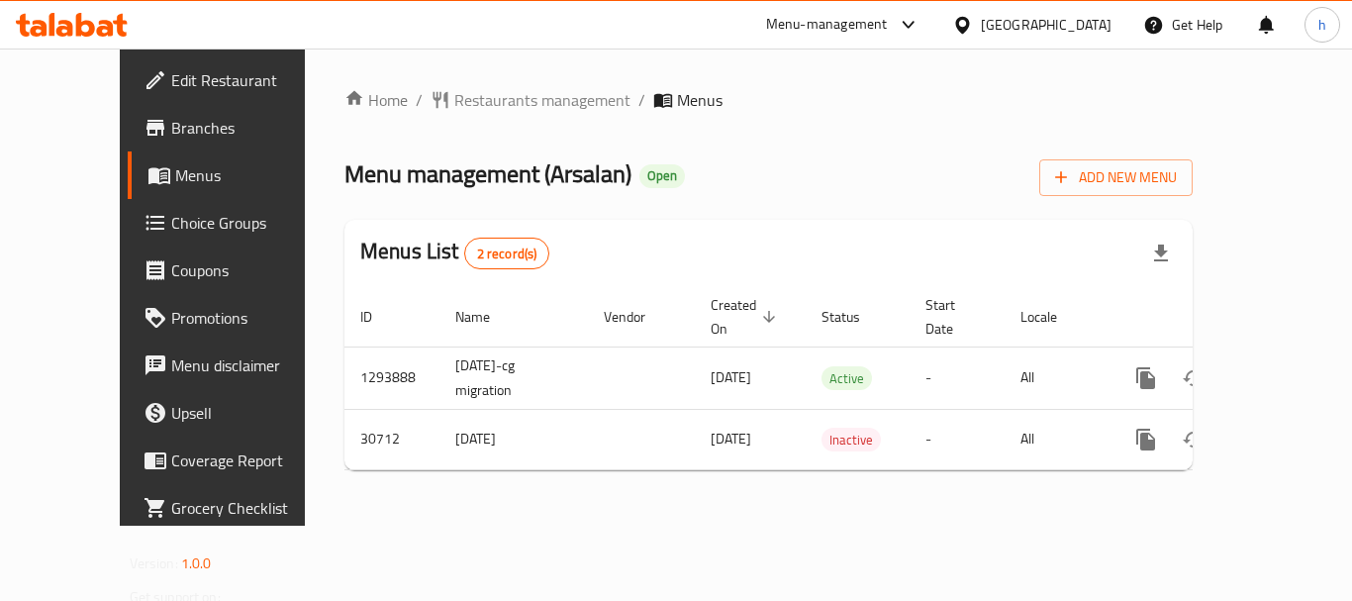
click at [1038, 19] on div "[GEOGRAPHIC_DATA]" at bounding box center [1046, 25] width 131 height 22
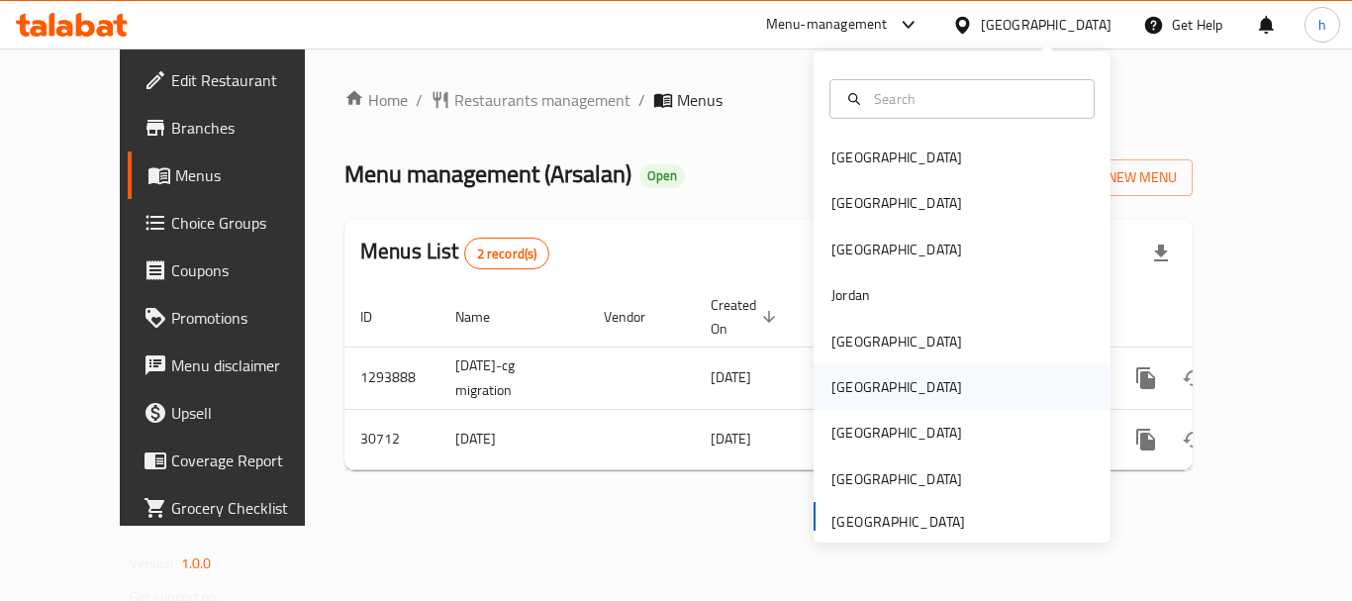
click at [884, 385] on div "[GEOGRAPHIC_DATA]" at bounding box center [961, 387] width 297 height 46
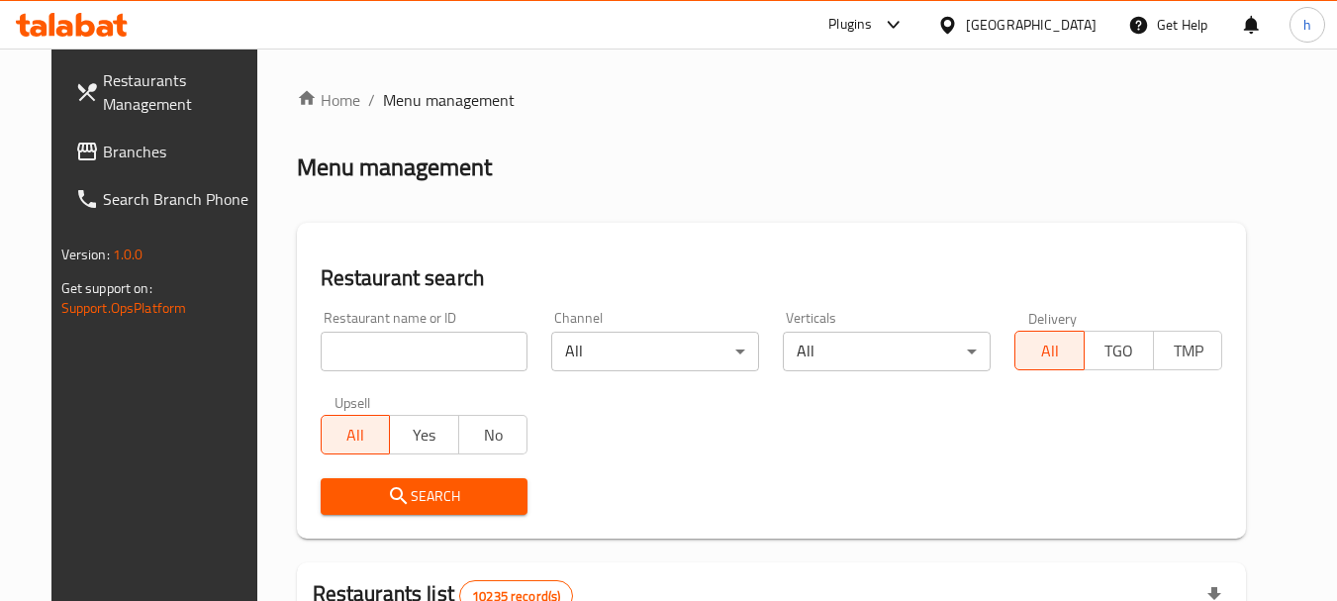
click at [103, 145] on span "Branches" at bounding box center [181, 152] width 156 height 24
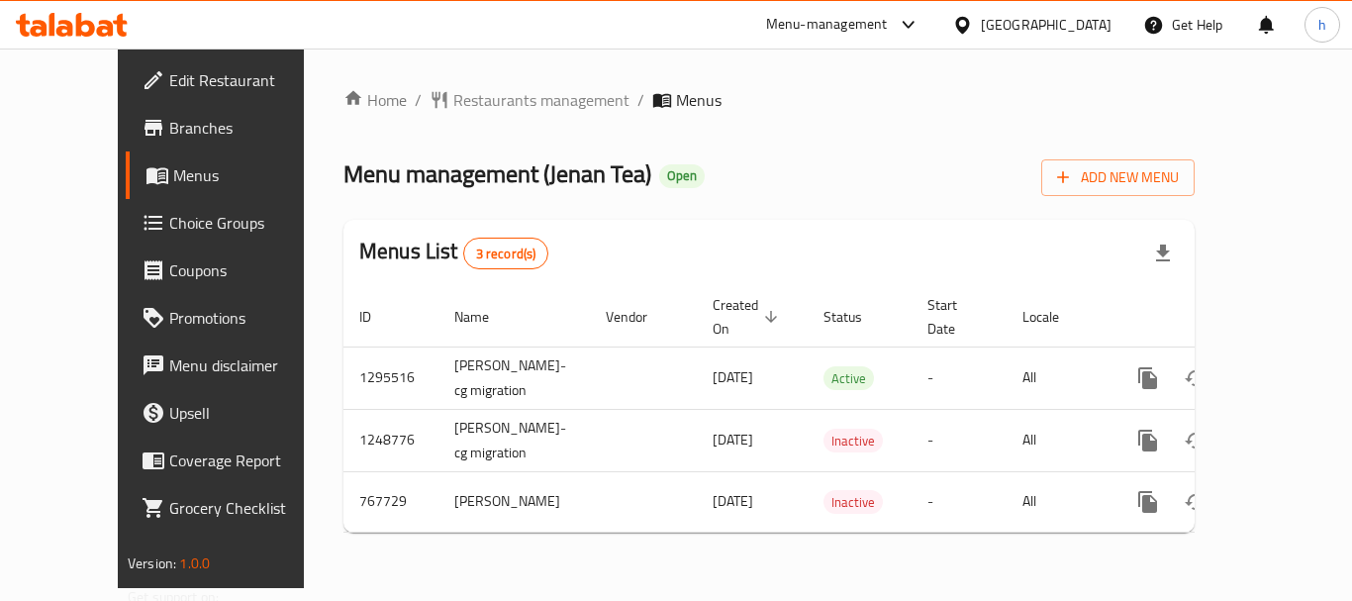
click at [1043, 14] on div "[GEOGRAPHIC_DATA]" at bounding box center [1031, 24] width 191 height 47
drag, startPoint x: 1091, startPoint y: 12, endPoint x: 1091, endPoint y: 98, distance: 86.1
click at [1092, 20] on div "[GEOGRAPHIC_DATA]" at bounding box center [1031, 24] width 191 height 47
click at [973, 20] on icon at bounding box center [962, 25] width 21 height 21
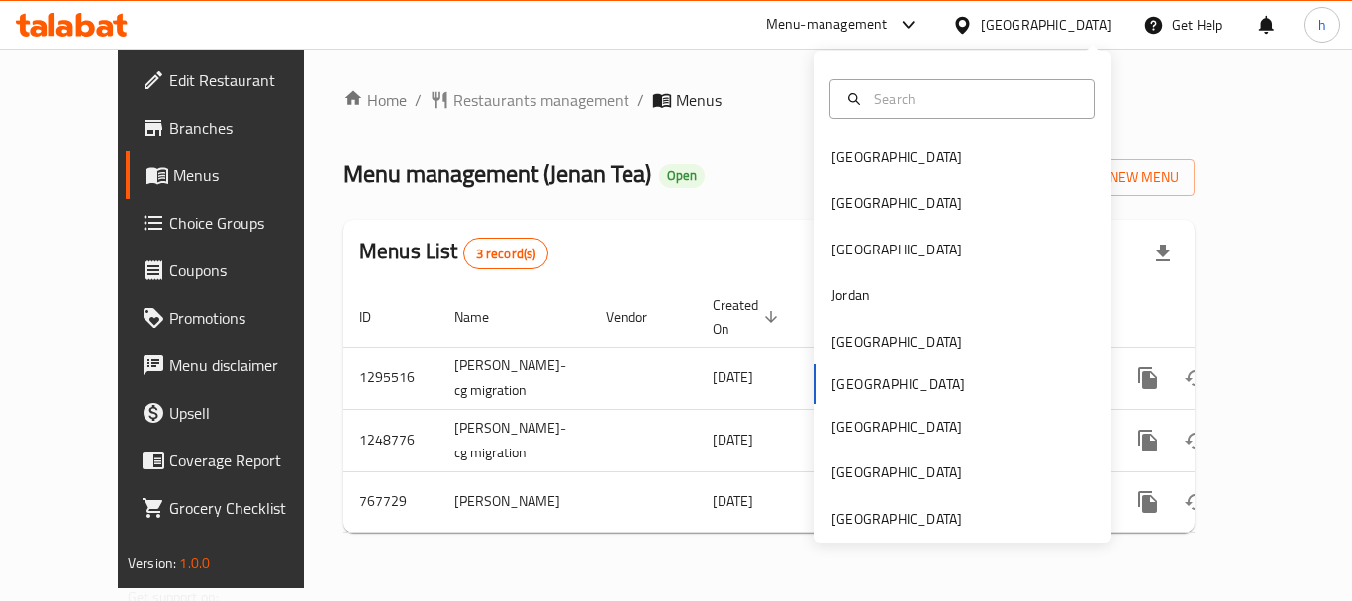
drag, startPoint x: 1057, startPoint y: 27, endPoint x: 1136, endPoint y: 89, distance: 100.8
click at [1133, 78] on div "Home / Restaurants management / Menus Menu management ( Jenan Tea ) Open Add Ne…" at bounding box center [769, 317] width 930 height 539
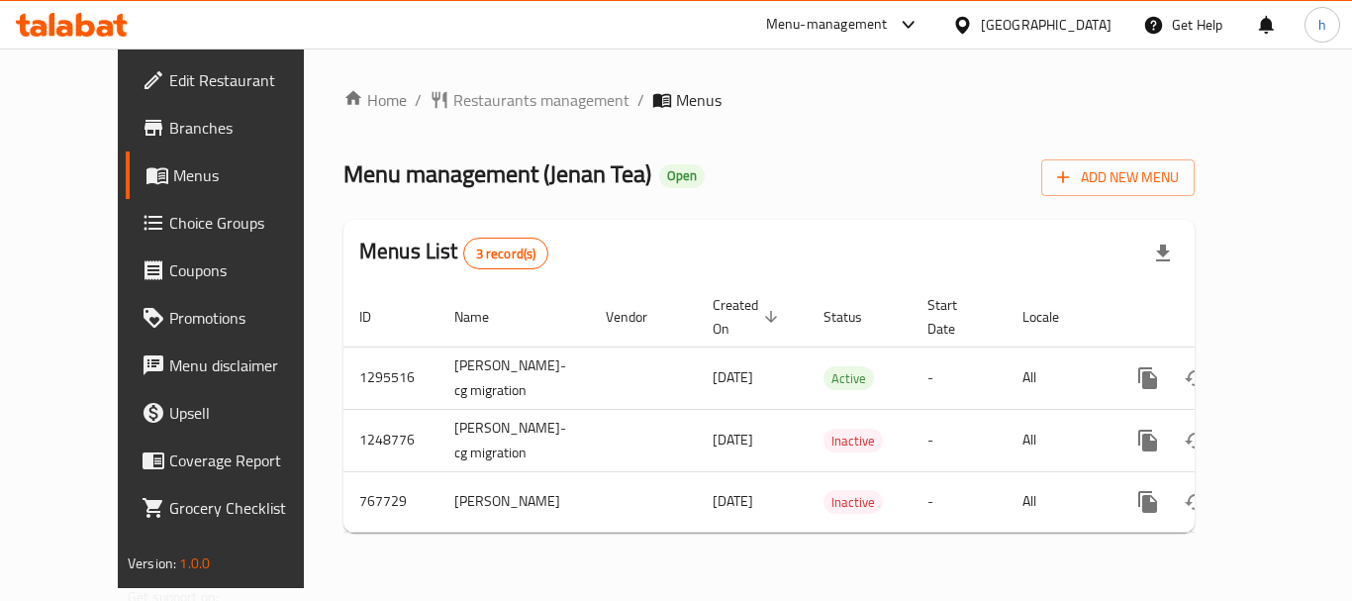
click at [981, 16] on div at bounding box center [966, 25] width 29 height 22
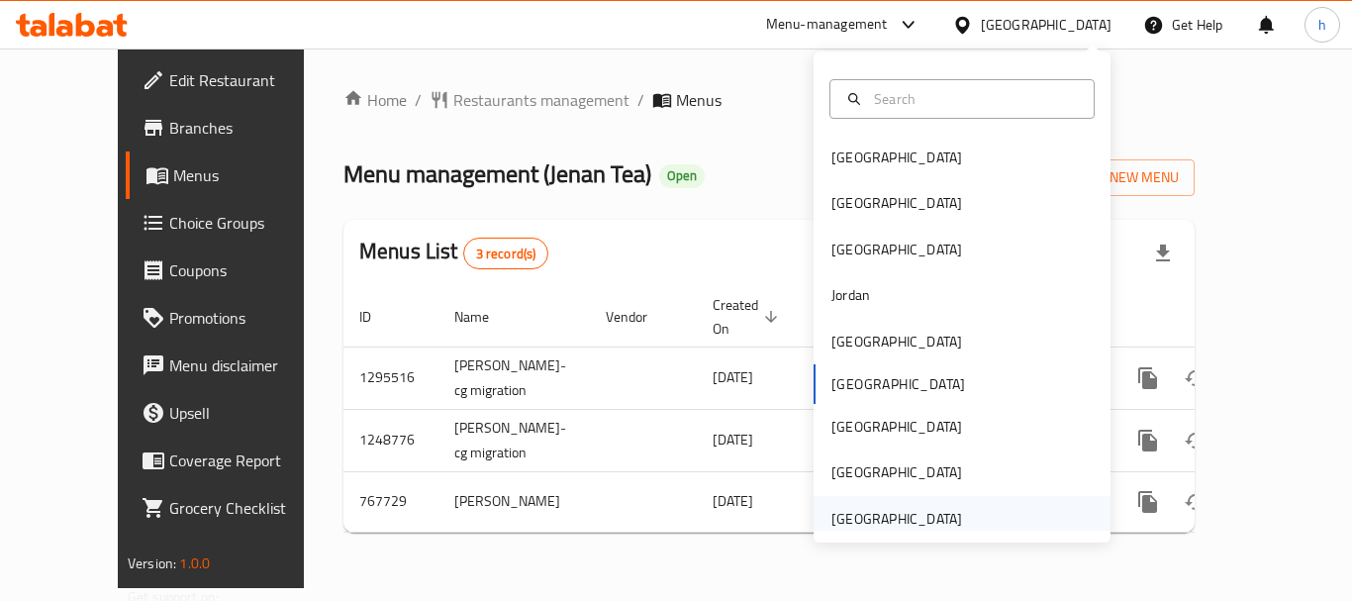
click at [932, 509] on div "[GEOGRAPHIC_DATA]" at bounding box center [896, 519] width 131 height 22
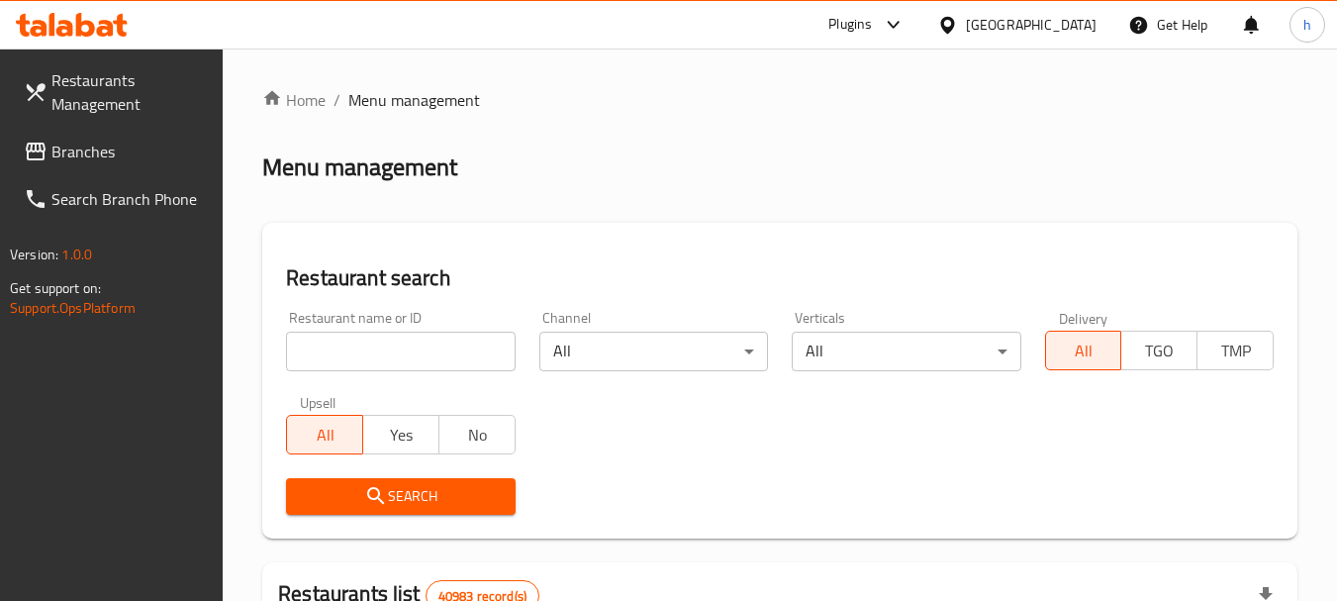
click at [887, 18] on icon at bounding box center [894, 25] width 24 height 24
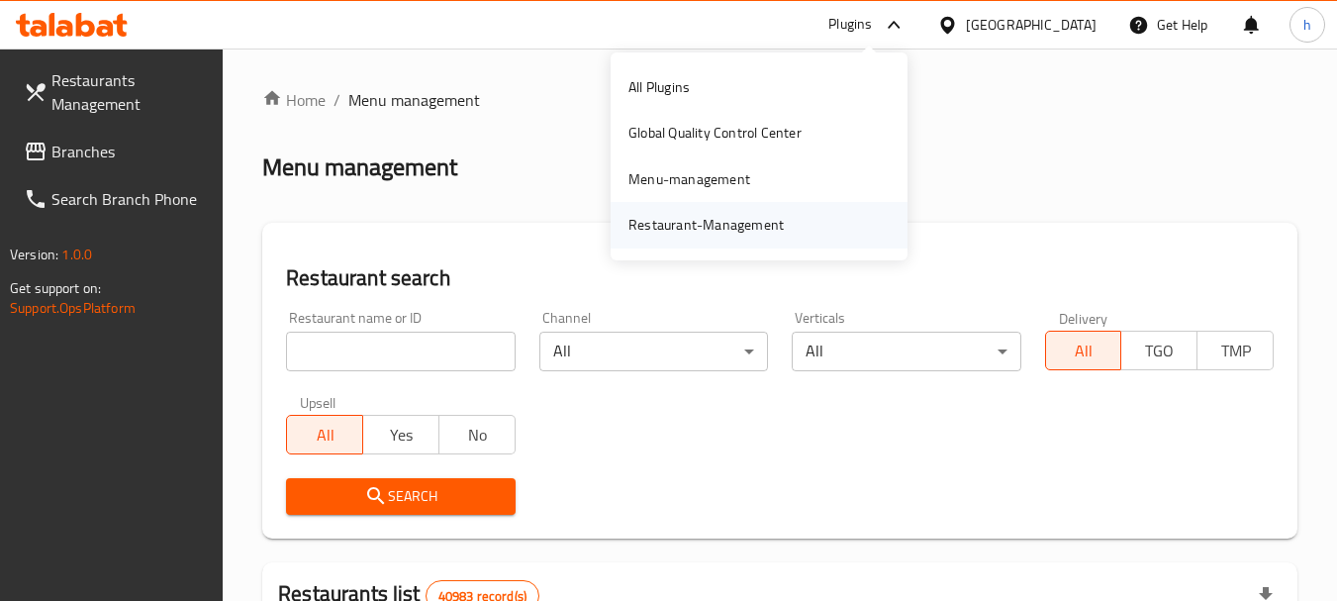
click at [799, 230] on div "Restaurant-Management" at bounding box center [759, 225] width 297 height 46
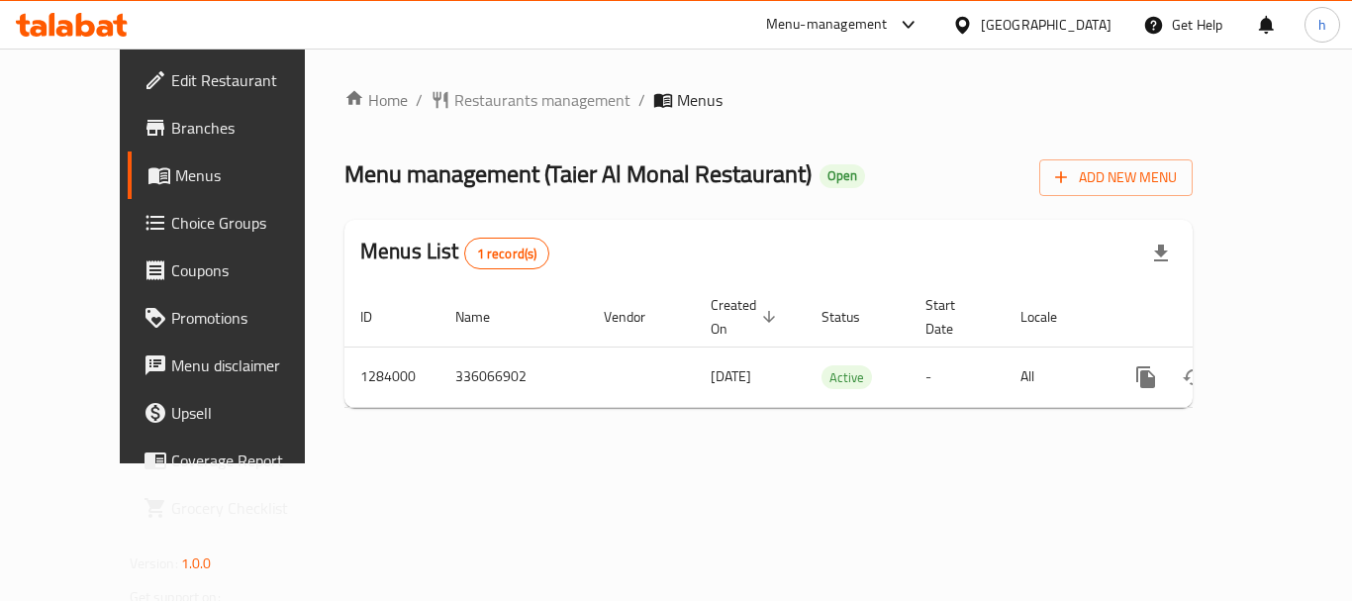
click at [905, 27] on icon at bounding box center [908, 25] width 24 height 24
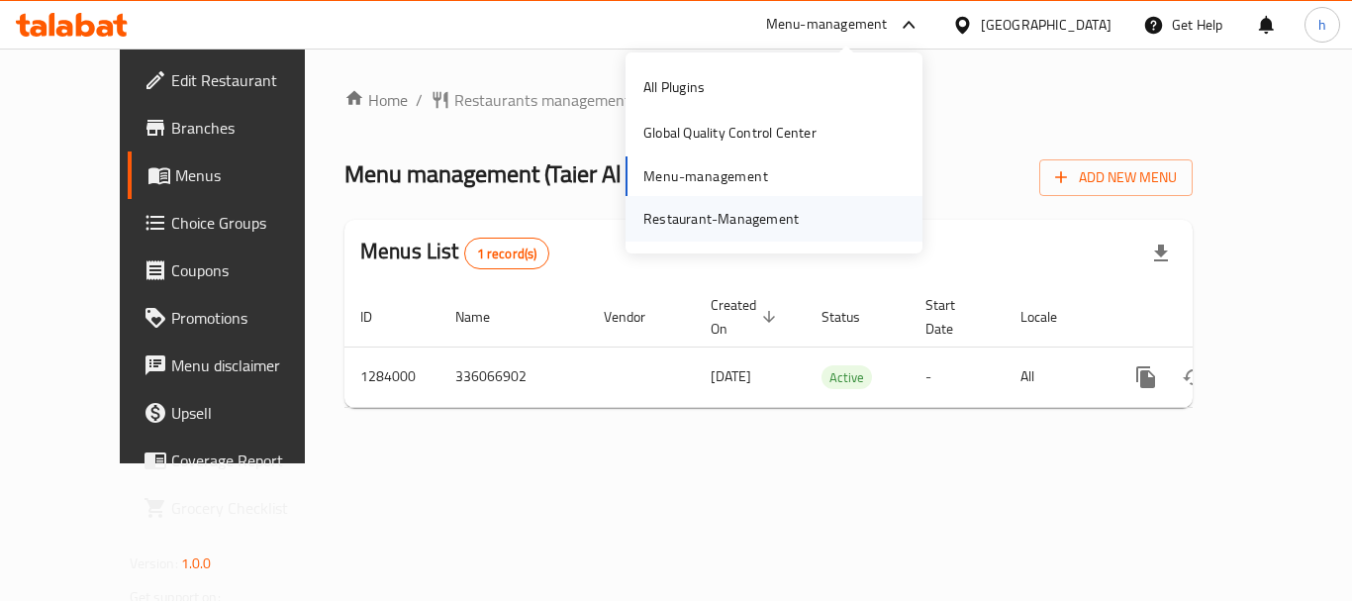
click at [801, 224] on div "Restaurant-Management" at bounding box center [720, 219] width 187 height 46
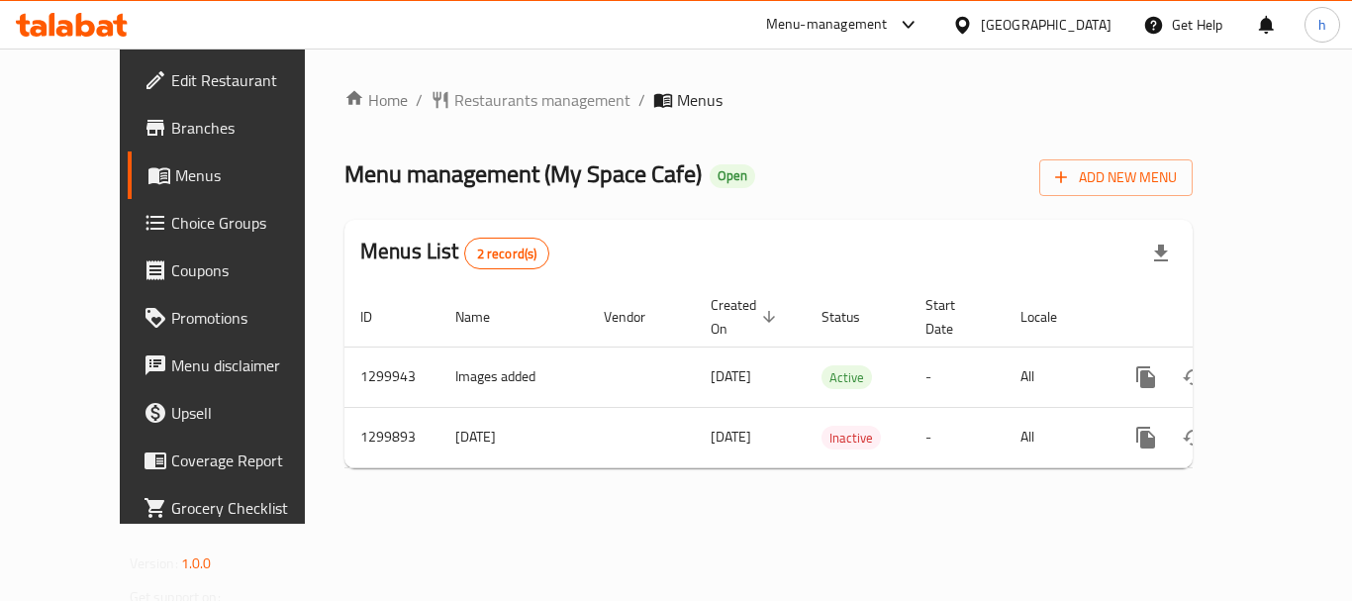
click at [1060, 26] on div "[GEOGRAPHIC_DATA]" at bounding box center [1046, 25] width 131 height 22
click at [715, 117] on div "Home / Restaurants management / Menus Menu management ( My Space Cafe ) Open Ad…" at bounding box center [768, 286] width 848 height 396
click at [749, 19] on div "Menu-management United Arab Emirates Get Help h" at bounding box center [676, 24] width 1352 height 47
click at [824, 25] on div "Menu-management" at bounding box center [827, 25] width 122 height 24
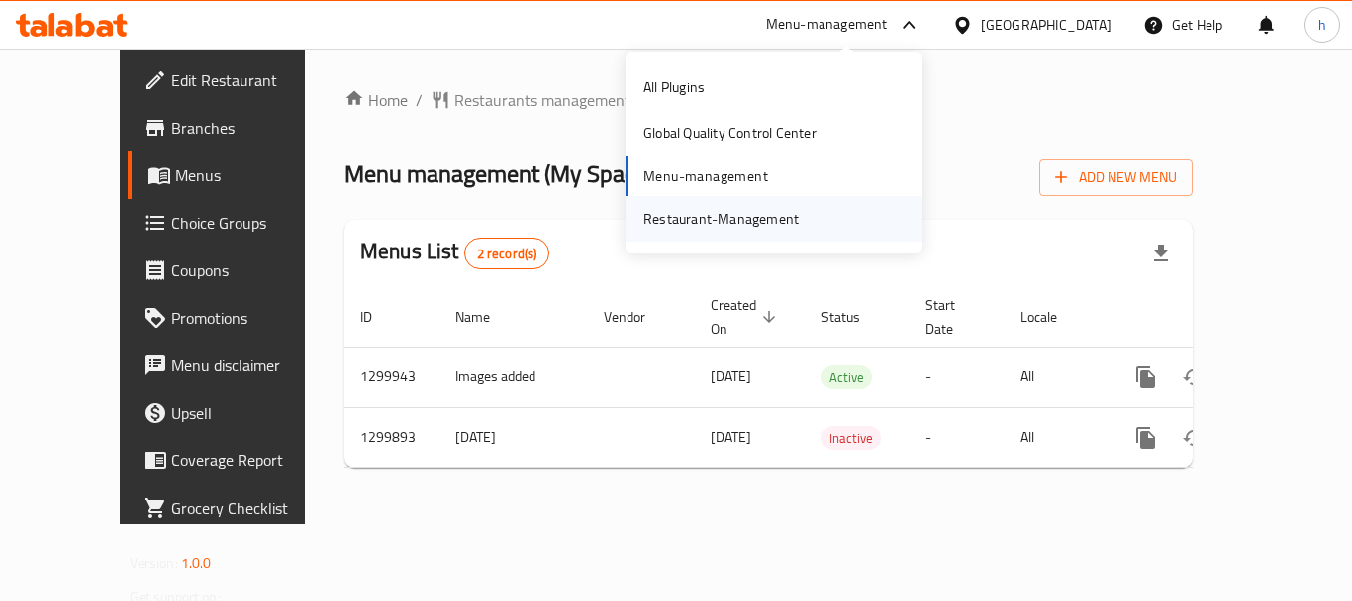
click at [726, 224] on div "Restaurant-Management" at bounding box center [720, 219] width 155 height 22
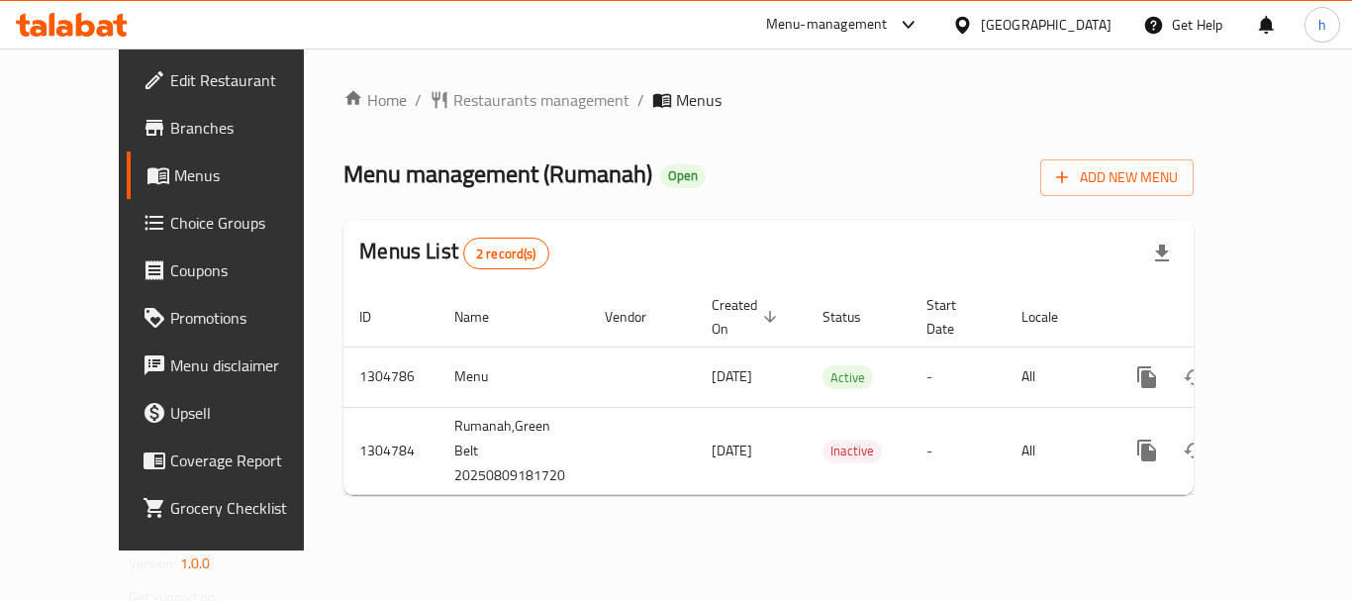
click at [880, 28] on div "Menu-management" at bounding box center [827, 25] width 122 height 24
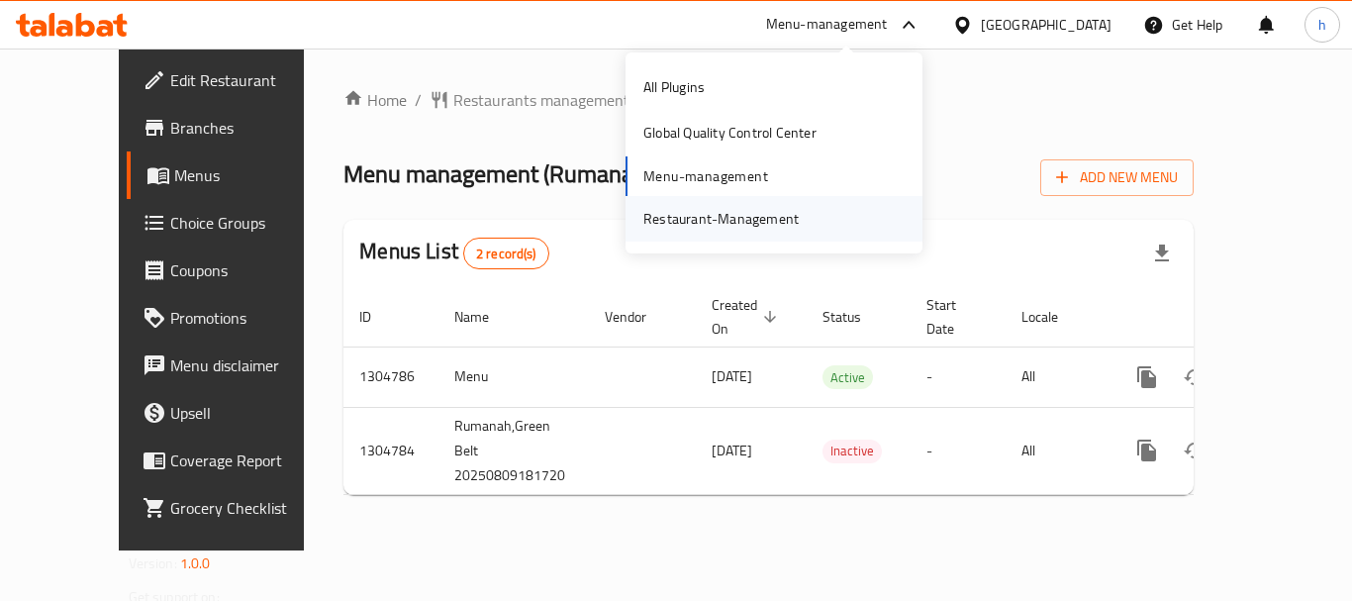
click at [745, 216] on div "Restaurant-Management" at bounding box center [720, 219] width 155 height 22
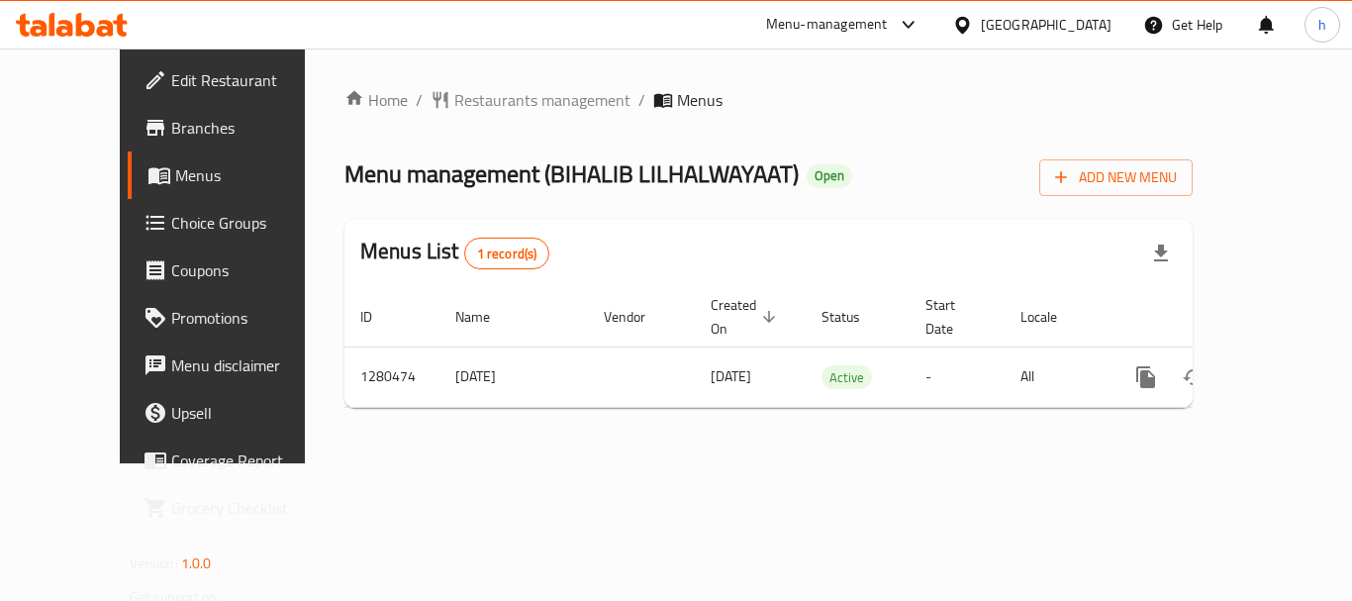
click at [1081, 28] on div "[GEOGRAPHIC_DATA]" at bounding box center [1046, 25] width 131 height 22
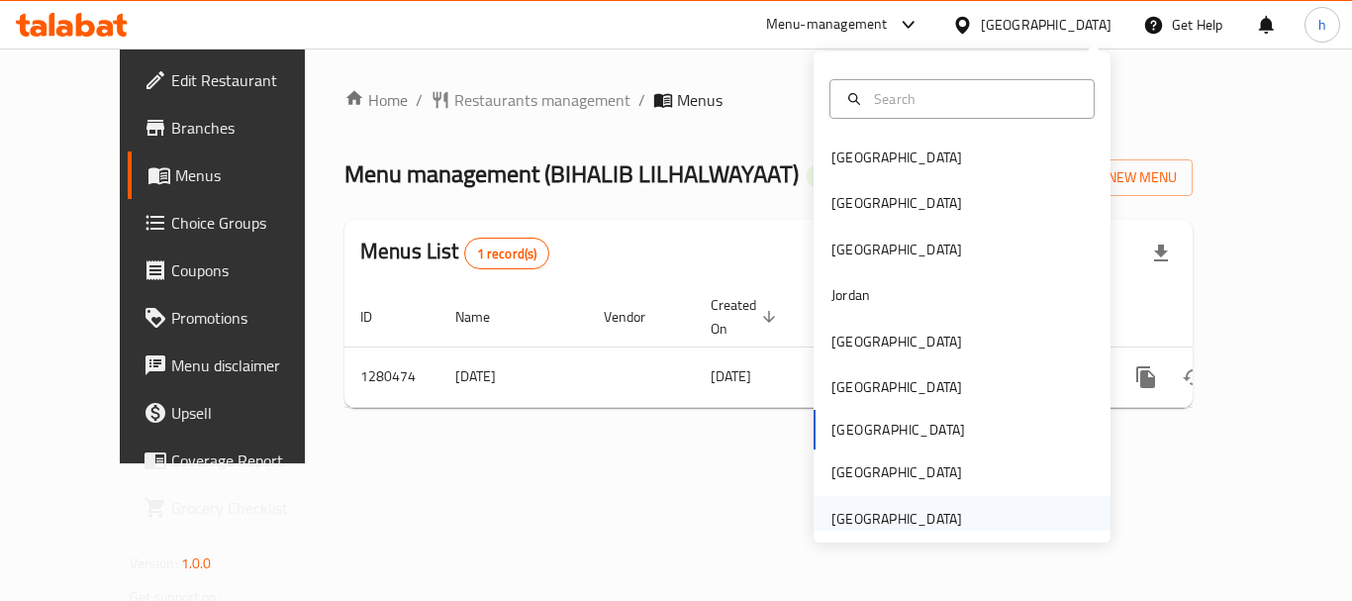
click at [1001, 519] on div "[GEOGRAPHIC_DATA]" at bounding box center [961, 519] width 297 height 46
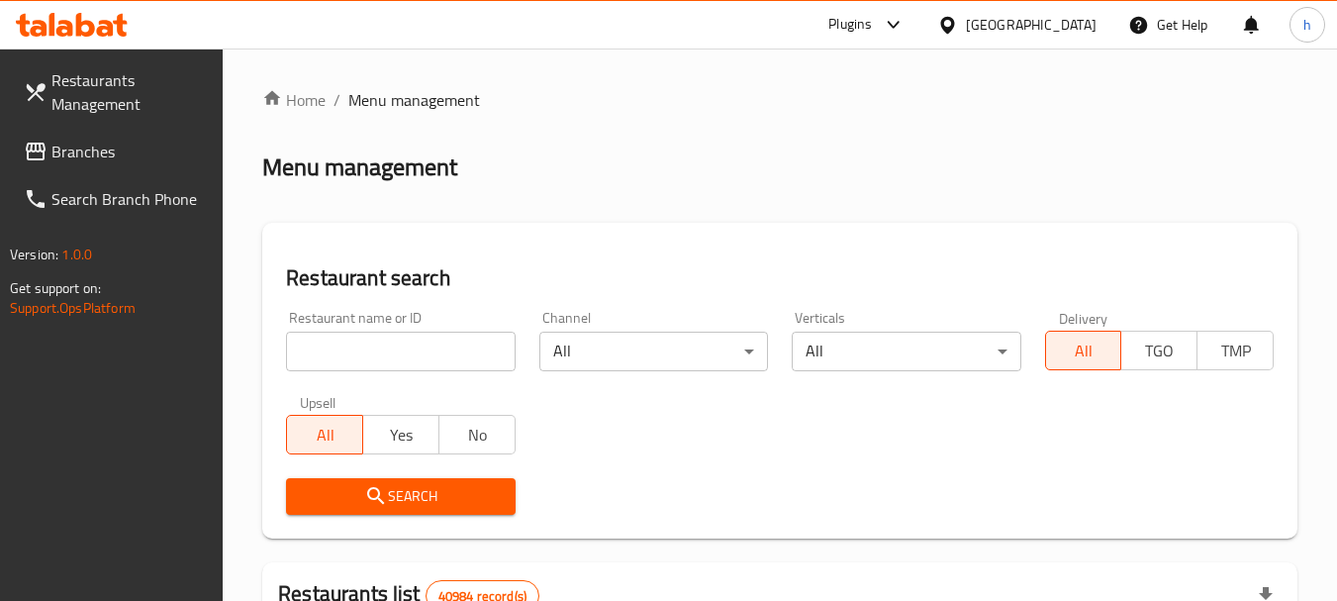
drag, startPoint x: 17, startPoint y: 203, endPoint x: 871, endPoint y: 23, distance: 872.7
click at [871, 23] on div "Plugins" at bounding box center [850, 25] width 44 height 24
click at [69, 155] on span "Branches" at bounding box center [129, 152] width 156 height 24
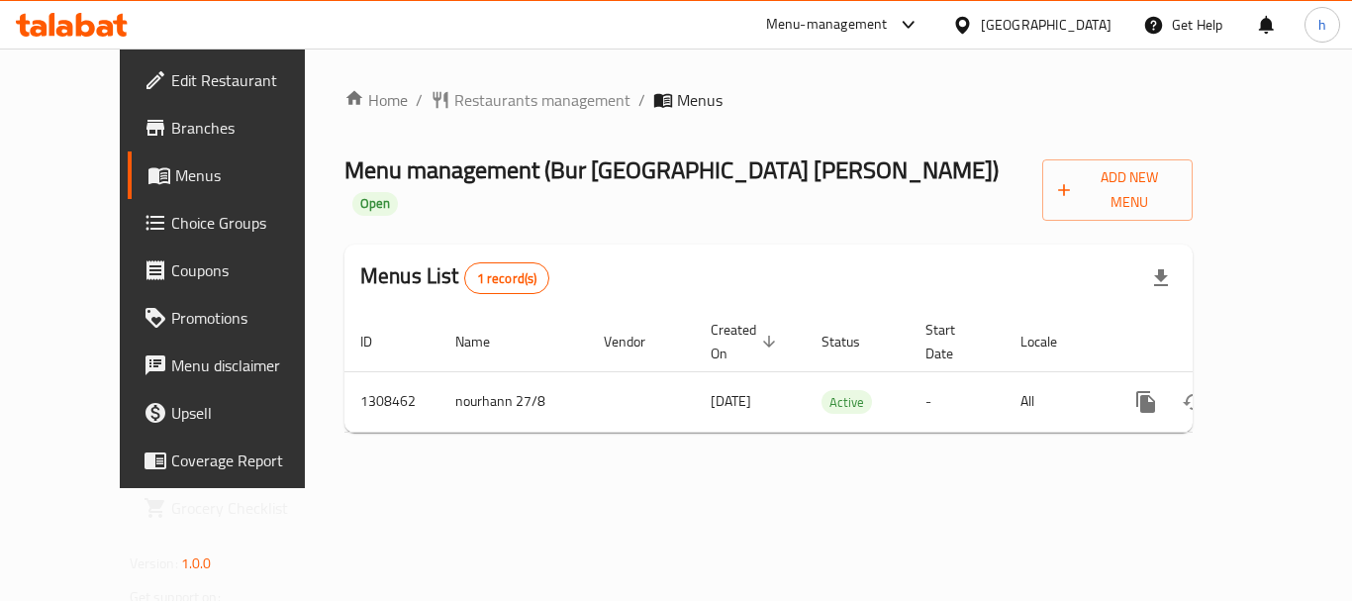
click at [894, 30] on div at bounding box center [904, 25] width 33 height 24
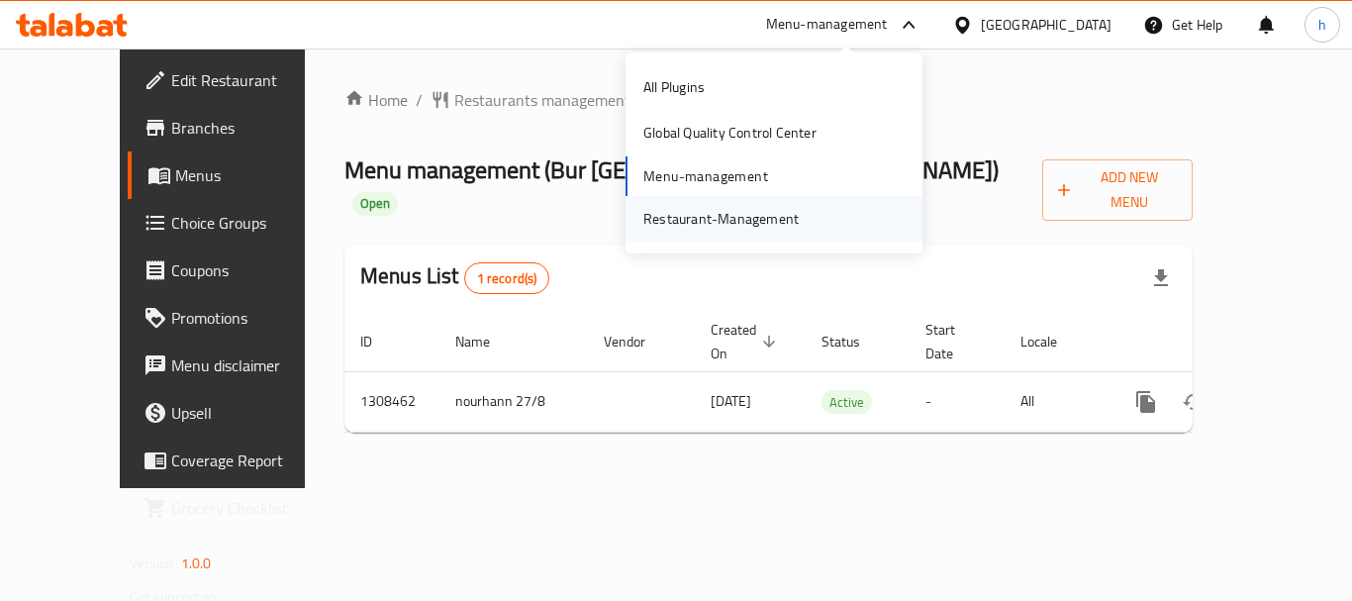
click at [743, 213] on div "Restaurant-Management" at bounding box center [720, 219] width 155 height 22
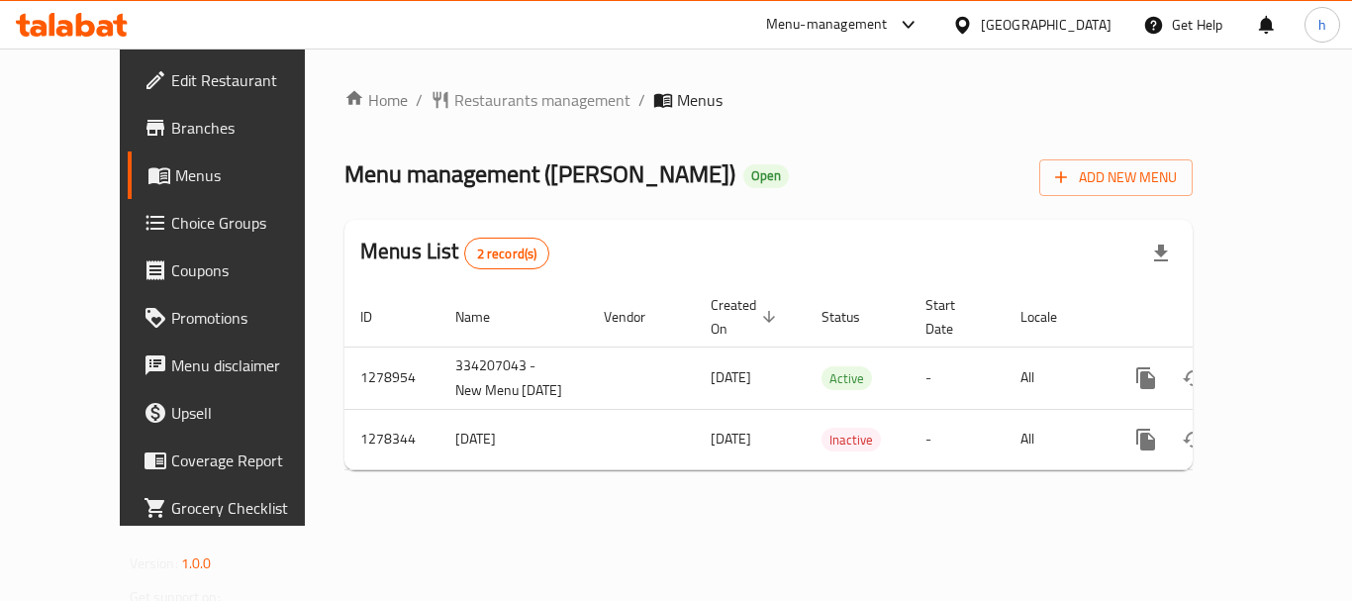
click at [883, 23] on div "Menu-management" at bounding box center [827, 25] width 122 height 24
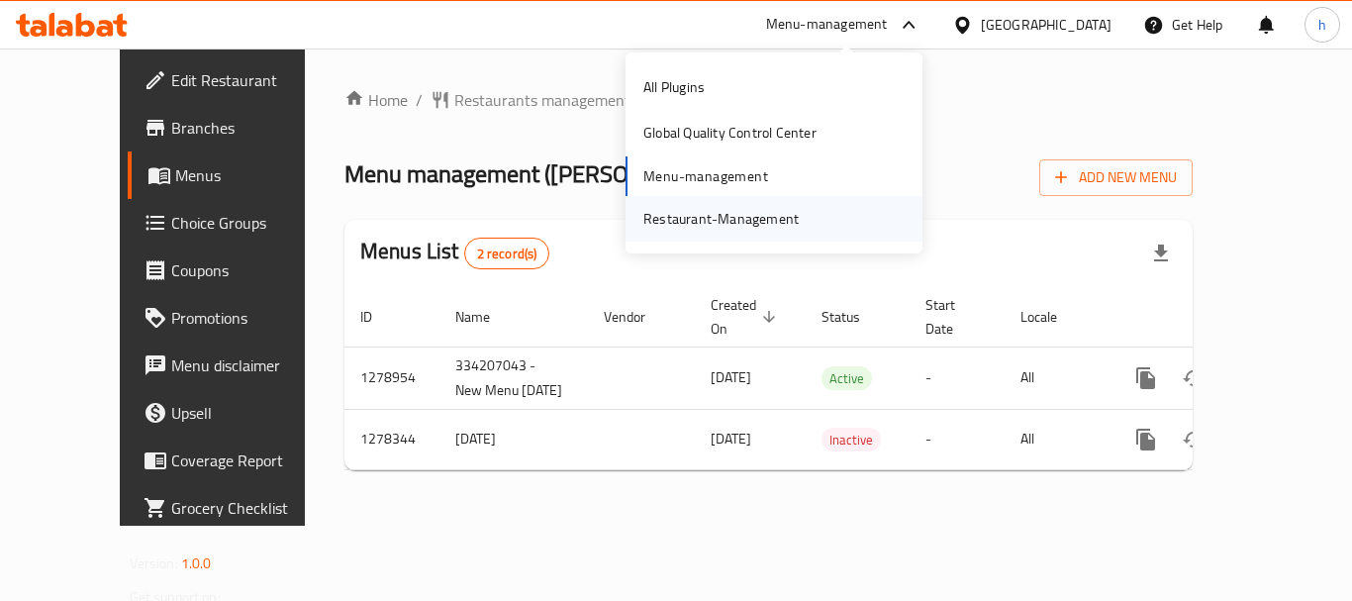
click at [802, 236] on div "Restaurant-Management" at bounding box center [720, 219] width 187 height 46
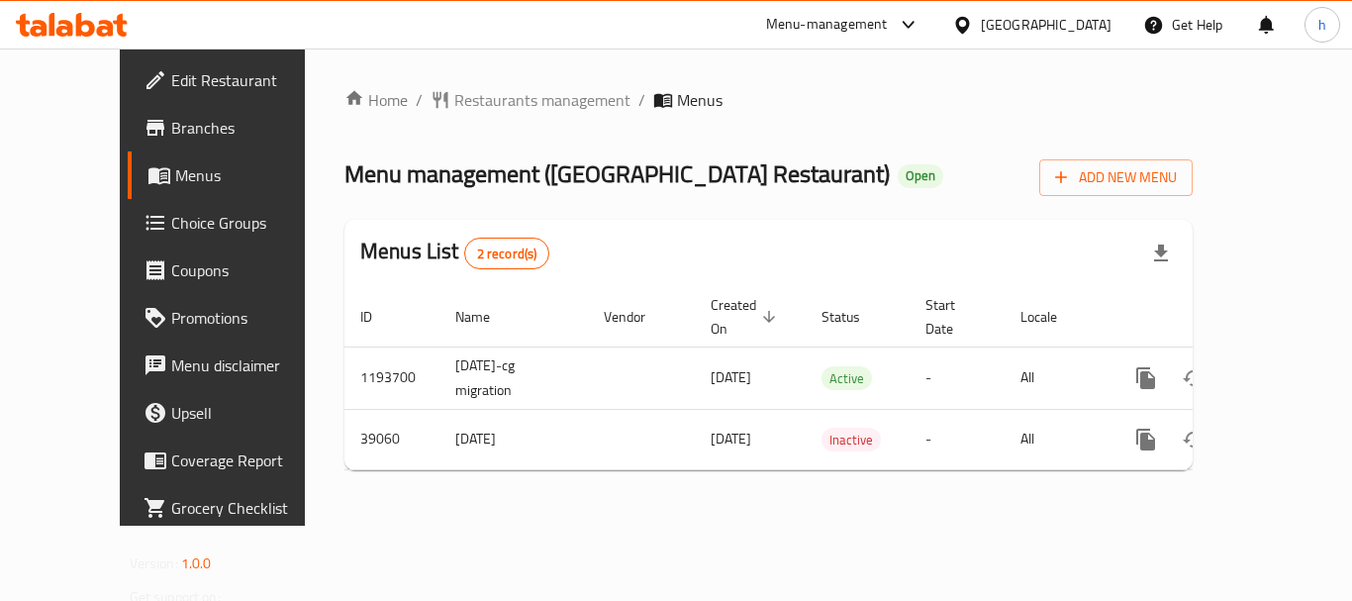
click at [889, 20] on div at bounding box center [904, 25] width 33 height 24
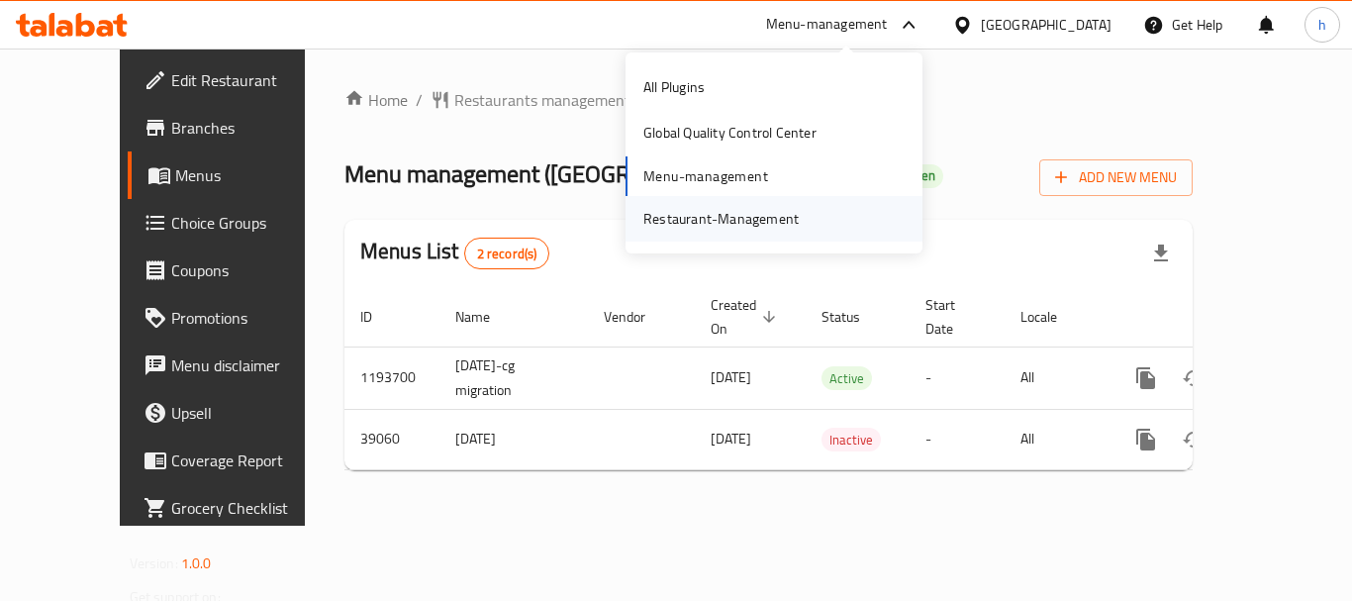
click at [772, 220] on div "Restaurant-Management" at bounding box center [720, 219] width 155 height 22
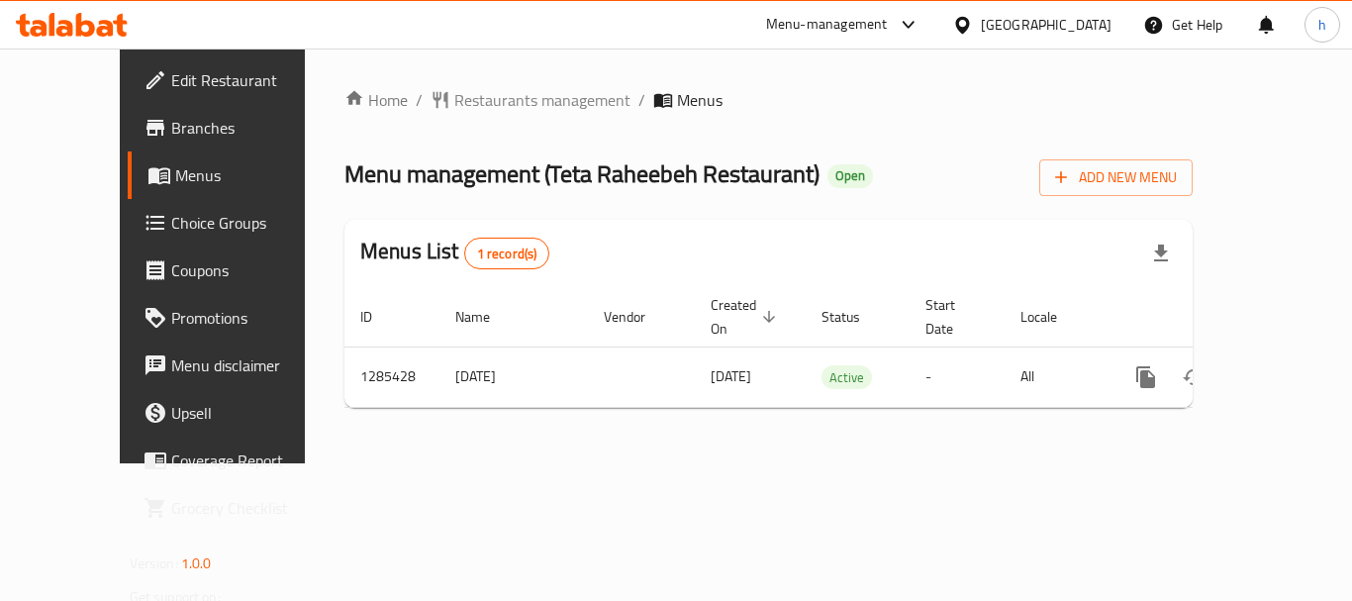
click at [984, 22] on div "[GEOGRAPHIC_DATA]" at bounding box center [1046, 25] width 131 height 22
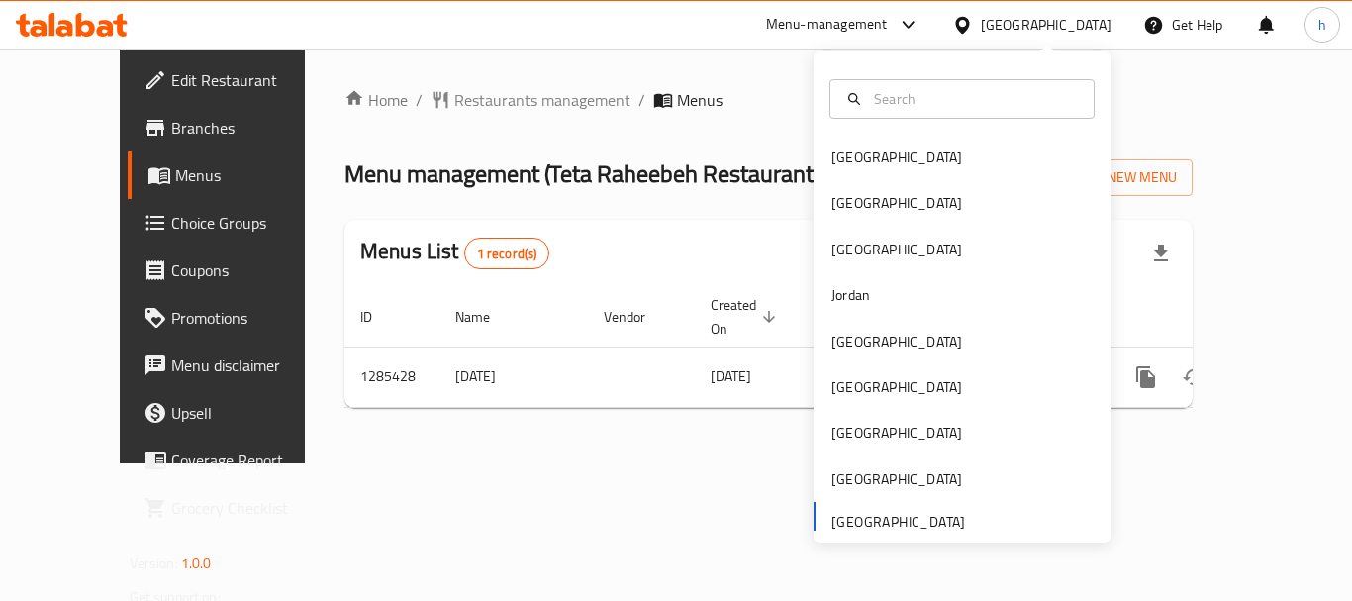
click at [875, 518] on div "[GEOGRAPHIC_DATA] [GEOGRAPHIC_DATA] [GEOGRAPHIC_DATA] [GEOGRAPHIC_DATA] [GEOGRA…" at bounding box center [961, 338] width 297 height 407
click at [876, 524] on div "[GEOGRAPHIC_DATA] [GEOGRAPHIC_DATA] [GEOGRAPHIC_DATA] [GEOGRAPHIC_DATA] [GEOGRA…" at bounding box center [961, 338] width 297 height 407
click at [875, 523] on div "[GEOGRAPHIC_DATA] [GEOGRAPHIC_DATA] [GEOGRAPHIC_DATA] [GEOGRAPHIC_DATA] [GEOGRA…" at bounding box center [961, 338] width 297 height 407
click at [875, 523] on div "Bahrain Egypt Iraq Jordan Kuwait Oman Qatar Saudi Arabia United Arab Emirates" at bounding box center [961, 338] width 297 height 407
click at [910, 518] on div "Bahrain Egypt Iraq Jordan Kuwait Oman Qatar Saudi Arabia United Arab Emirates" at bounding box center [961, 338] width 297 height 407
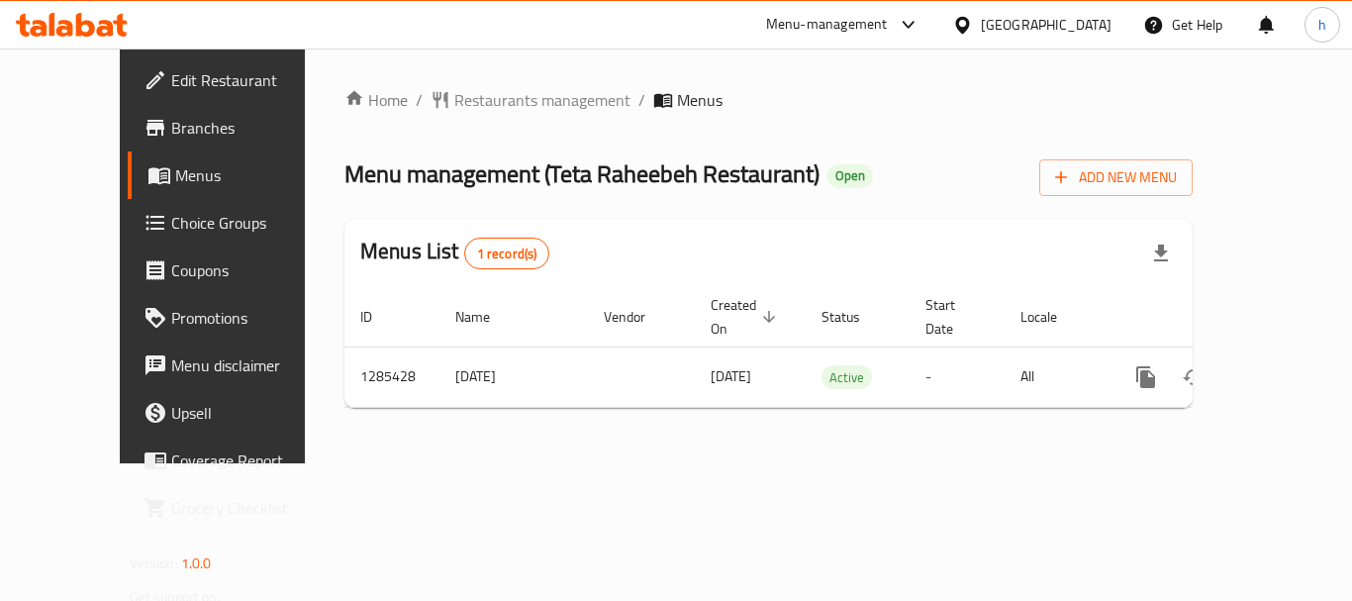
click at [676, 463] on div "Home / Restaurants management / Menus Menu management ( Teta Raheebeh Restauran…" at bounding box center [768, 255] width 927 height 415
click at [794, 32] on div "Menu-management" at bounding box center [827, 25] width 122 height 24
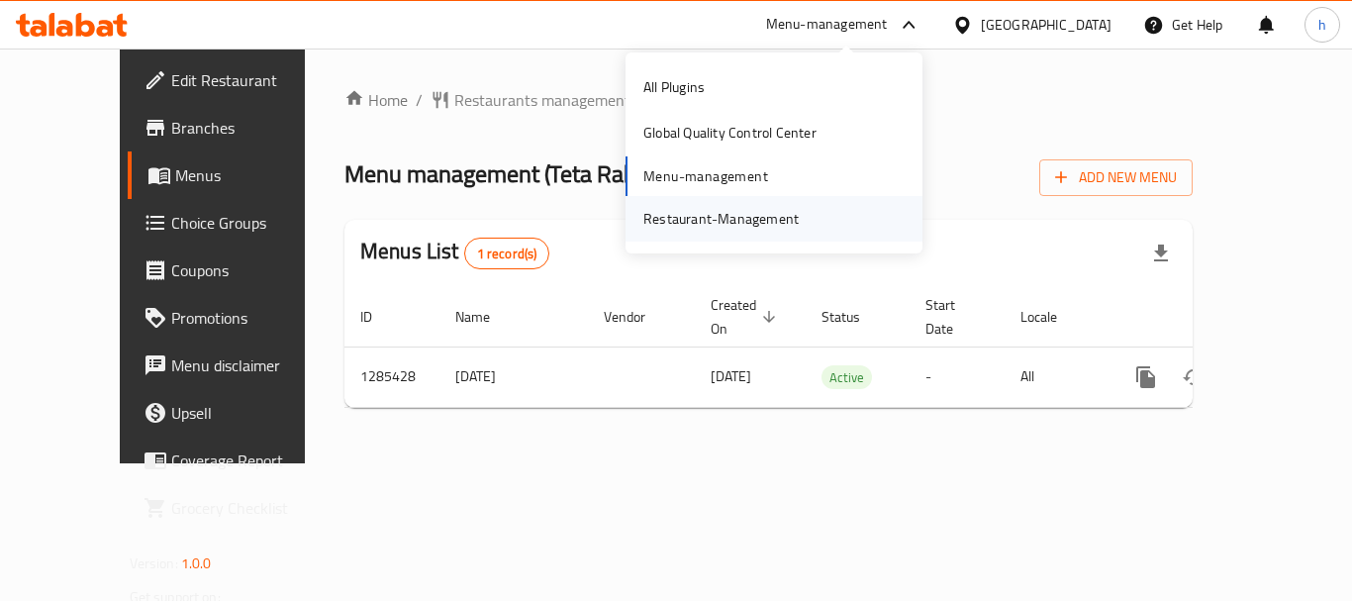
click at [782, 230] on div "Restaurant-Management" at bounding box center [720, 219] width 155 height 22
